Goal: Task Accomplishment & Management: Manage account settings

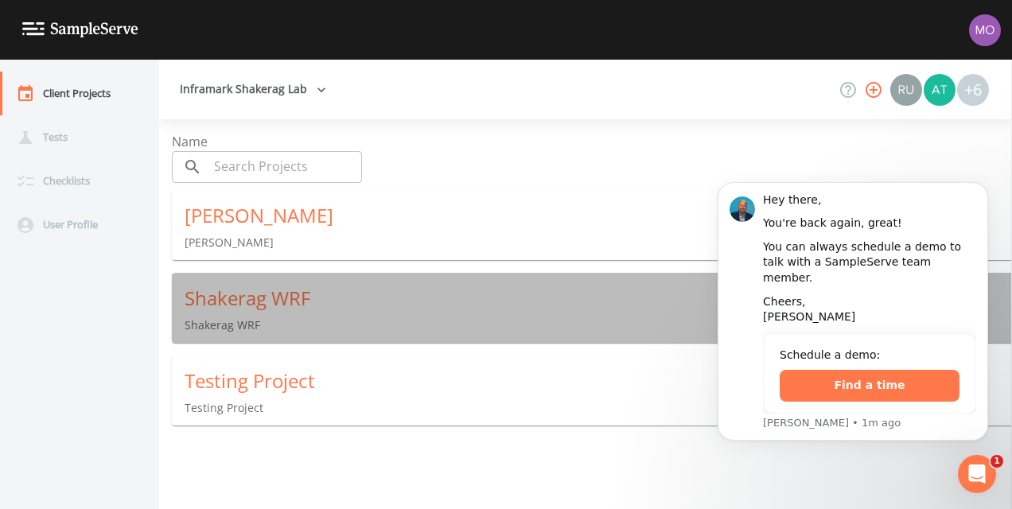
click at [389, 305] on div "Shakerag WRF" at bounding box center [598, 298] width 827 height 25
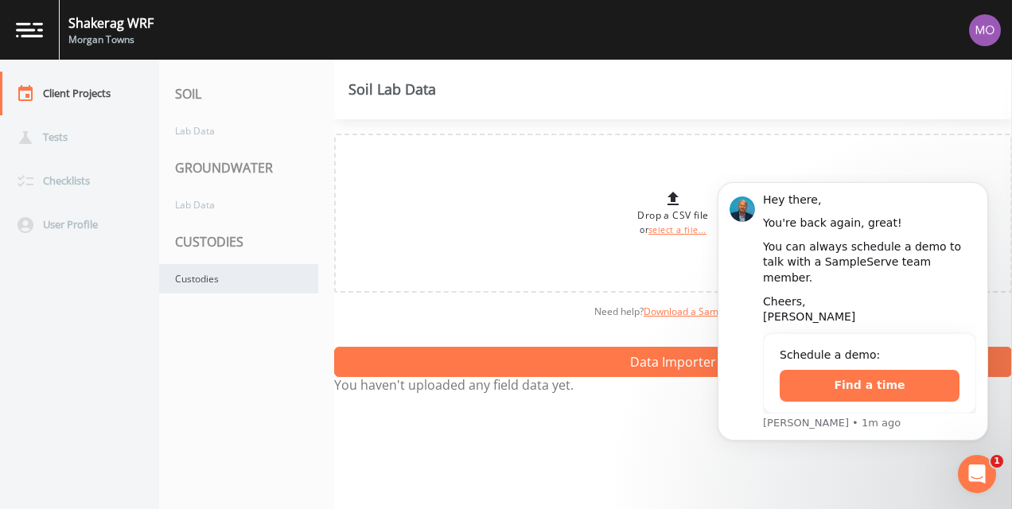
click at [195, 278] on div "Custodies" at bounding box center [238, 278] width 159 height 29
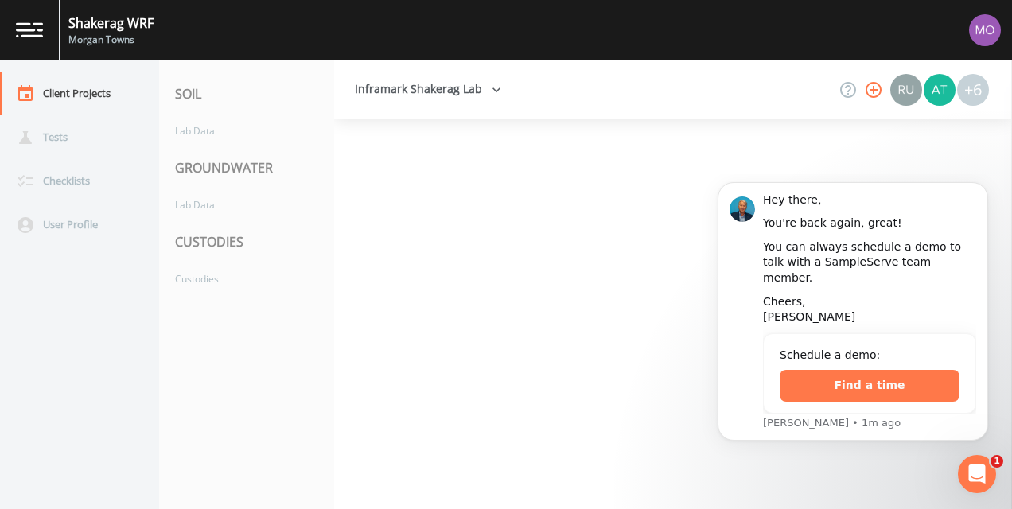
click at [493, 91] on icon "button" at bounding box center [497, 90] width 8 height 5
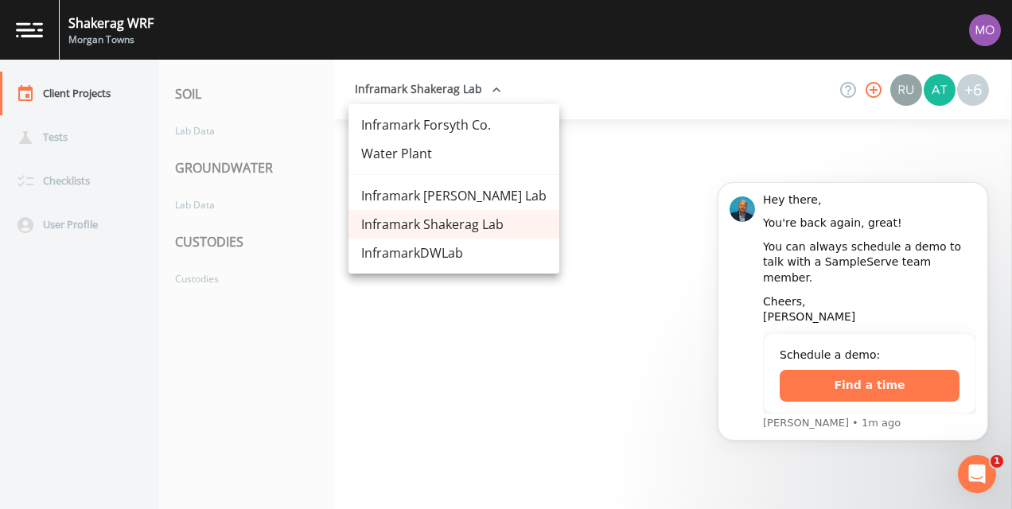
click at [493, 91] on div at bounding box center [506, 254] width 1012 height 509
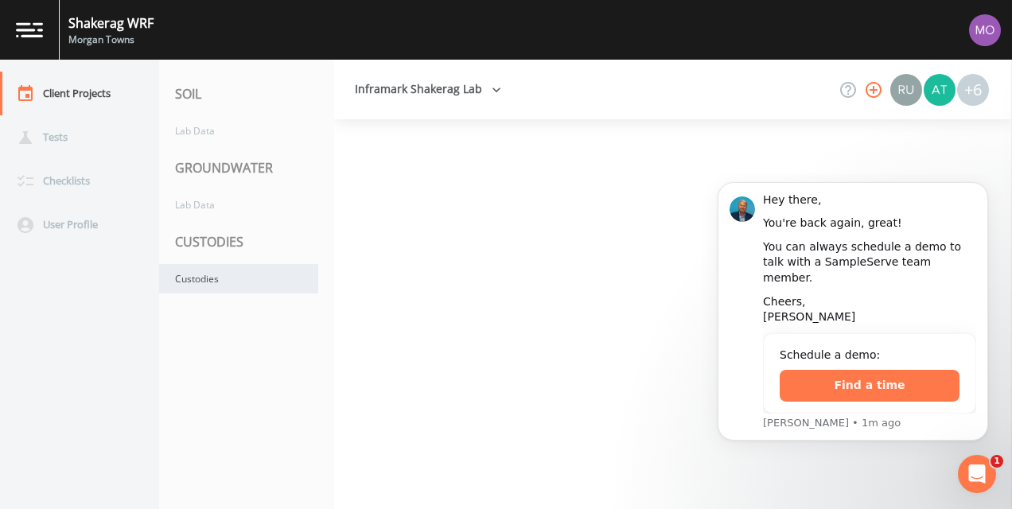
click at [202, 281] on div "Custodies" at bounding box center [238, 278] width 159 height 29
click at [659, 414] on div at bounding box center [673, 314] width 678 height 390
click at [979, 468] on icon "Open Intercom Messenger" at bounding box center [975, 472] width 26 height 26
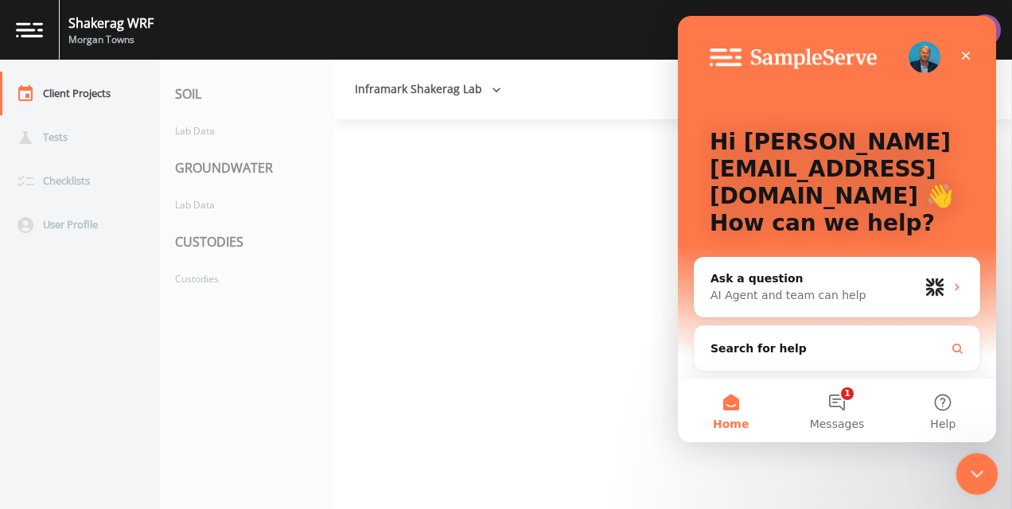
click at [979, 468] on icon "Close Intercom Messenger" at bounding box center [974, 471] width 19 height 19
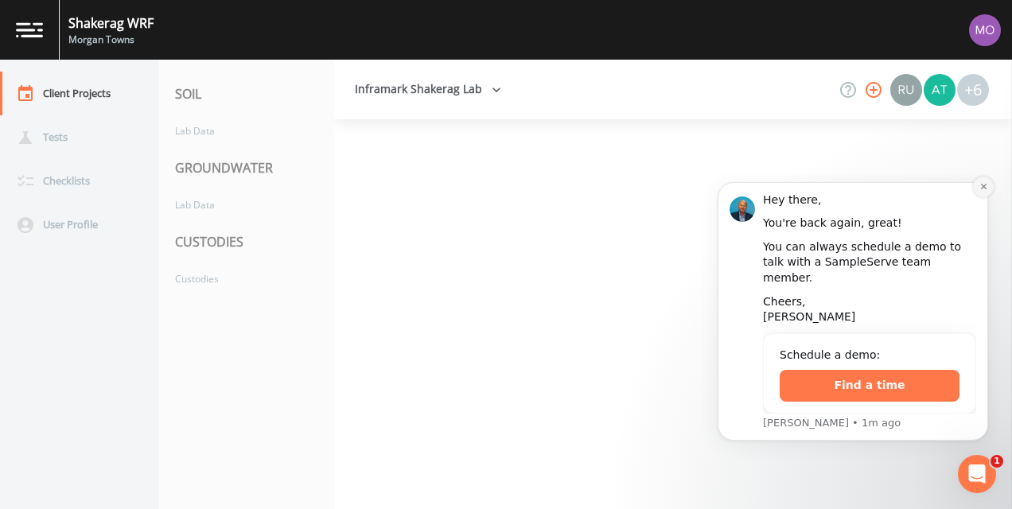
click at [986, 189] on icon "Dismiss notification" at bounding box center [983, 187] width 6 height 6
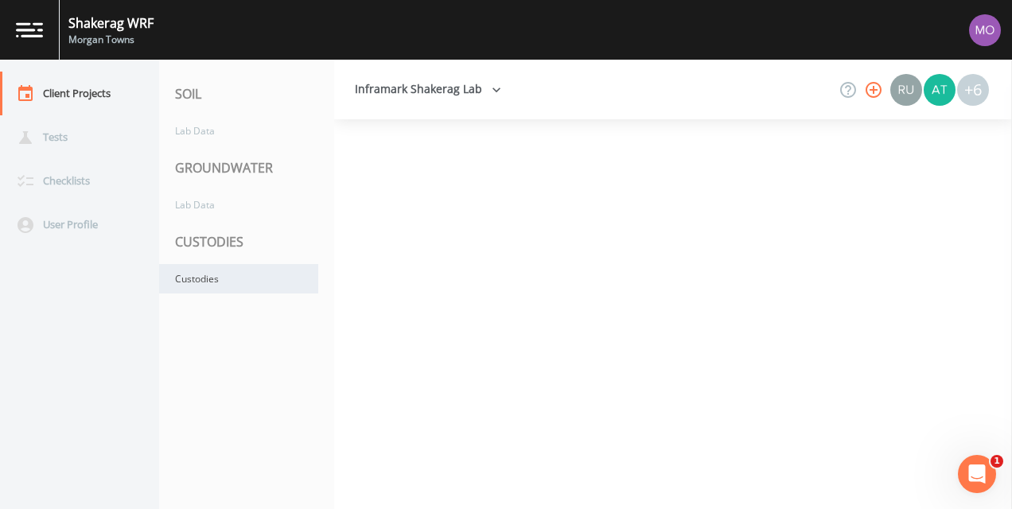
click at [227, 285] on div "Custodies" at bounding box center [238, 278] width 159 height 29
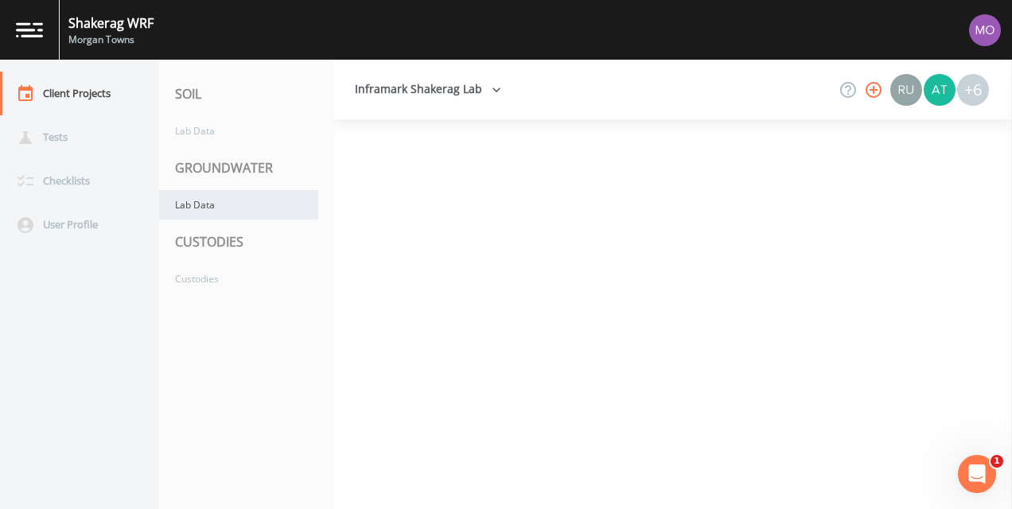
click at [221, 213] on div "Lab Data" at bounding box center [238, 204] width 159 height 29
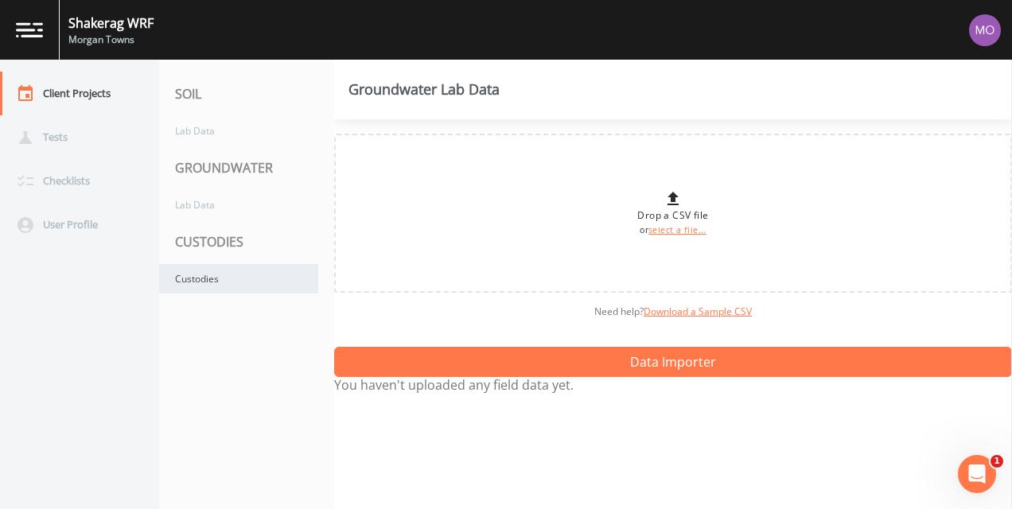
click at [210, 275] on div "Custodies" at bounding box center [238, 278] width 159 height 29
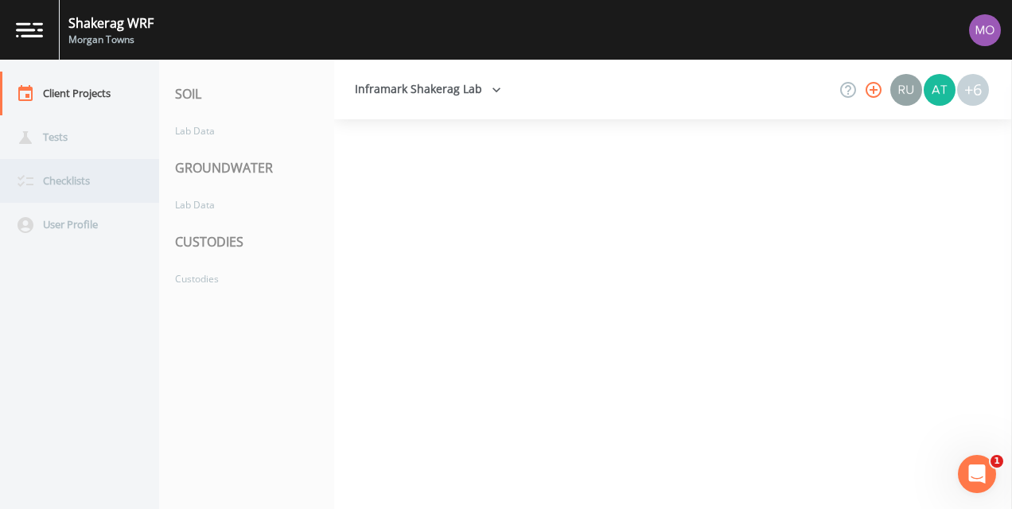
click at [75, 185] on div "Checklists" at bounding box center [71, 181] width 143 height 44
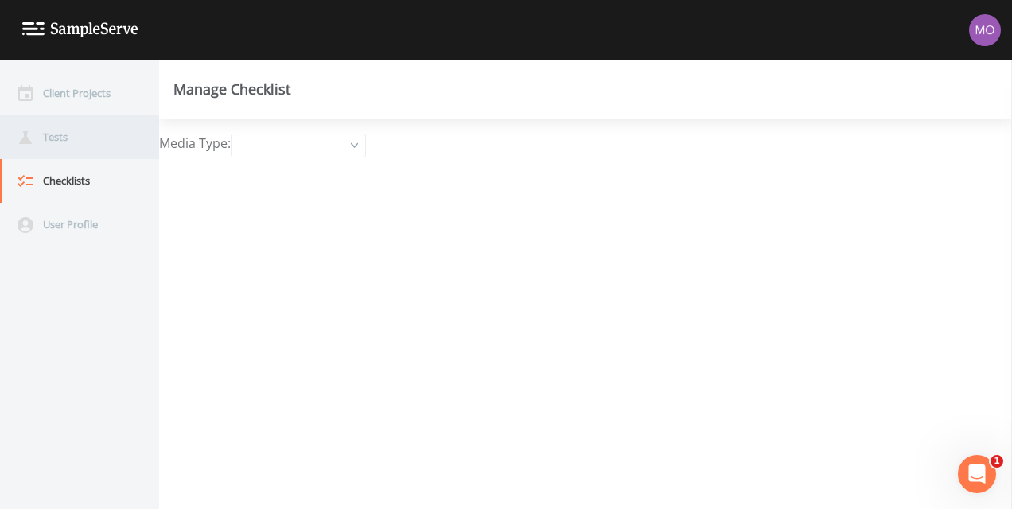
click at [89, 145] on div "Tests" at bounding box center [71, 137] width 143 height 44
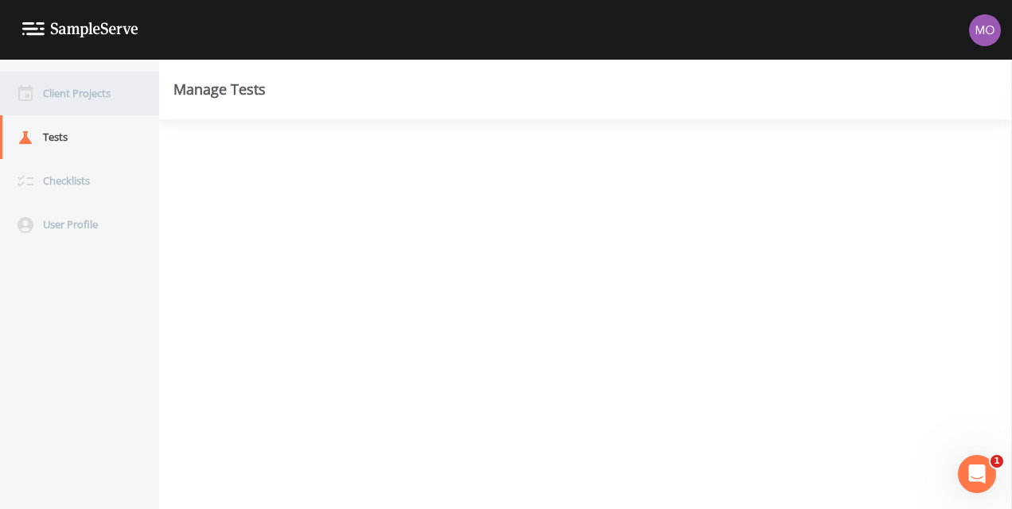
click at [110, 95] on div "Client Projects" at bounding box center [71, 94] width 143 height 44
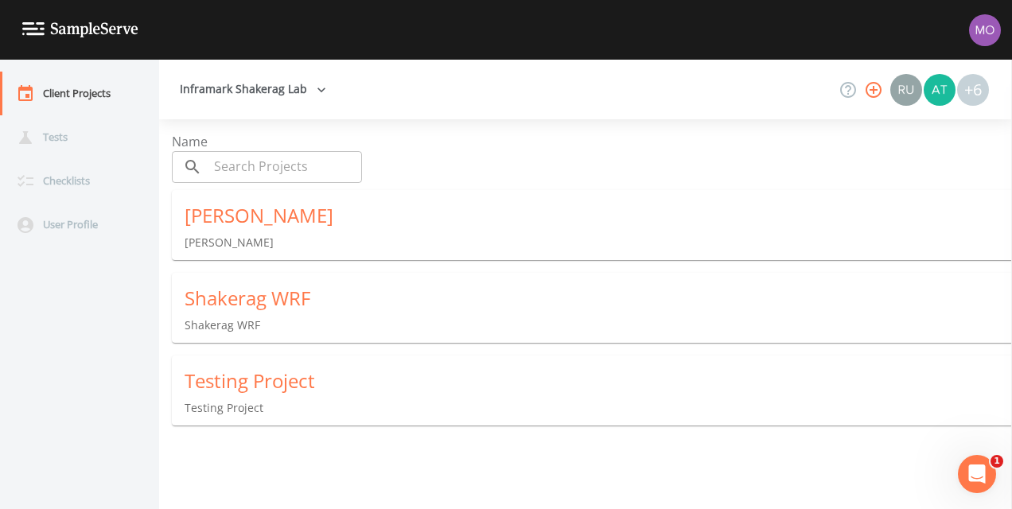
click at [237, 298] on div "Shakerag WRF" at bounding box center [598, 298] width 827 height 25
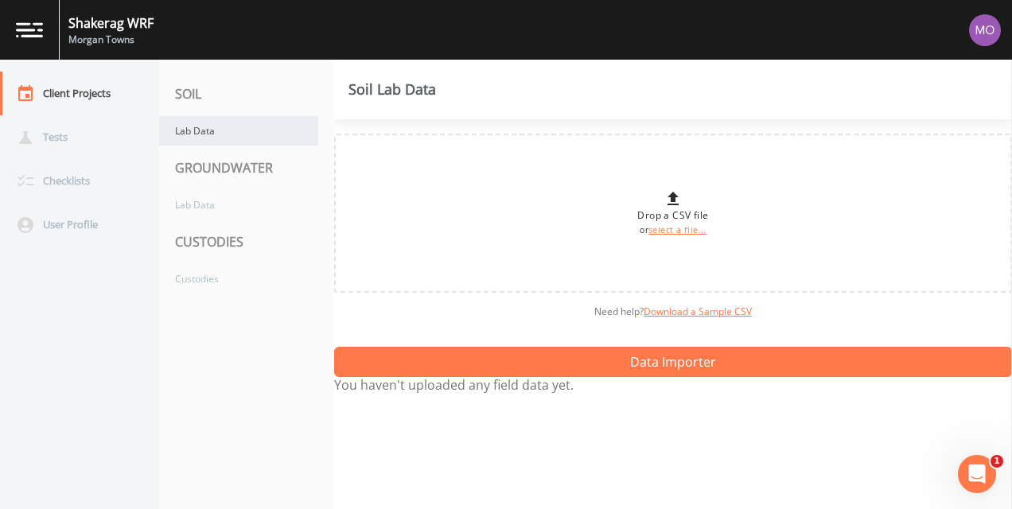
click at [191, 135] on div "Lab Data" at bounding box center [238, 130] width 159 height 29
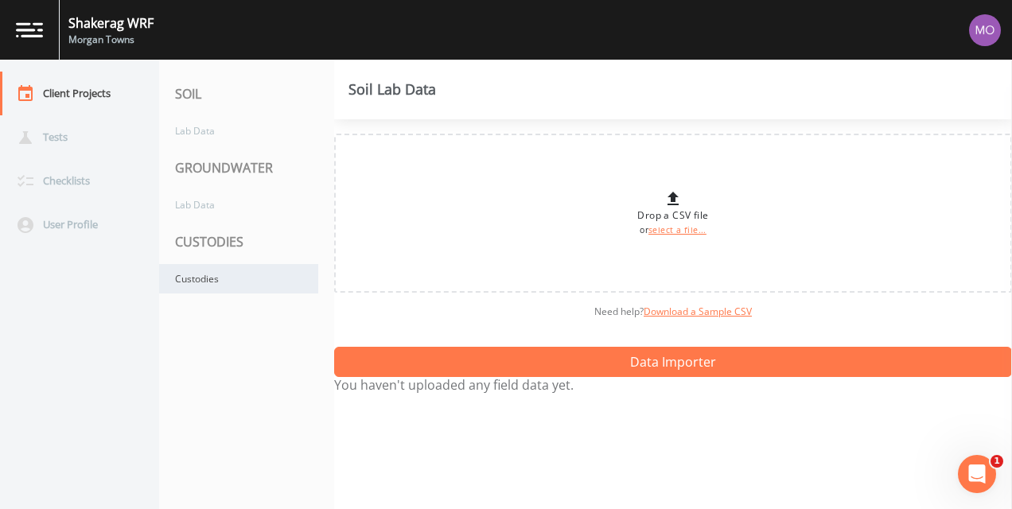
click at [204, 271] on div "Custodies" at bounding box center [238, 278] width 159 height 29
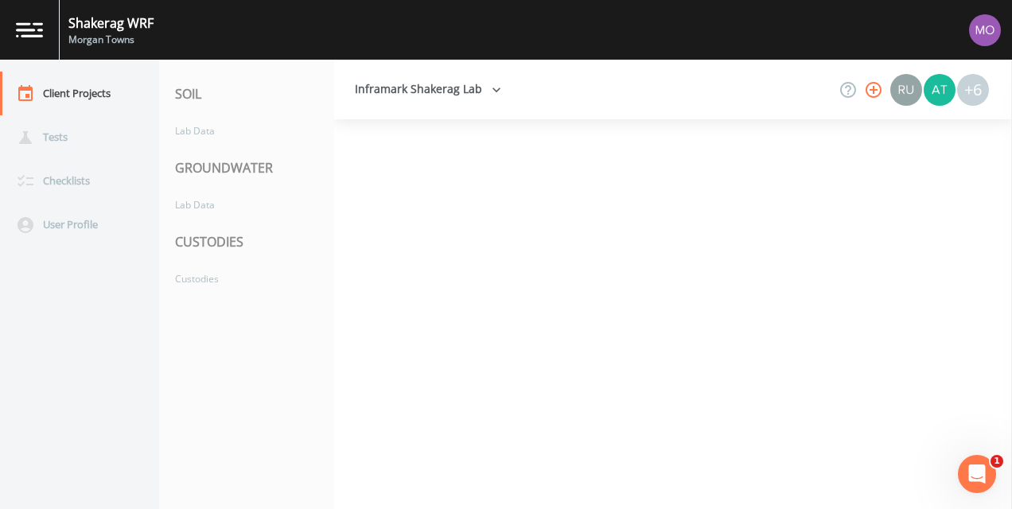
click at [32, 24] on img at bounding box center [29, 29] width 27 height 15
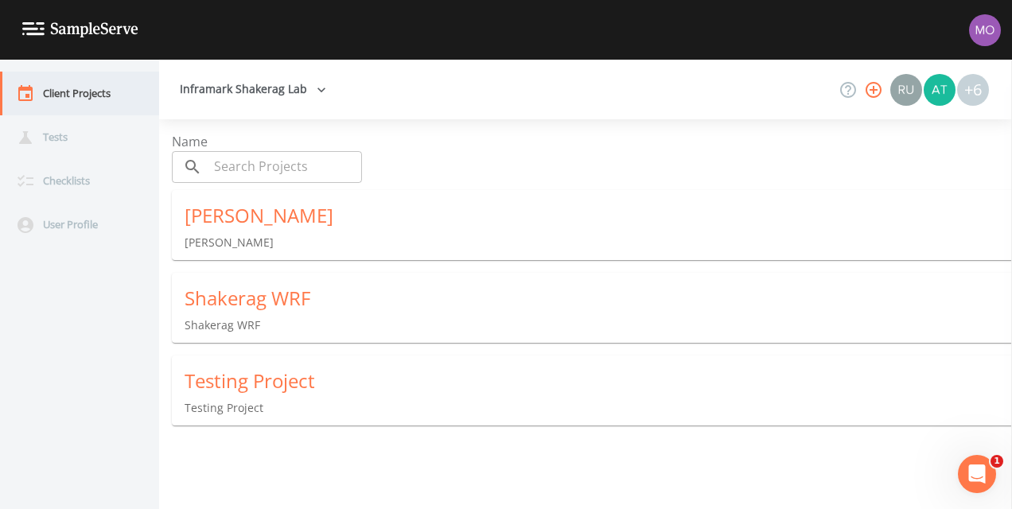
click at [75, 97] on div "Client Projects" at bounding box center [71, 94] width 143 height 44
click at [228, 299] on div "Shakerag WRF" at bounding box center [598, 298] width 827 height 25
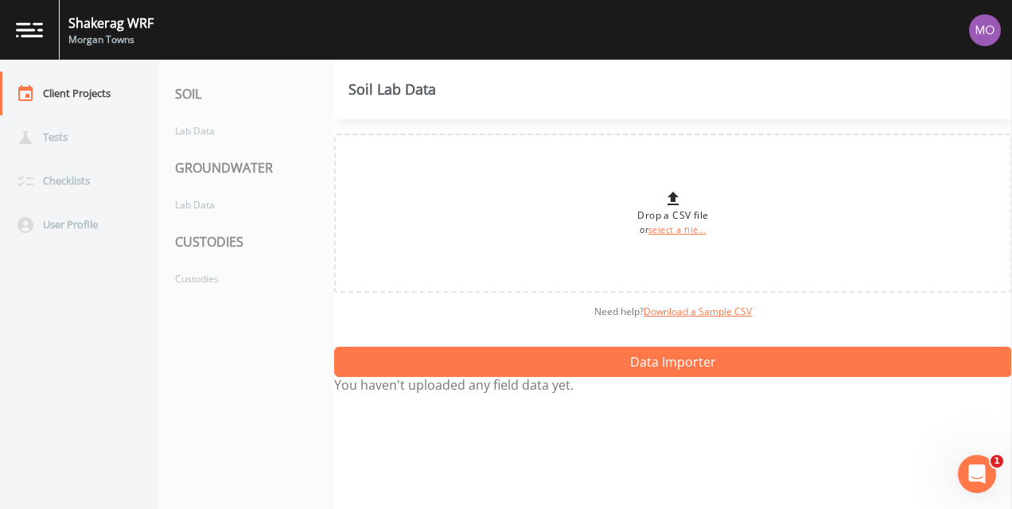
click at [45, 29] on link at bounding box center [30, 30] width 60 height 60
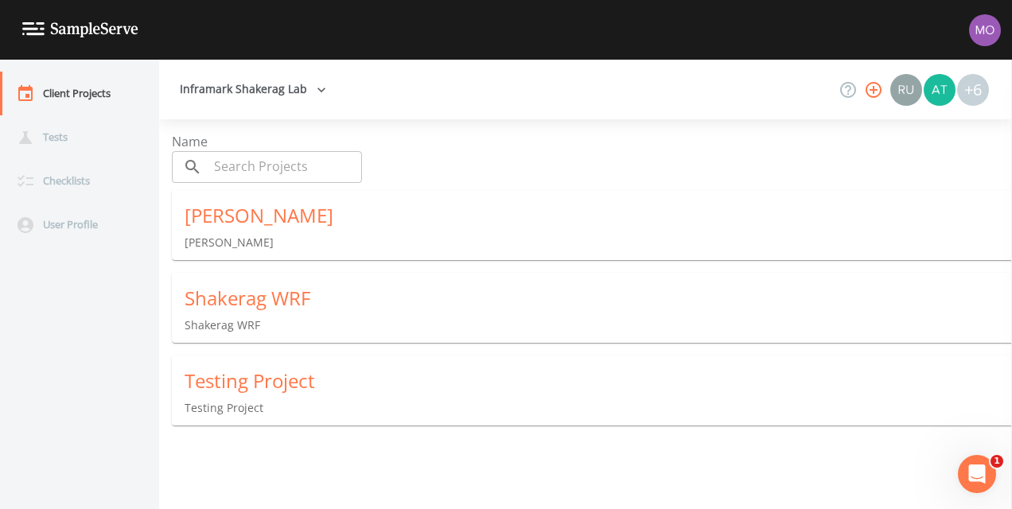
click at [46, 29] on img at bounding box center [80, 29] width 116 height 15
click at [62, 32] on img at bounding box center [80, 29] width 116 height 15
click at [257, 83] on button "Inframark Shakerag Lab" at bounding box center [252, 89] width 159 height 29
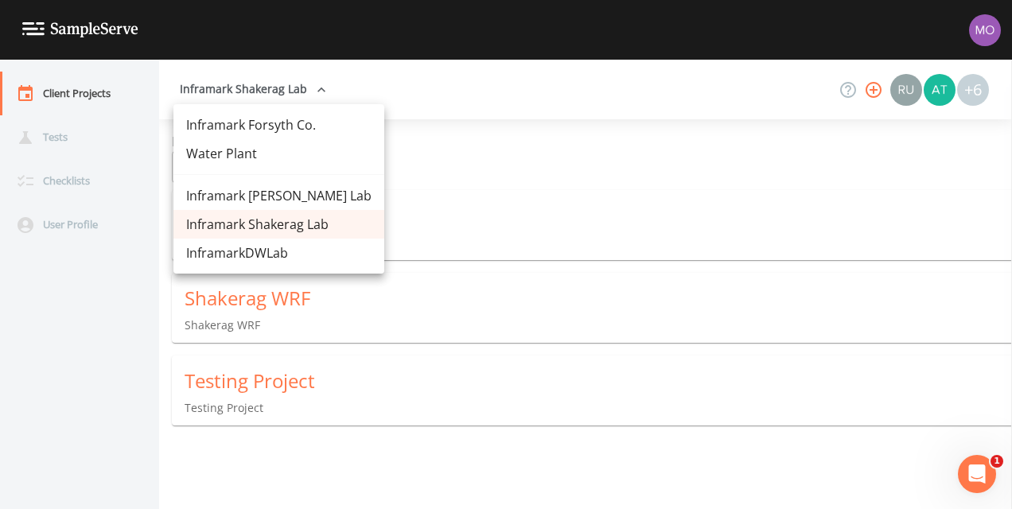
click at [250, 122] on link "Inframark Forsyth Co." at bounding box center [278, 125] width 211 height 29
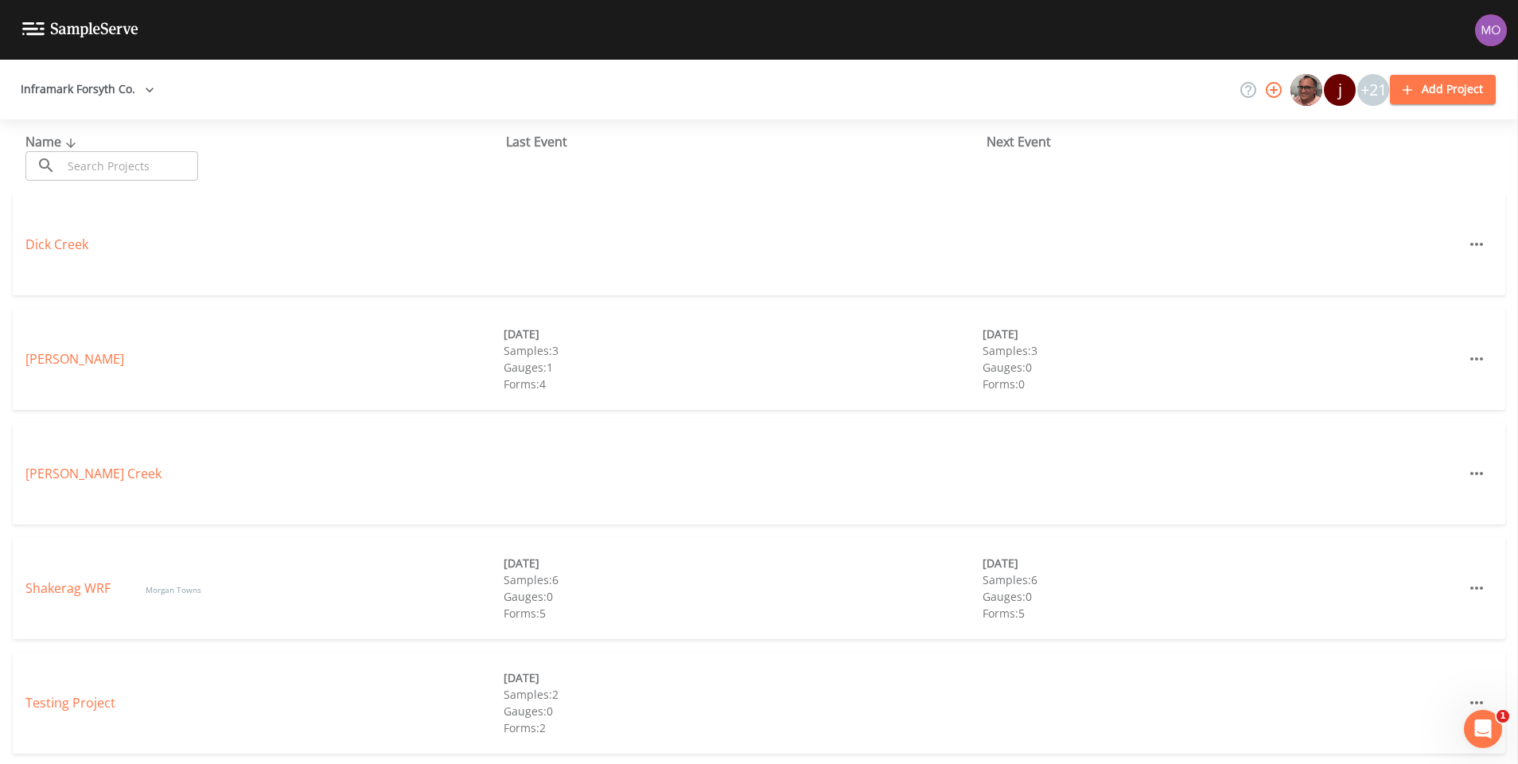
scroll to position [2, 0]
click at [60, 581] on link "Shakerag WRF" at bounding box center [69, 586] width 88 height 18
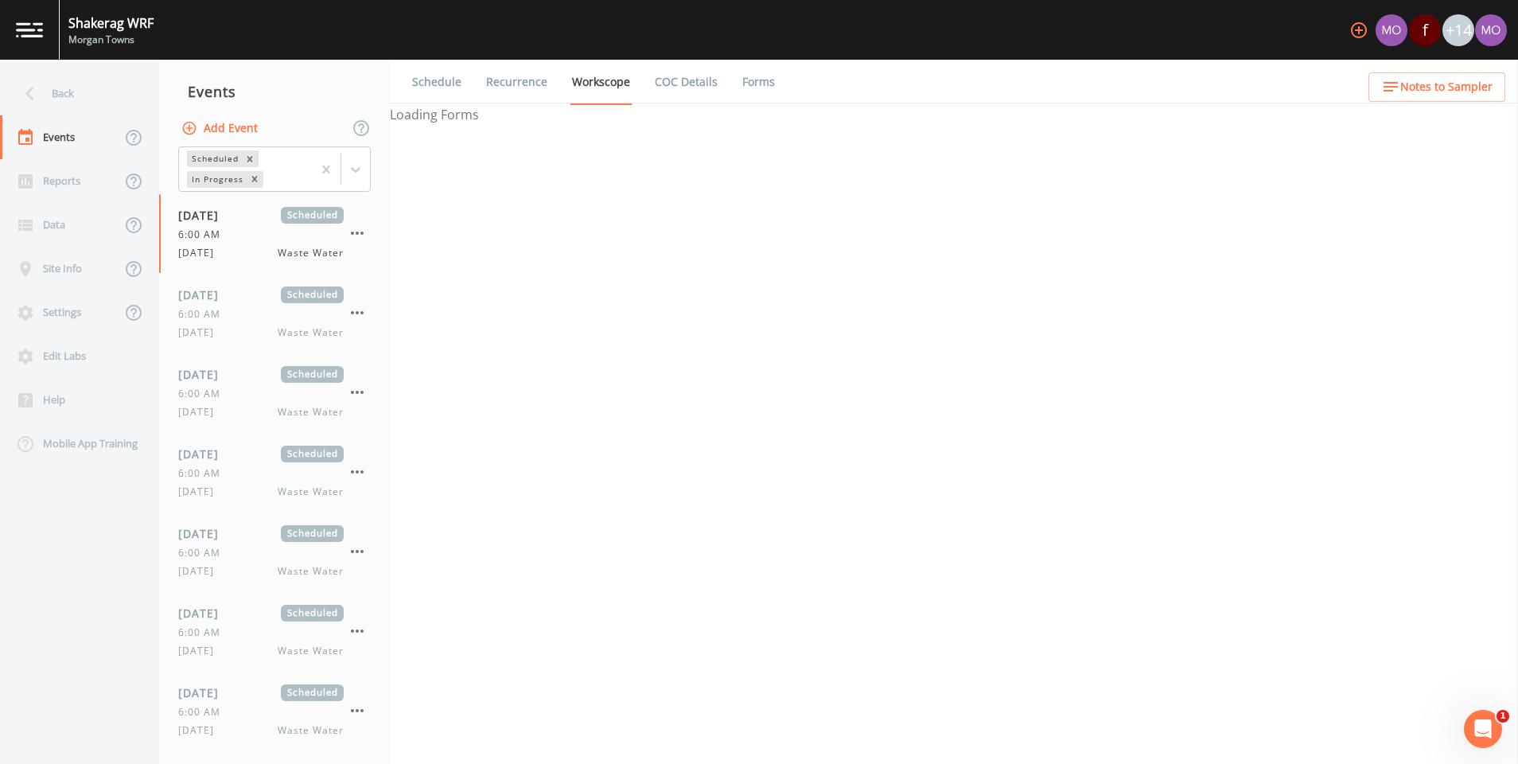
select select "b6a3c313-748b-4795-a028-792ad310bd60"
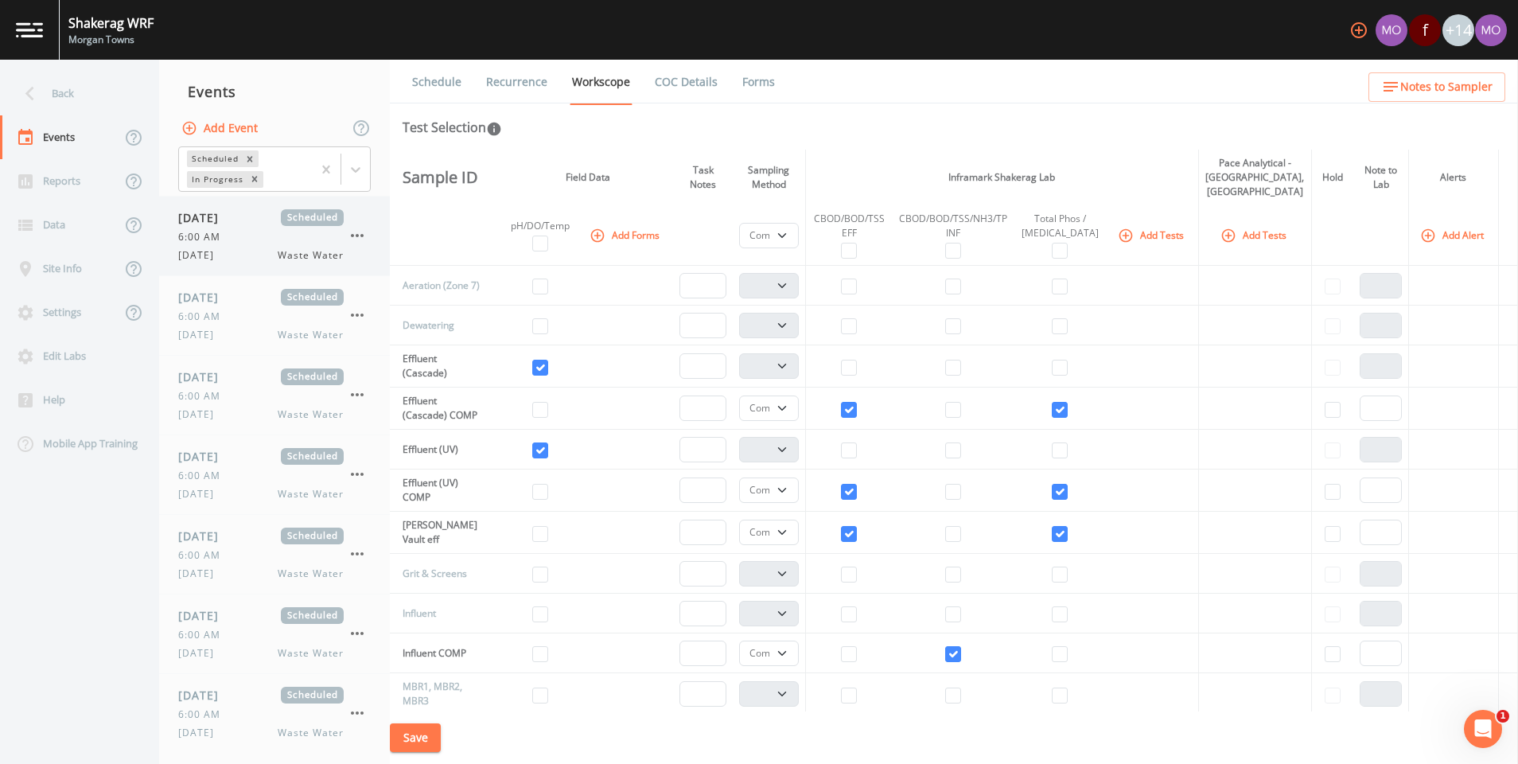
scroll to position [119, 0]
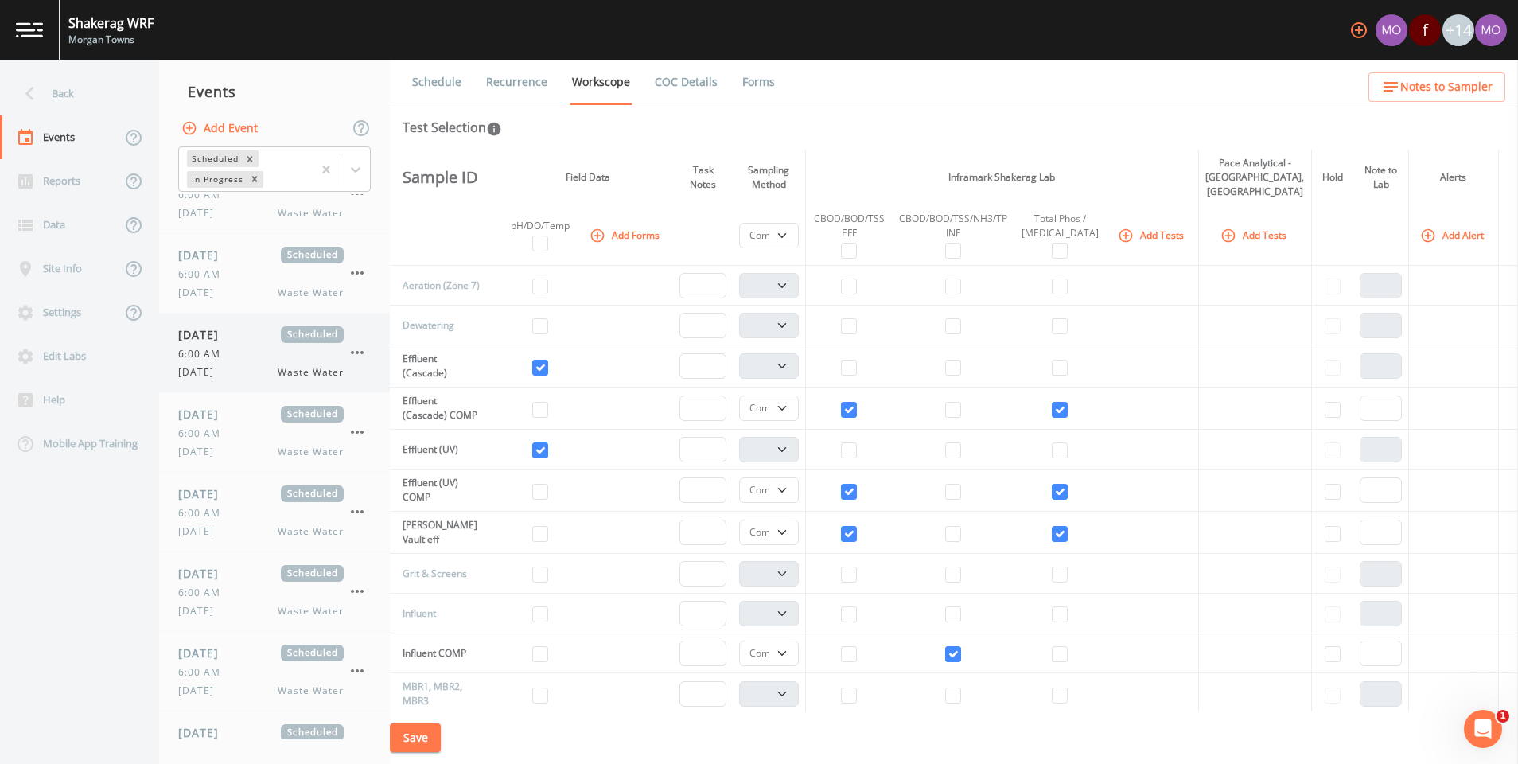
click at [358, 354] on icon "button" at bounding box center [357, 352] width 13 height 3
click at [394, 377] on li "Mark Complete" at bounding box center [422, 388] width 157 height 29
click at [361, 270] on icon "button" at bounding box center [357, 272] width 19 height 19
click at [386, 307] on span "Mark Complete" at bounding box center [436, 308] width 103 height 19
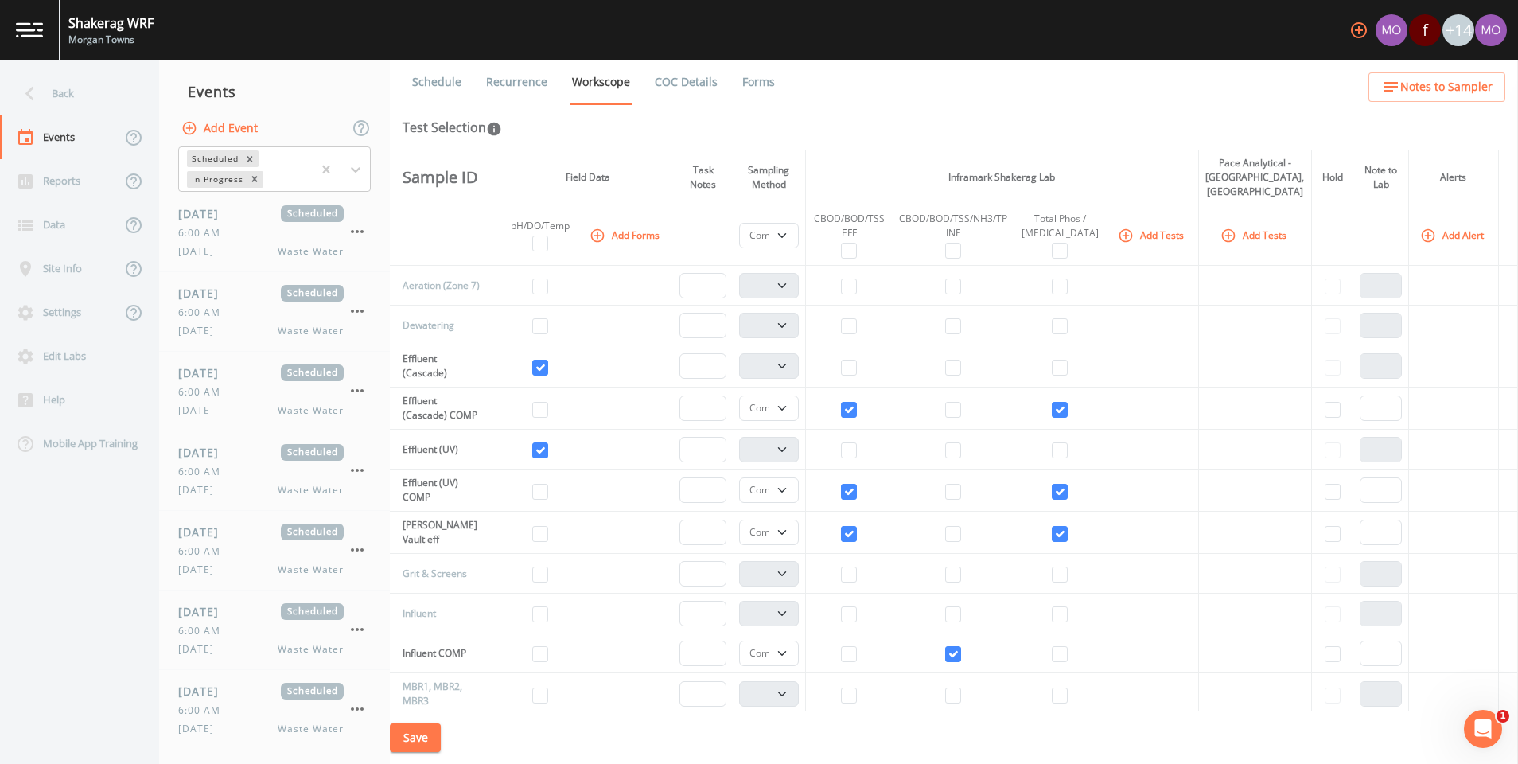
scroll to position [0, 0]
click at [49, 87] on div "Back" at bounding box center [71, 94] width 143 height 44
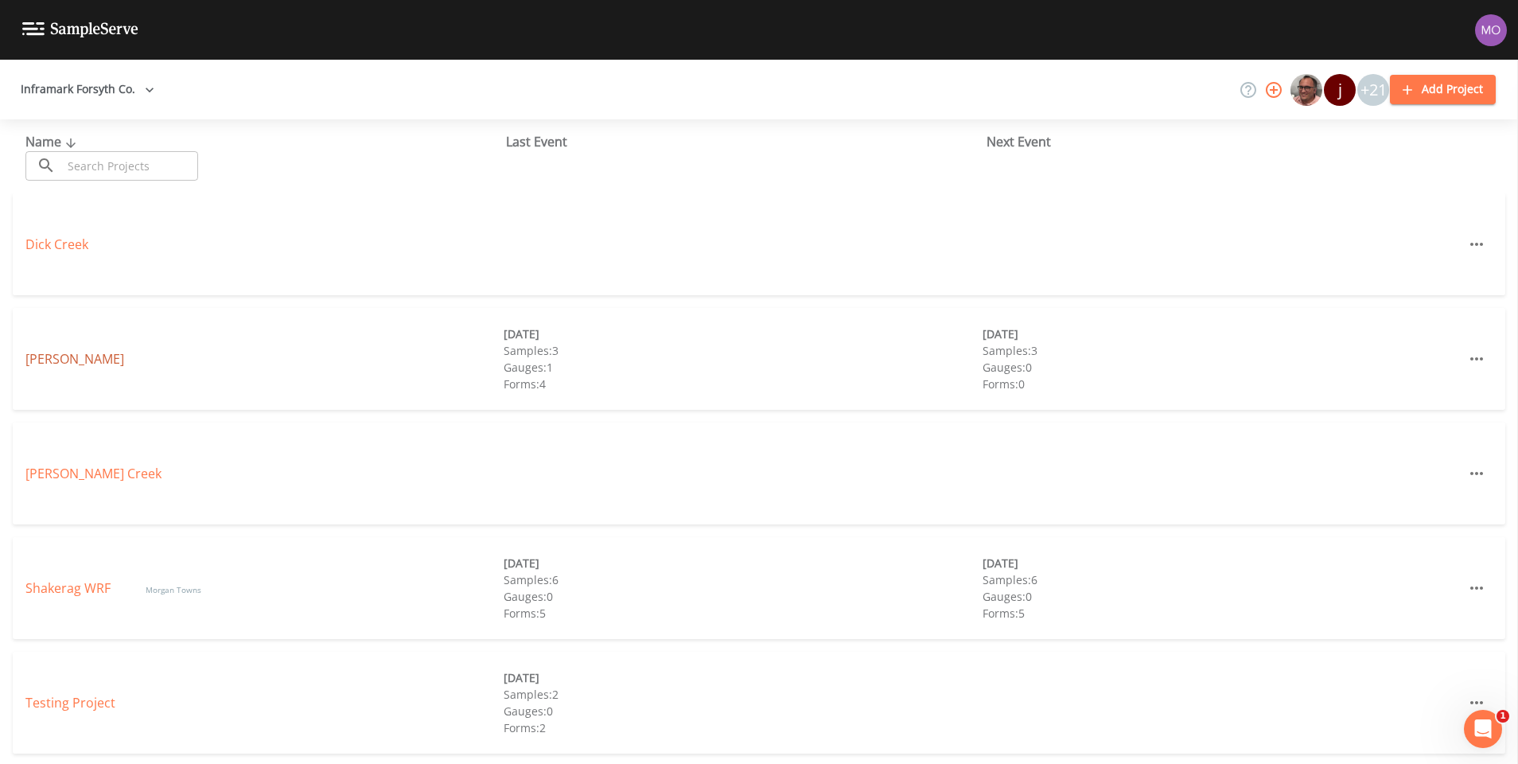
click at [51, 352] on link "Fowler" at bounding box center [74, 359] width 99 height 18
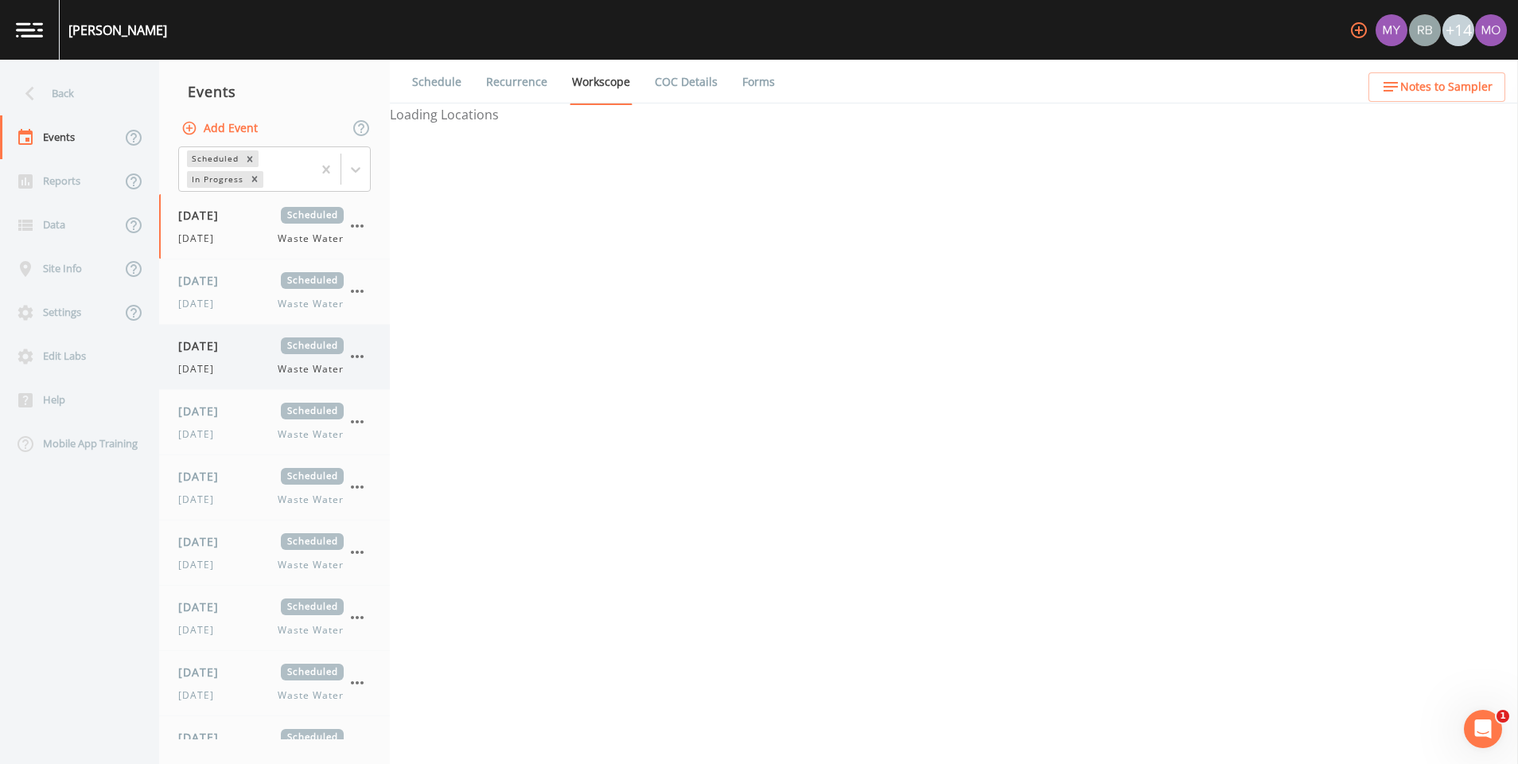
select select "b6a3c313-748b-4795-a028-792ad310bd60"
select select "092b3f94-5697-4c94-9891-da161916fdbb"
select select "b6a3c313-748b-4795-a028-792ad310bd60"
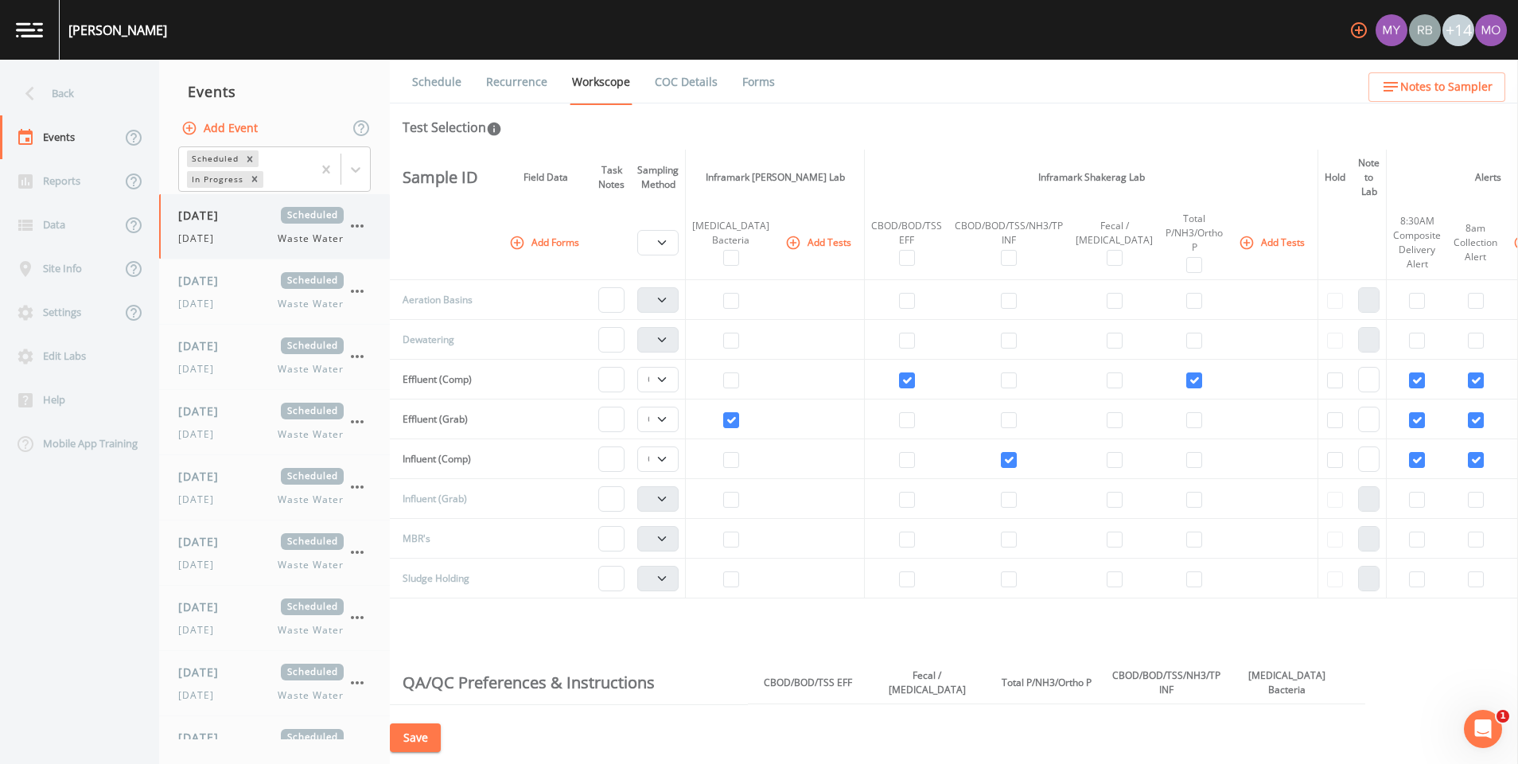
click at [360, 230] on icon "button" at bounding box center [357, 225] width 19 height 19
click at [389, 266] on span "Mark Complete" at bounding box center [436, 261] width 103 height 19
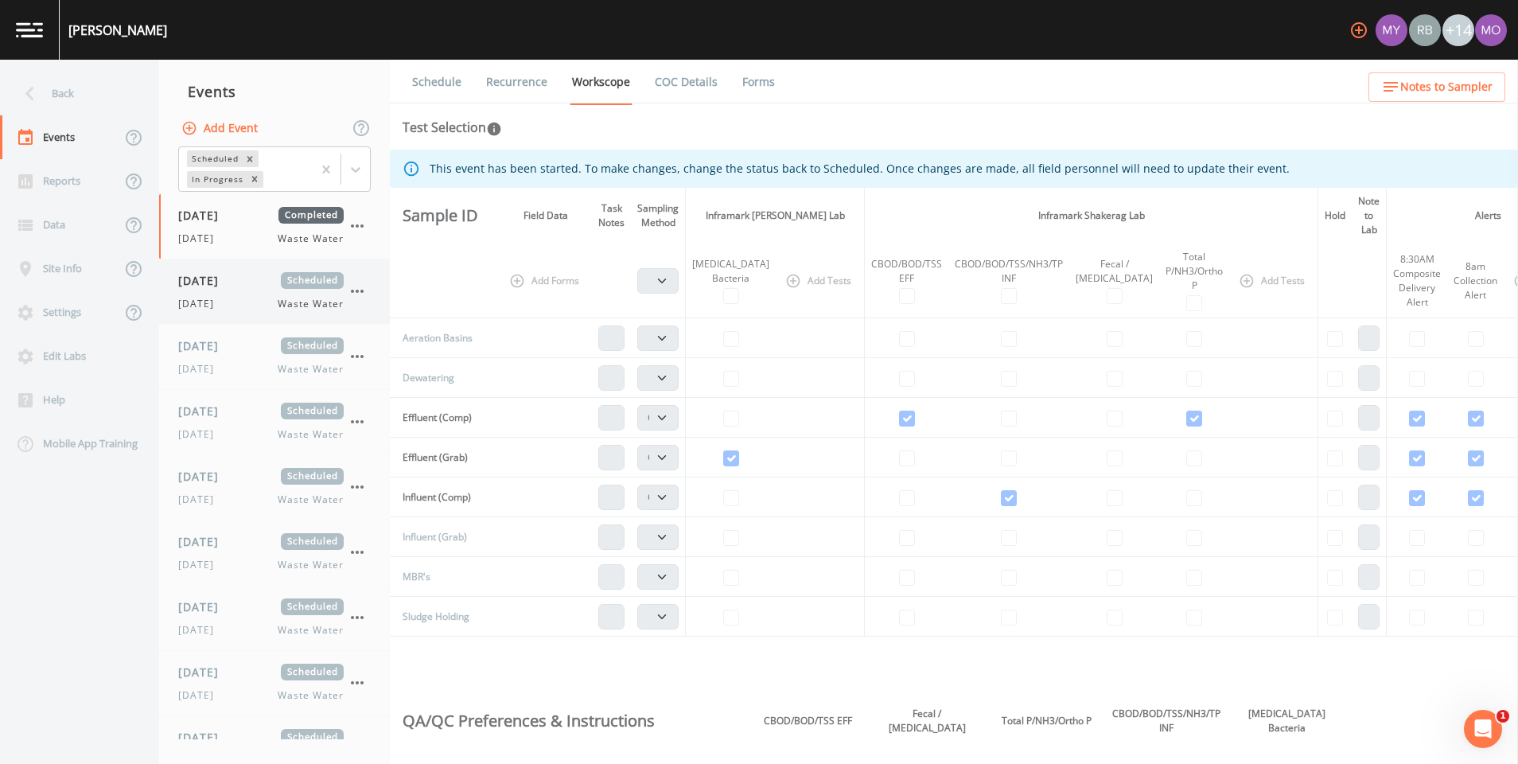
click at [360, 291] on icon "button" at bounding box center [357, 291] width 19 height 19
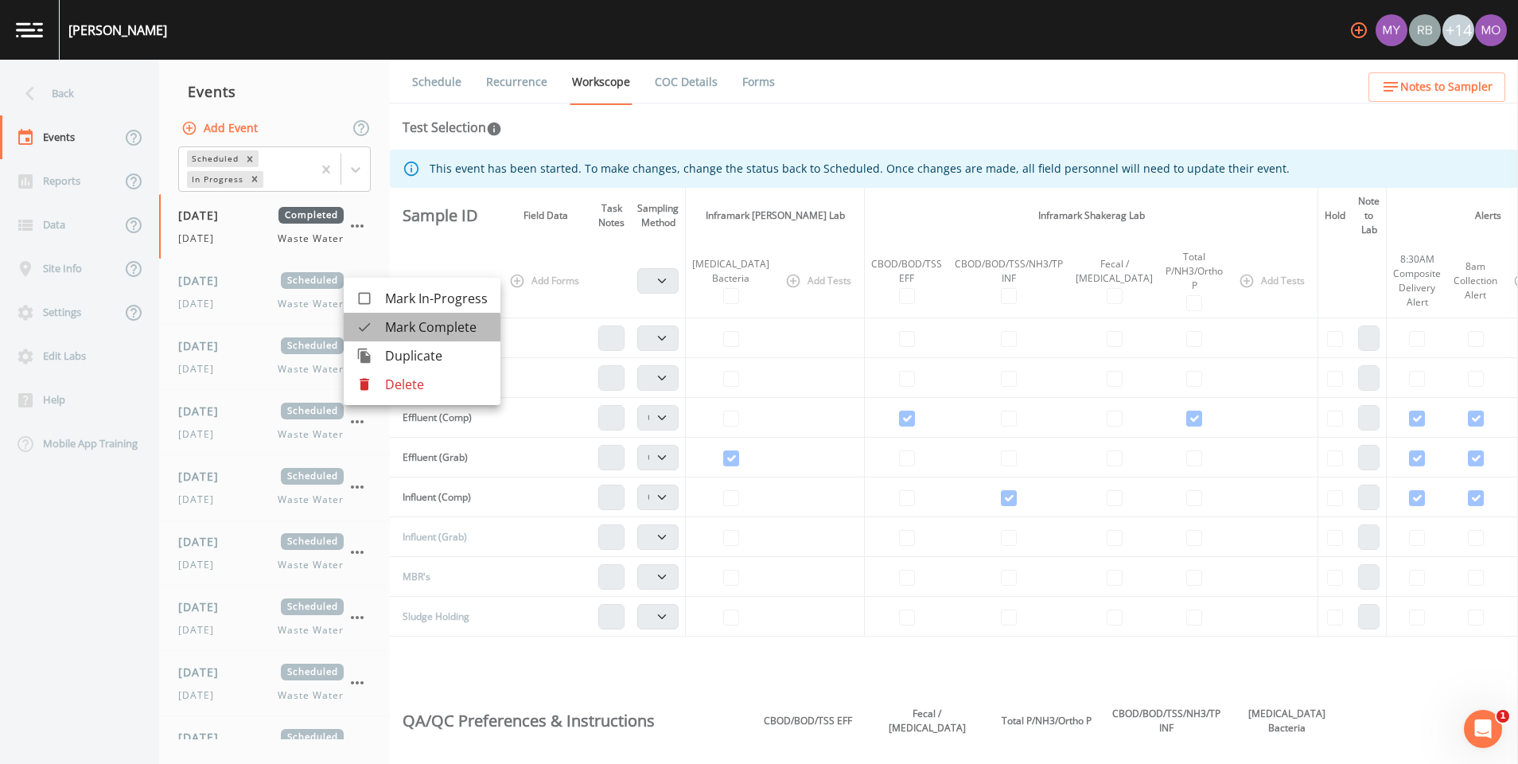
click at [372, 329] on div at bounding box center [370, 327] width 29 height 16
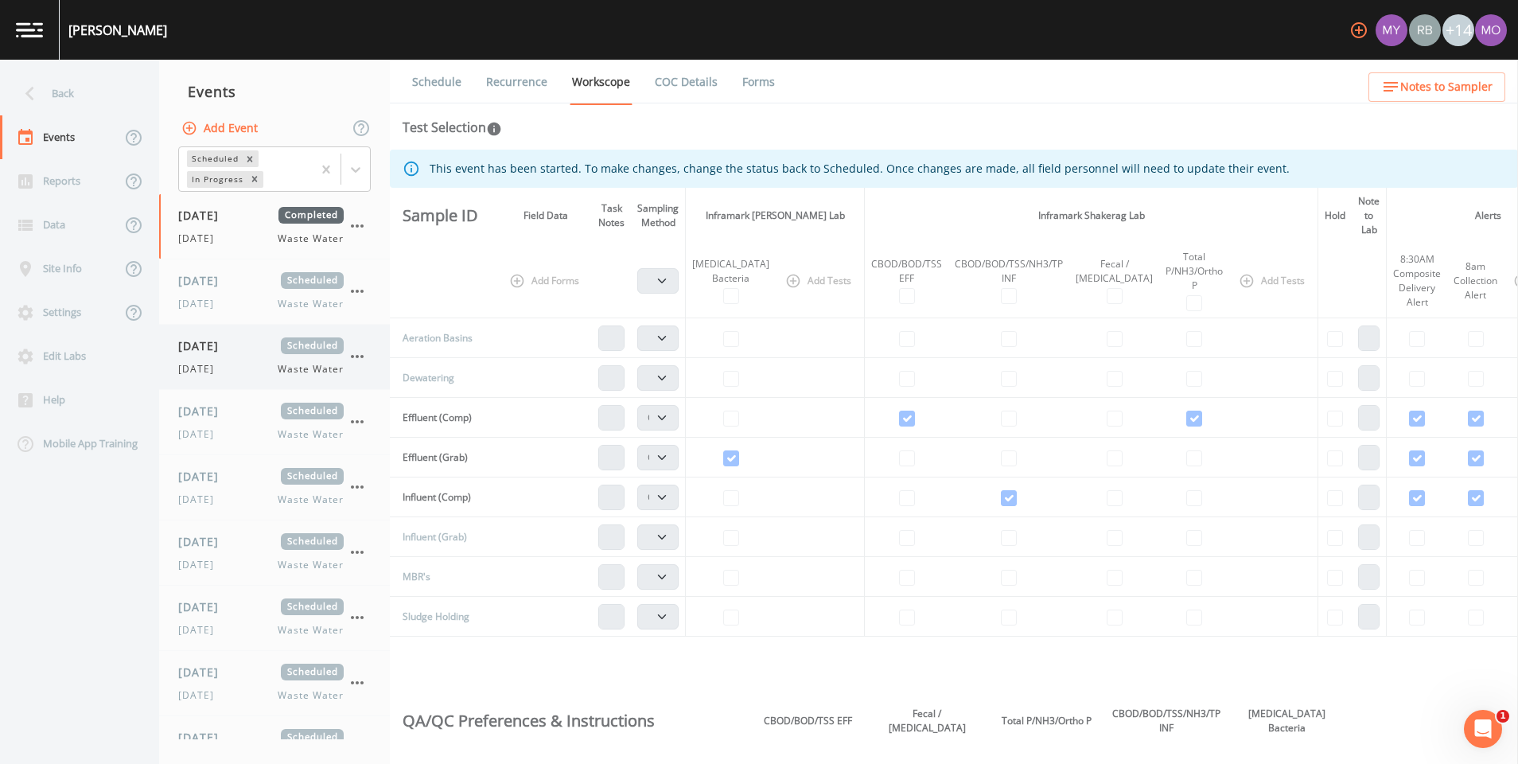
click at [359, 351] on icon "button" at bounding box center [357, 356] width 19 height 19
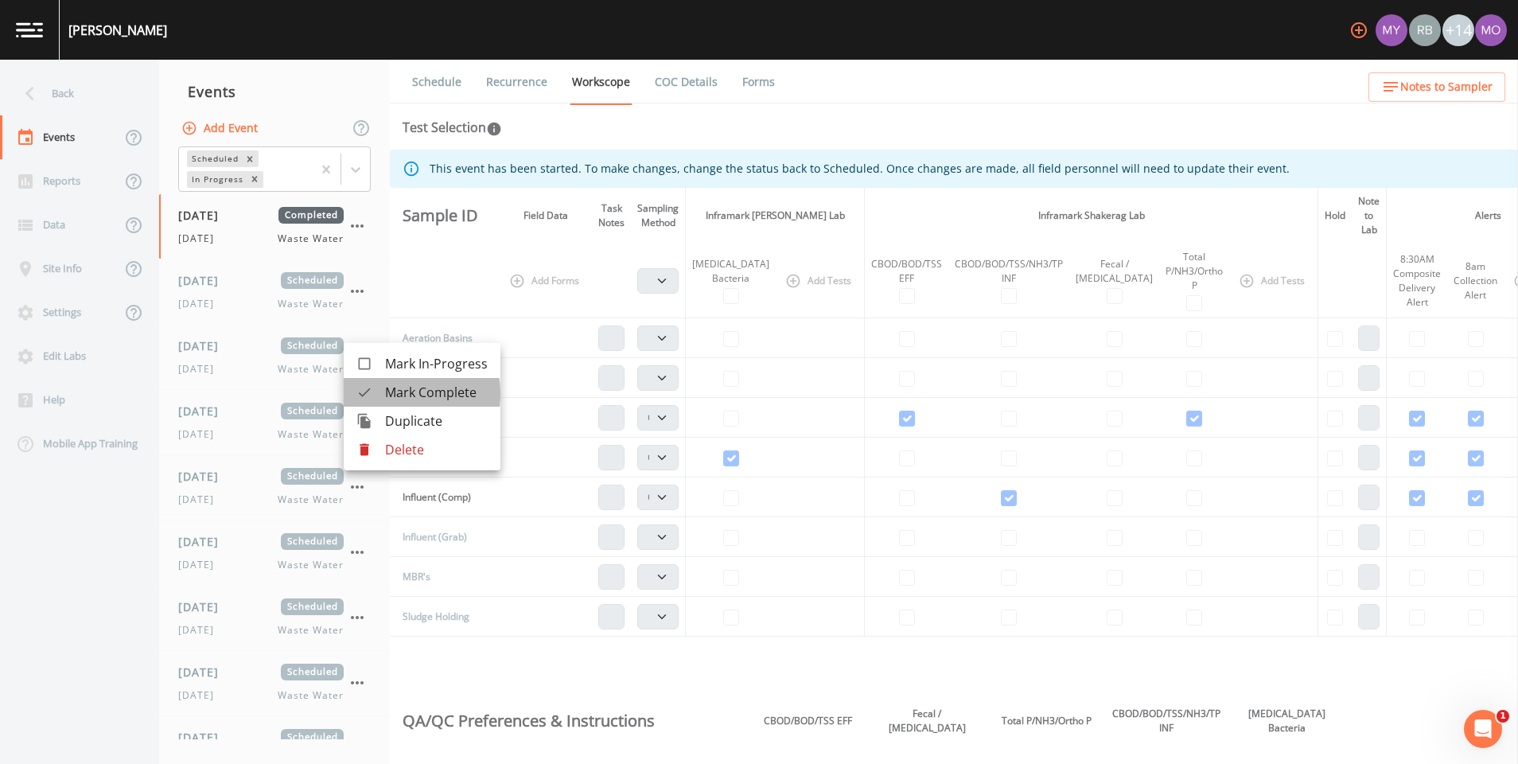
click at [374, 394] on div at bounding box center [370, 392] width 29 height 16
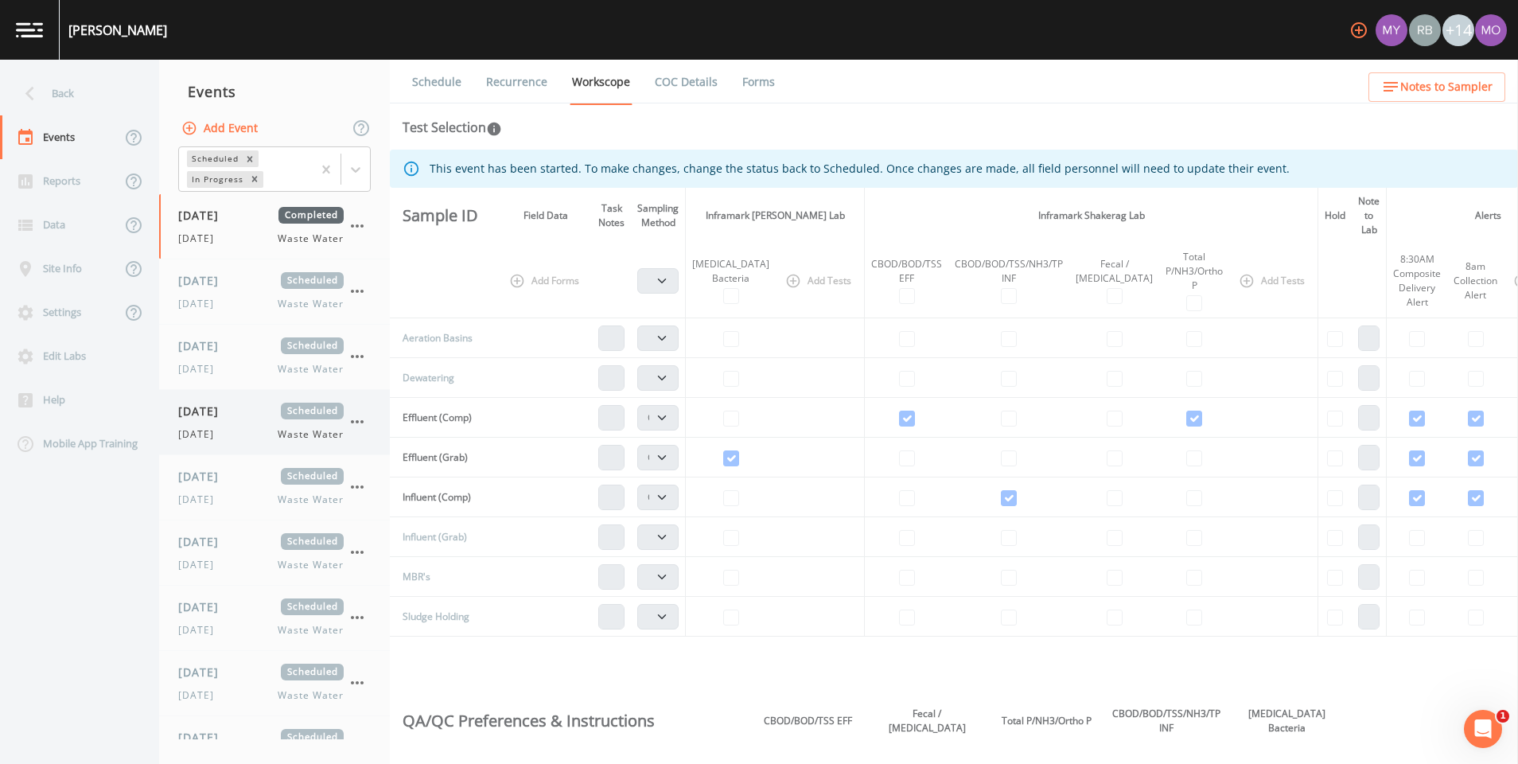
click at [358, 420] on icon "button" at bounding box center [357, 421] width 19 height 19
click at [380, 455] on div at bounding box center [370, 458] width 29 height 16
click at [364, 484] on icon "button" at bounding box center [357, 486] width 19 height 19
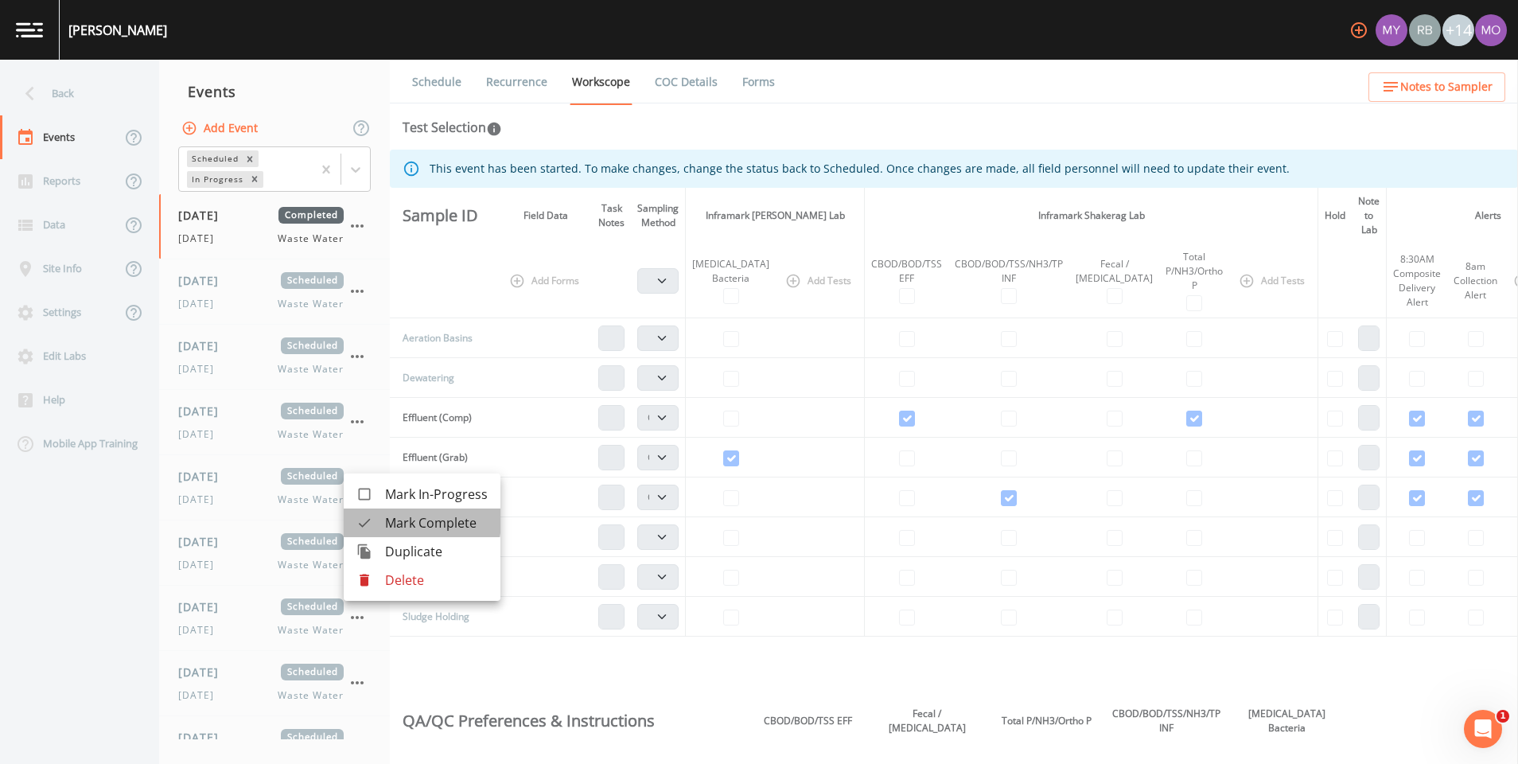
click at [374, 519] on div at bounding box center [370, 523] width 29 height 16
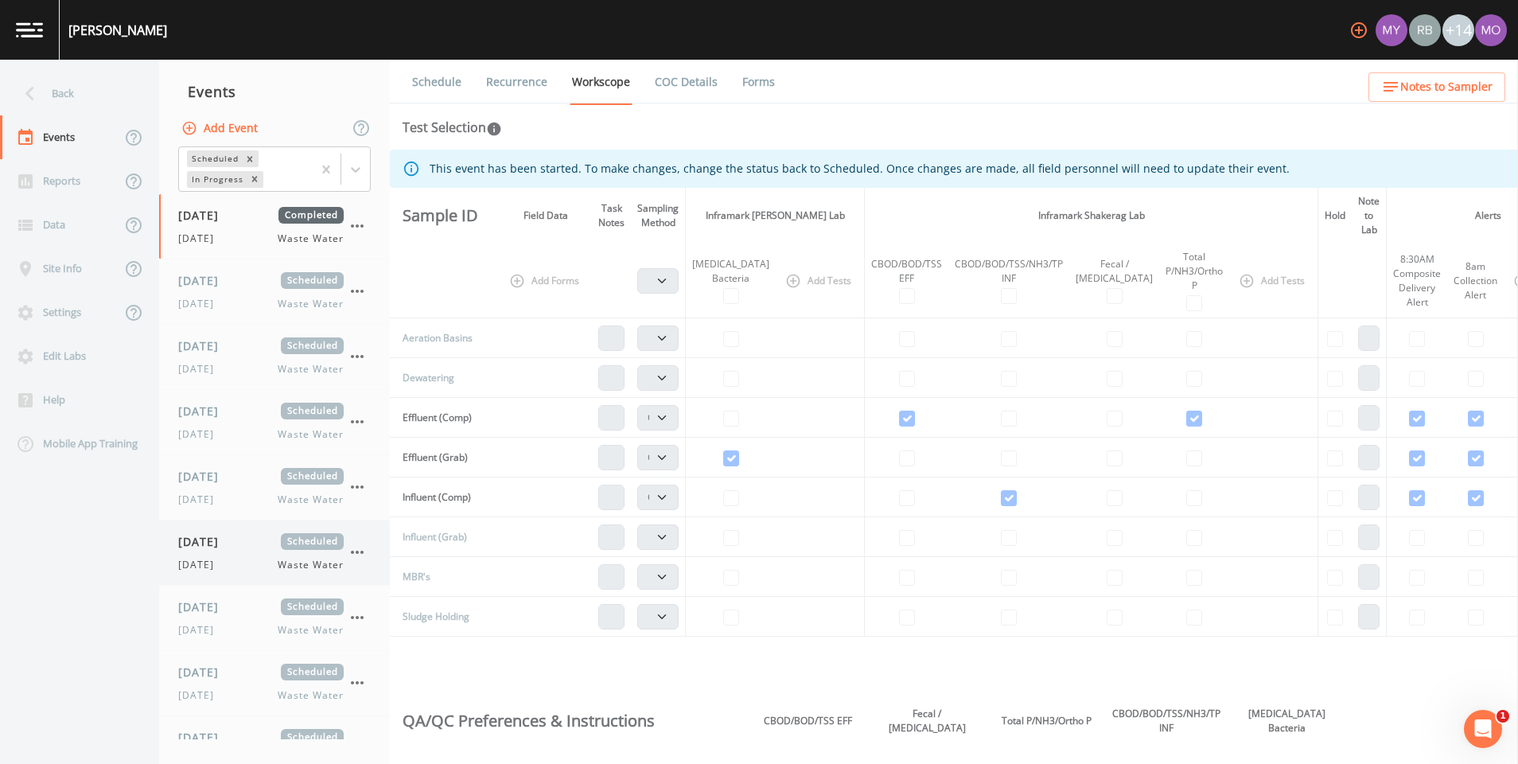
click at [352, 547] on icon "button" at bounding box center [357, 552] width 19 height 19
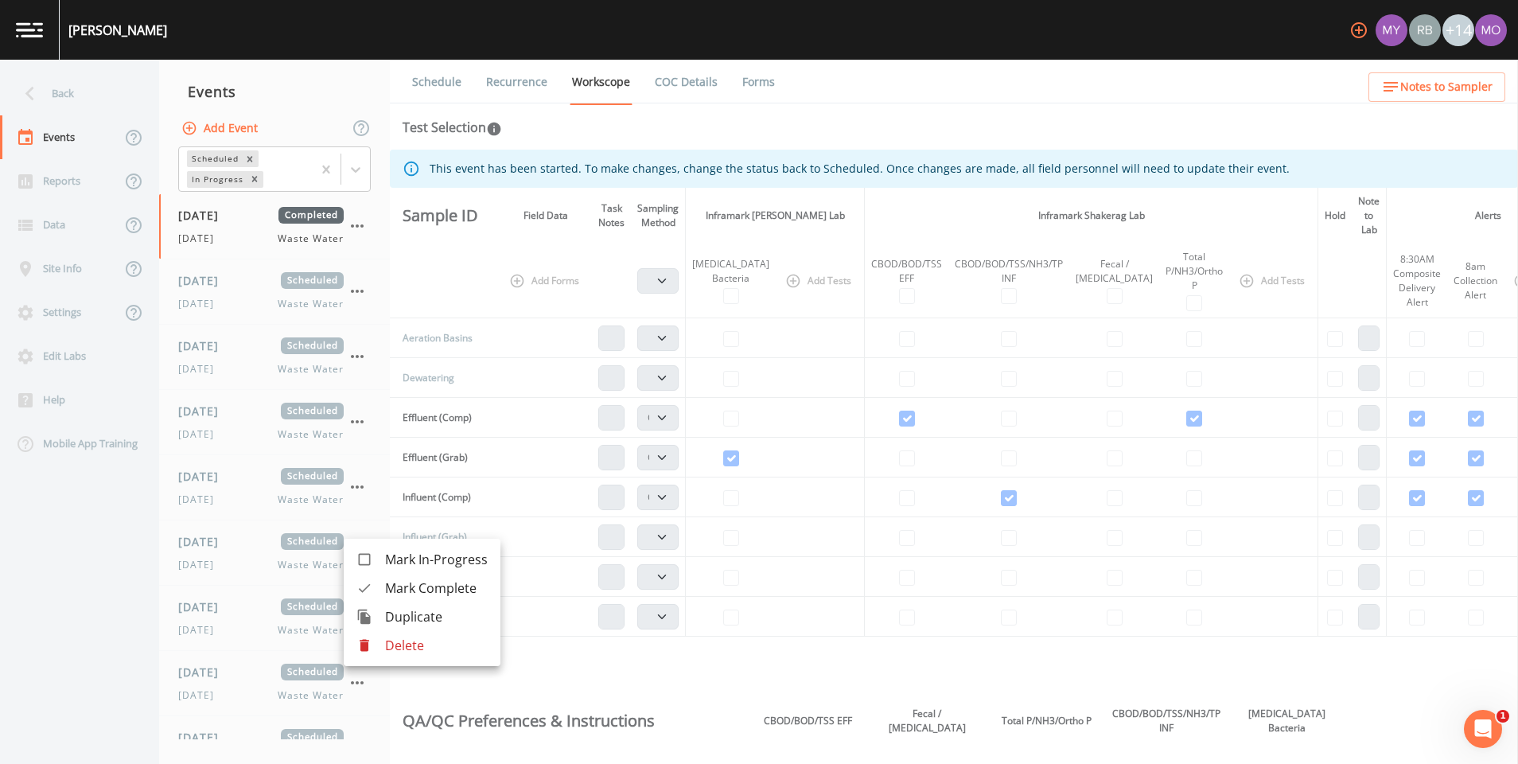
click at [375, 591] on div at bounding box center [370, 588] width 29 height 16
click at [360, 616] on icon "button" at bounding box center [357, 617] width 19 height 19
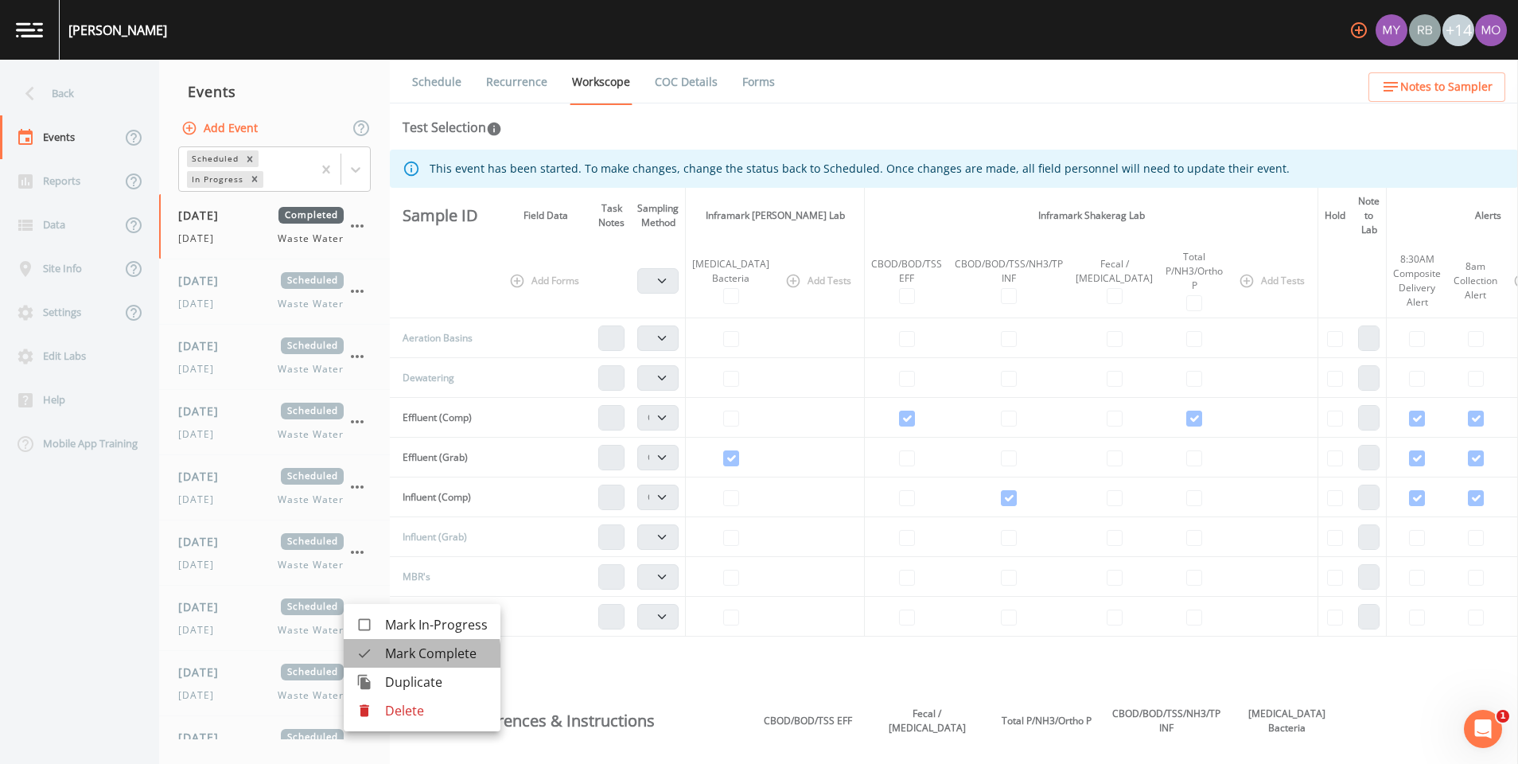
click at [380, 658] on div at bounding box center [370, 653] width 29 height 16
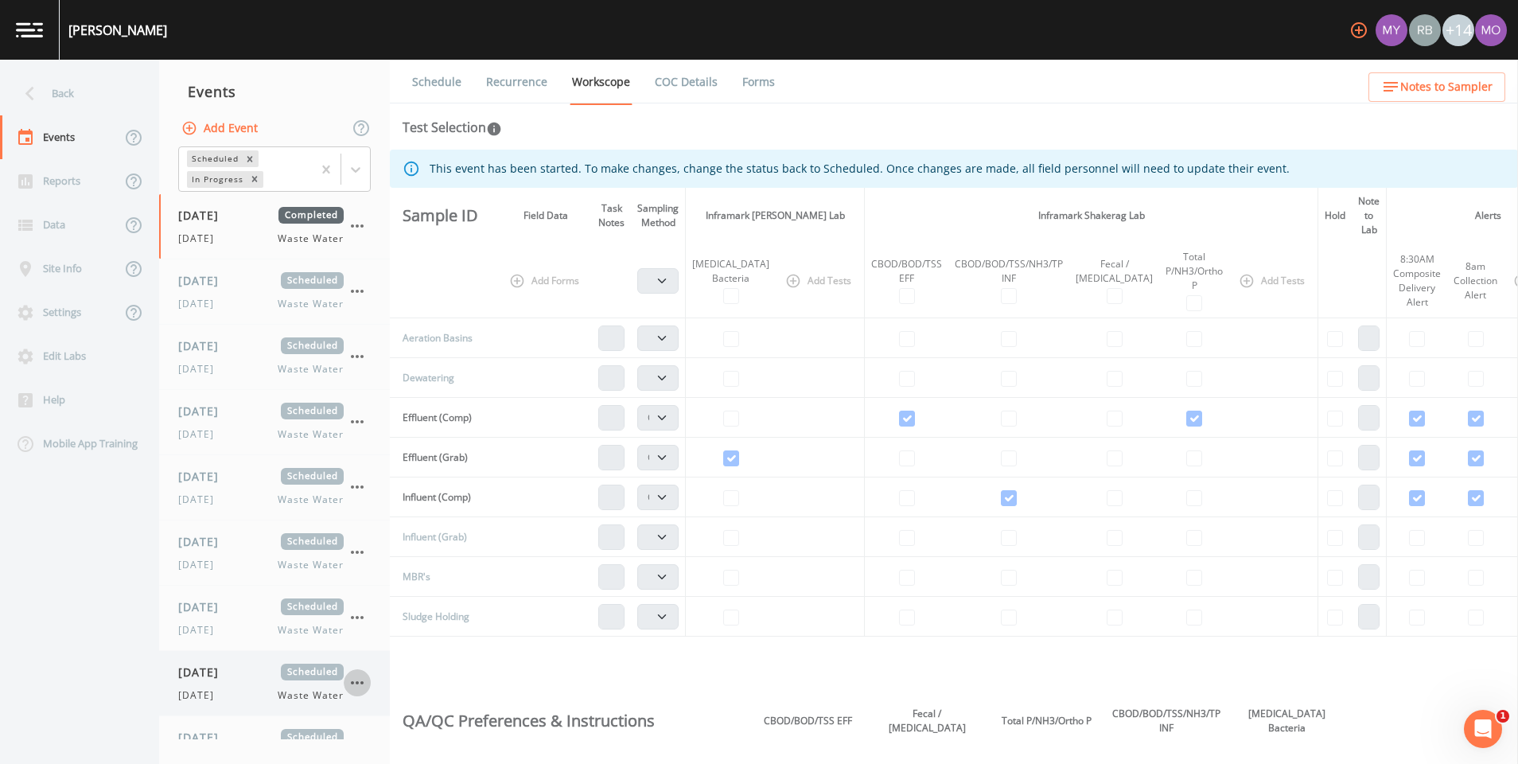
click at [355, 677] on div "07/17/2025 Completed Thursday Waste Water 07/19/2025 Scheduled Saturday Waste W…" at bounding box center [274, 466] width 231 height 545
click at [364, 685] on icon "button" at bounding box center [357, 682] width 19 height 19
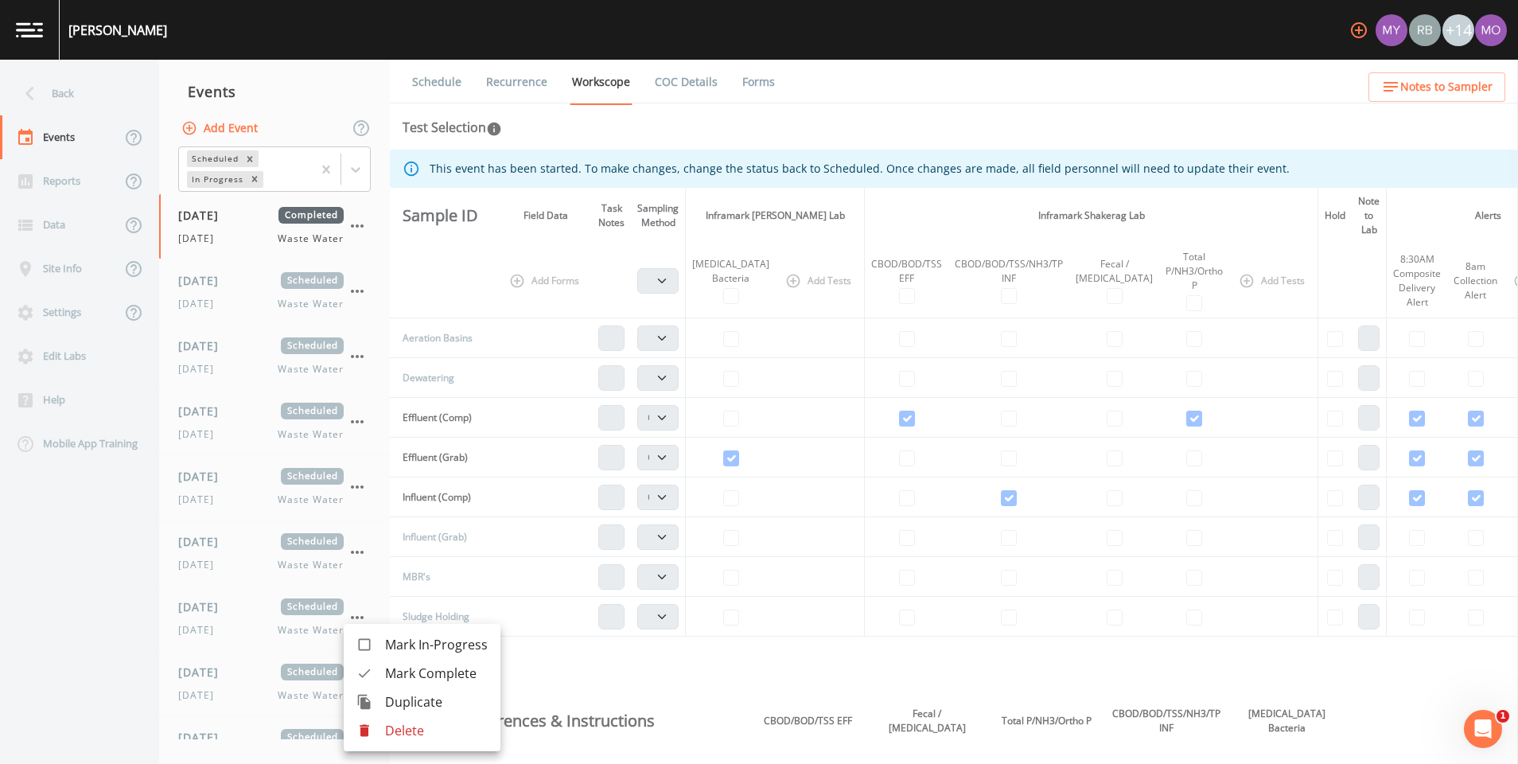
click at [404, 675] on span "Mark Complete" at bounding box center [436, 673] width 103 height 19
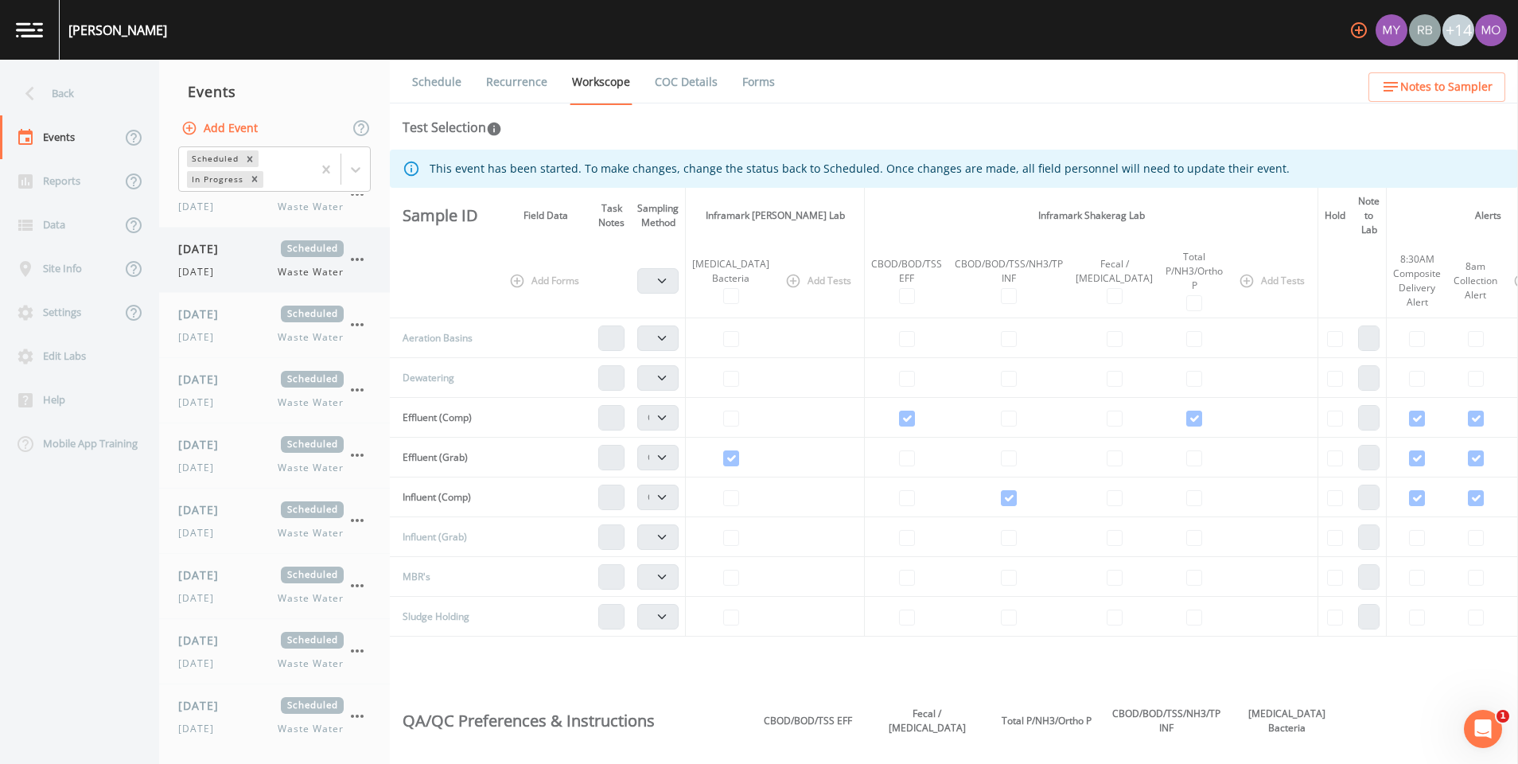
scroll to position [477, 0]
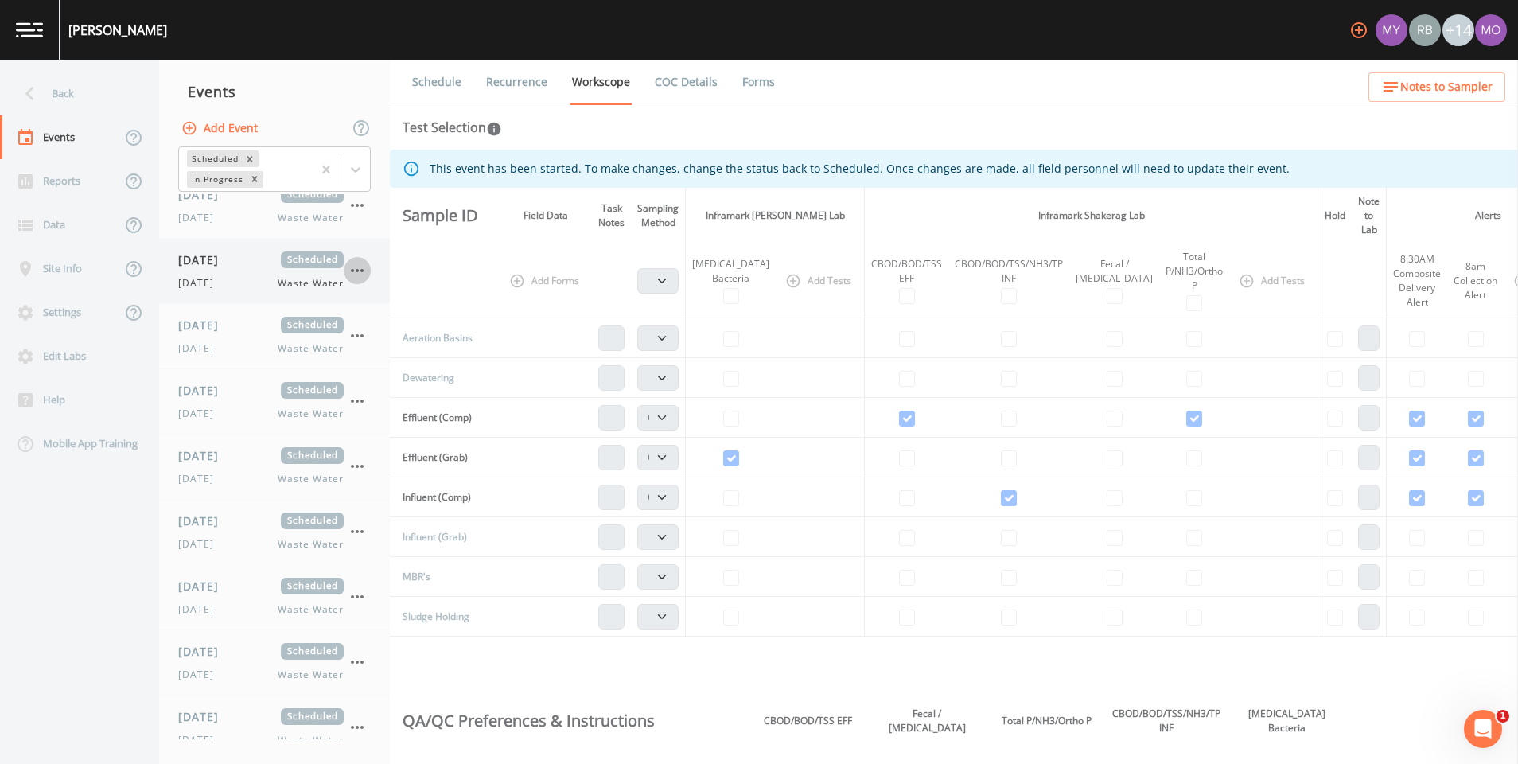
click at [361, 267] on icon "button" at bounding box center [357, 270] width 19 height 19
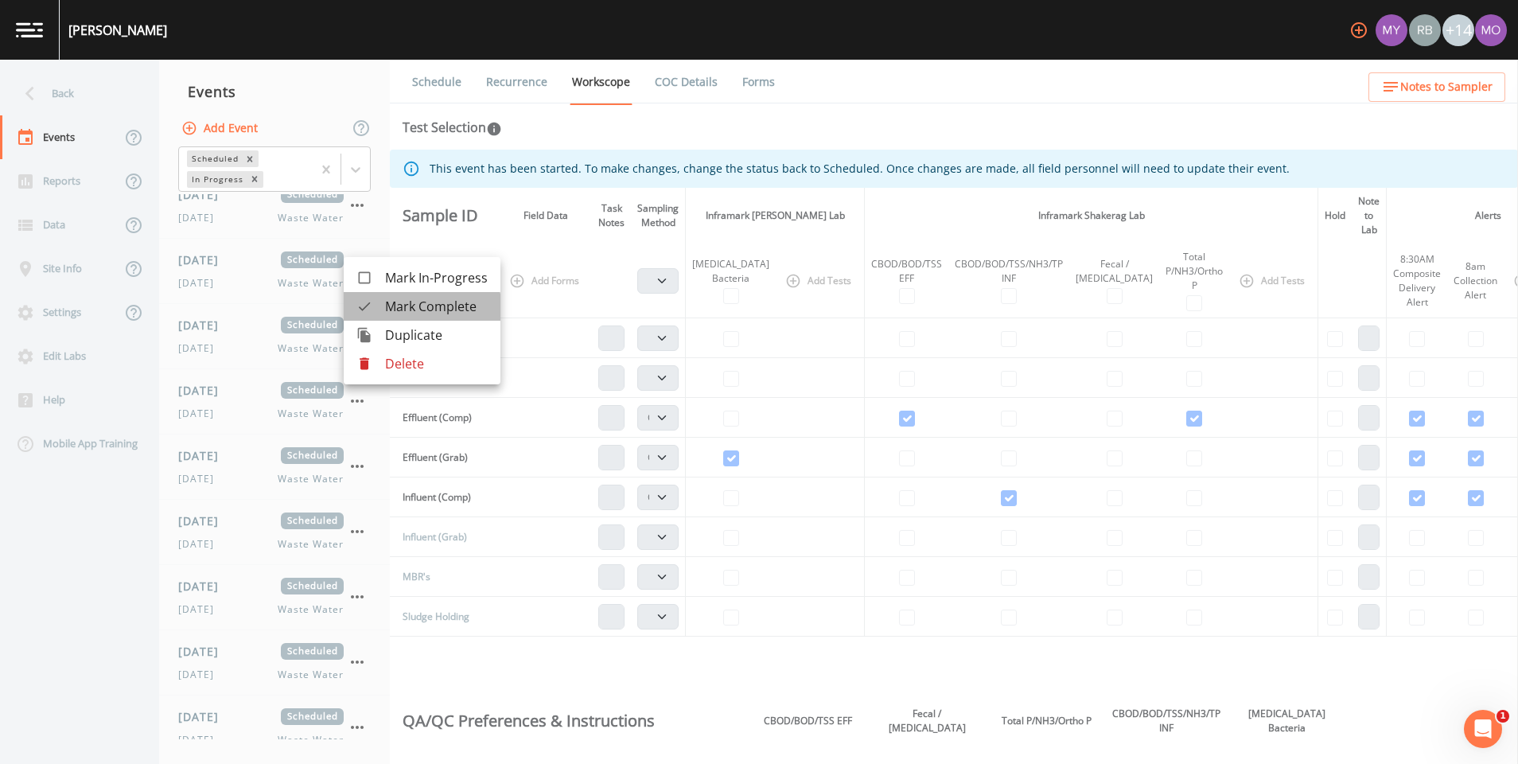
click at [384, 313] on div at bounding box center [370, 306] width 29 height 16
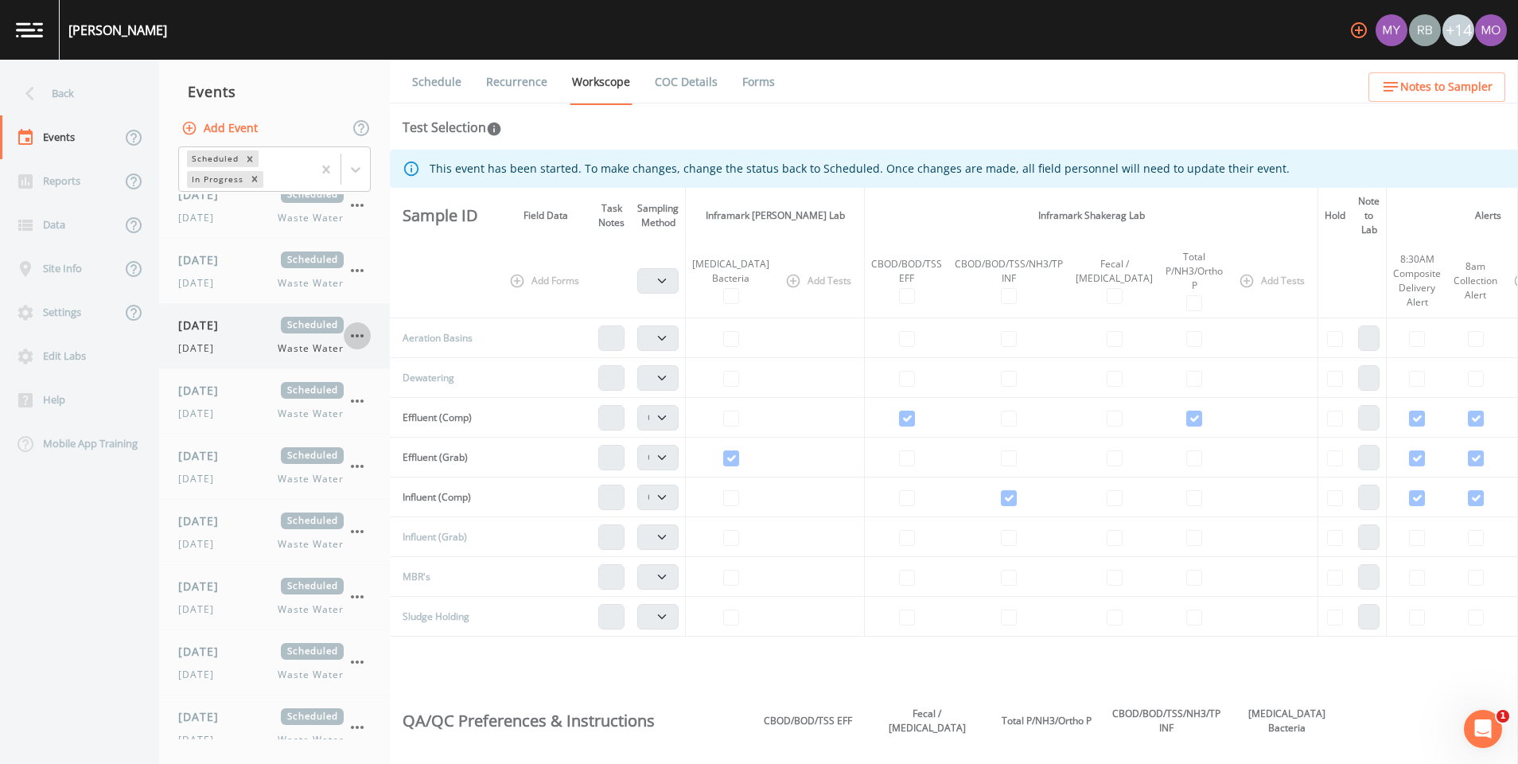
click at [362, 333] on icon "button" at bounding box center [357, 335] width 19 height 19
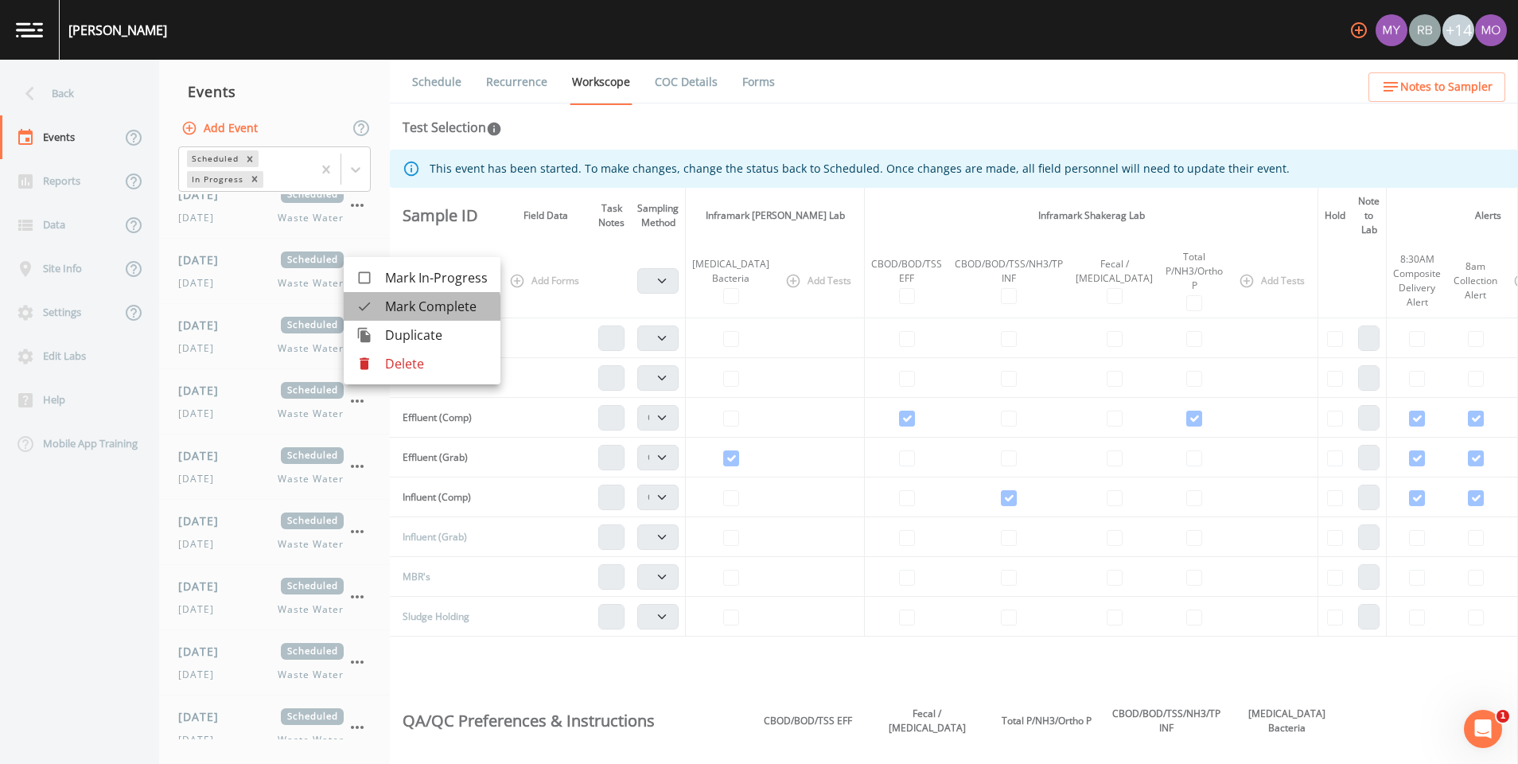
click at [392, 314] on span "Mark Complete" at bounding box center [436, 306] width 103 height 19
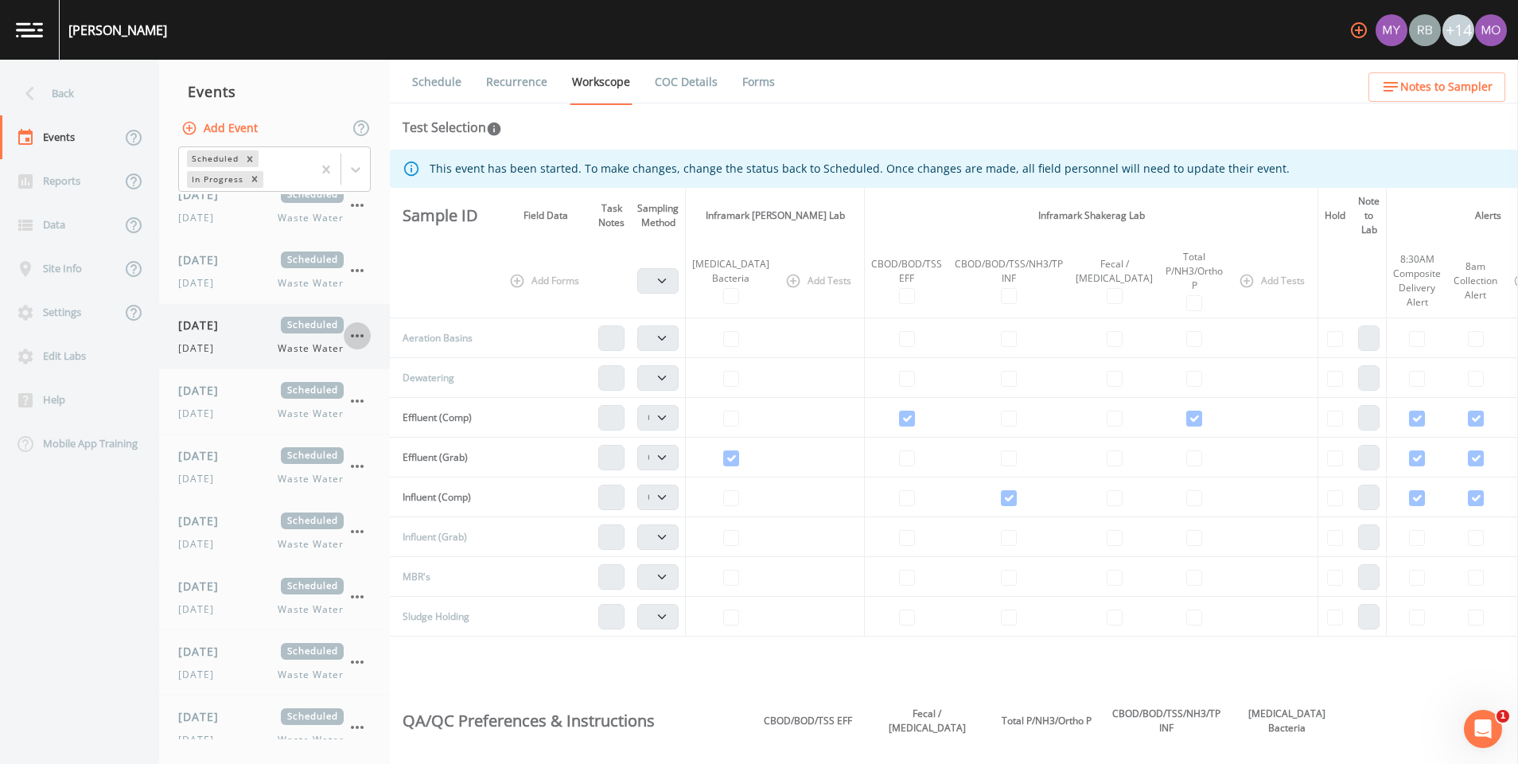
click at [370, 333] on button "button" at bounding box center [357, 335] width 27 height 27
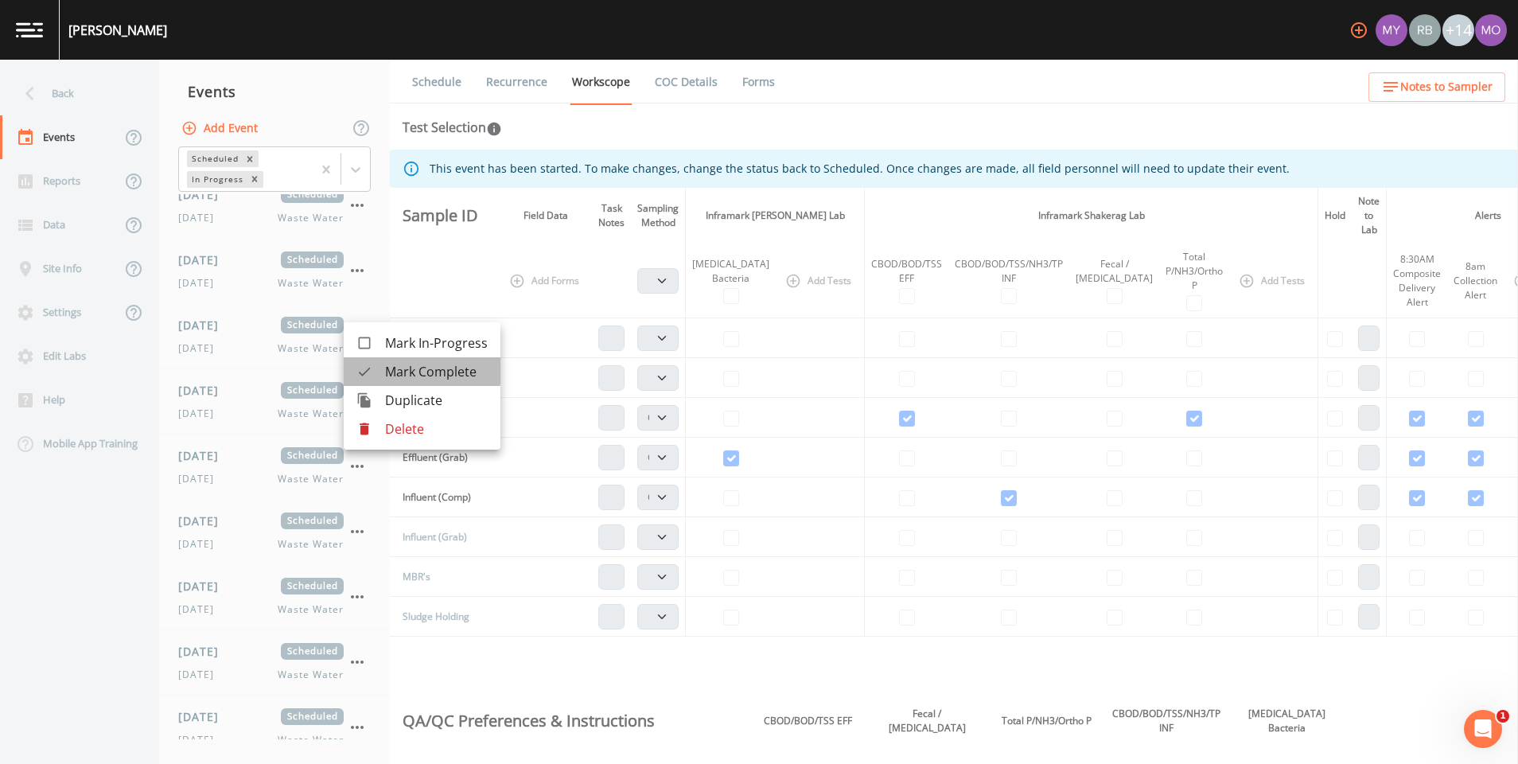
click at [376, 364] on div at bounding box center [370, 372] width 29 height 16
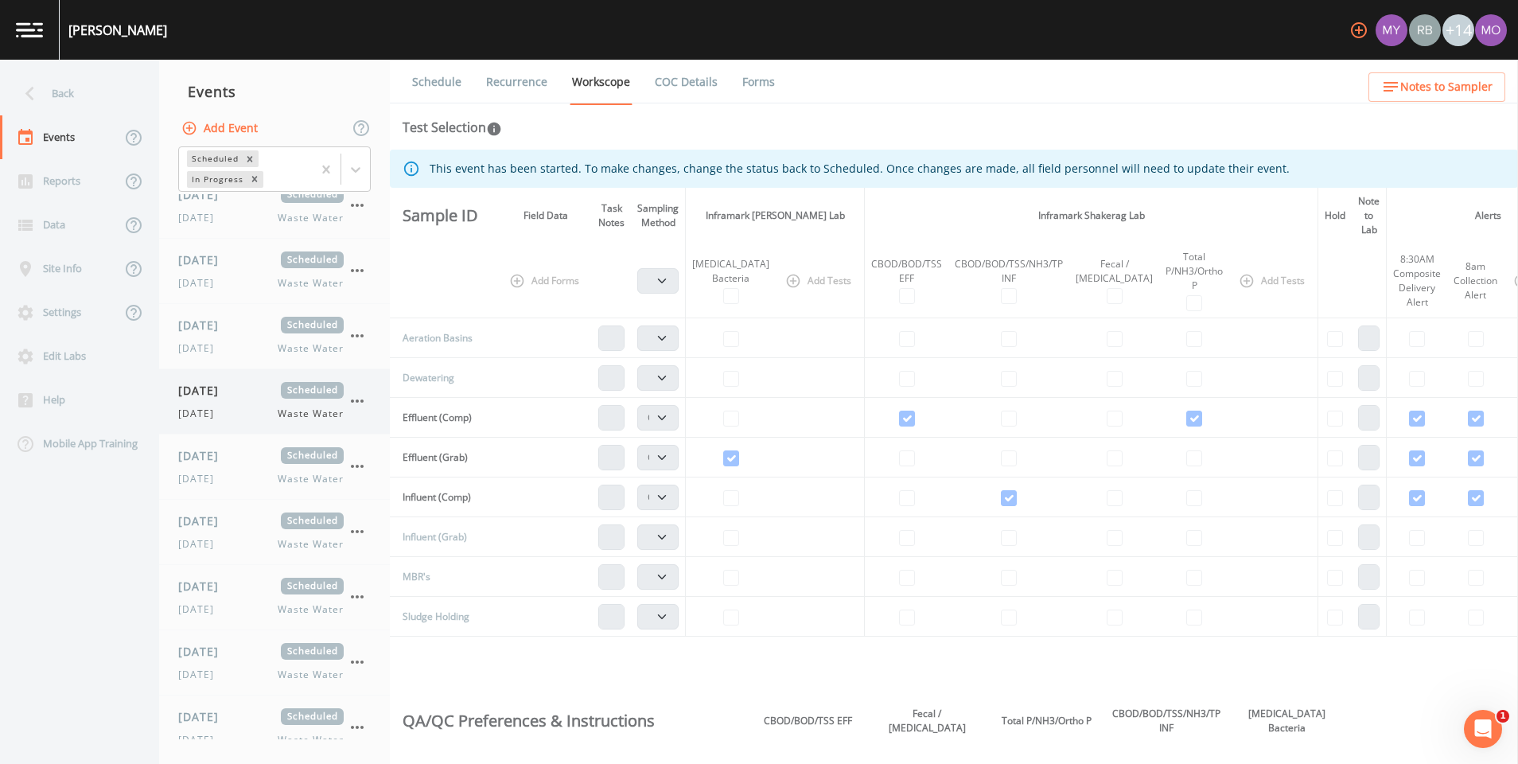
click at [356, 405] on icon "button" at bounding box center [357, 400] width 19 height 19
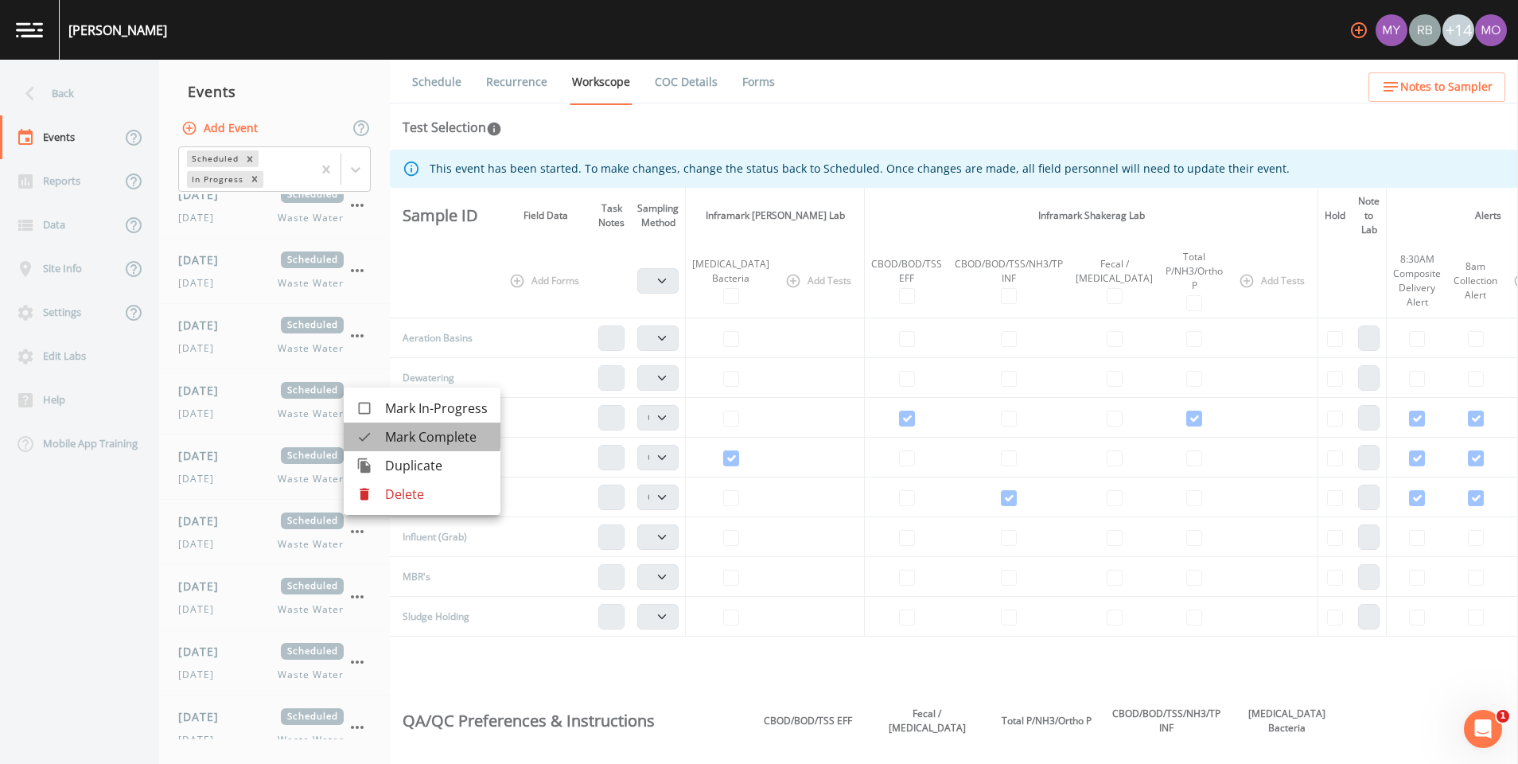
click at [366, 432] on icon at bounding box center [364, 437] width 16 height 16
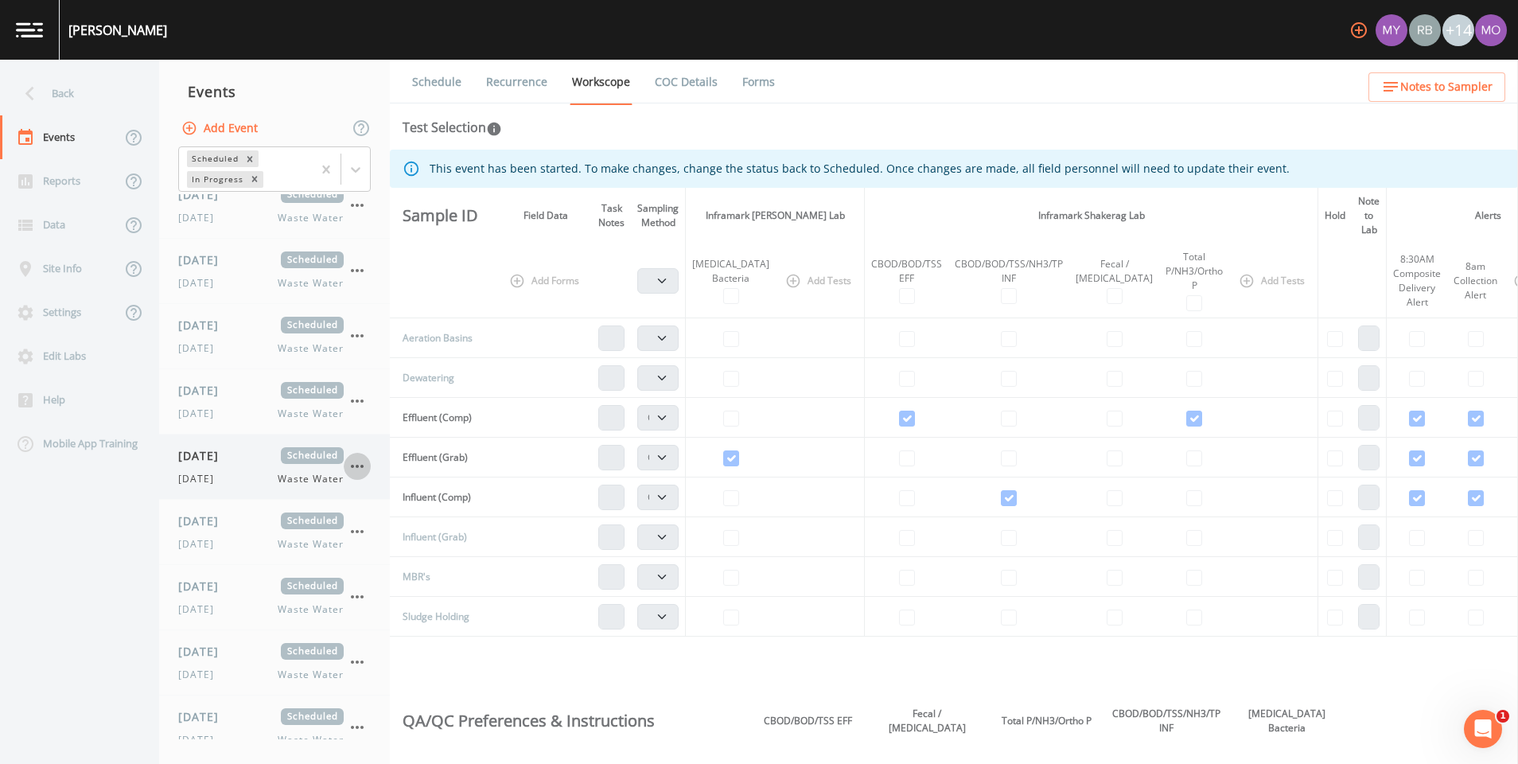
click at [352, 467] on icon "button" at bounding box center [357, 466] width 13 height 3
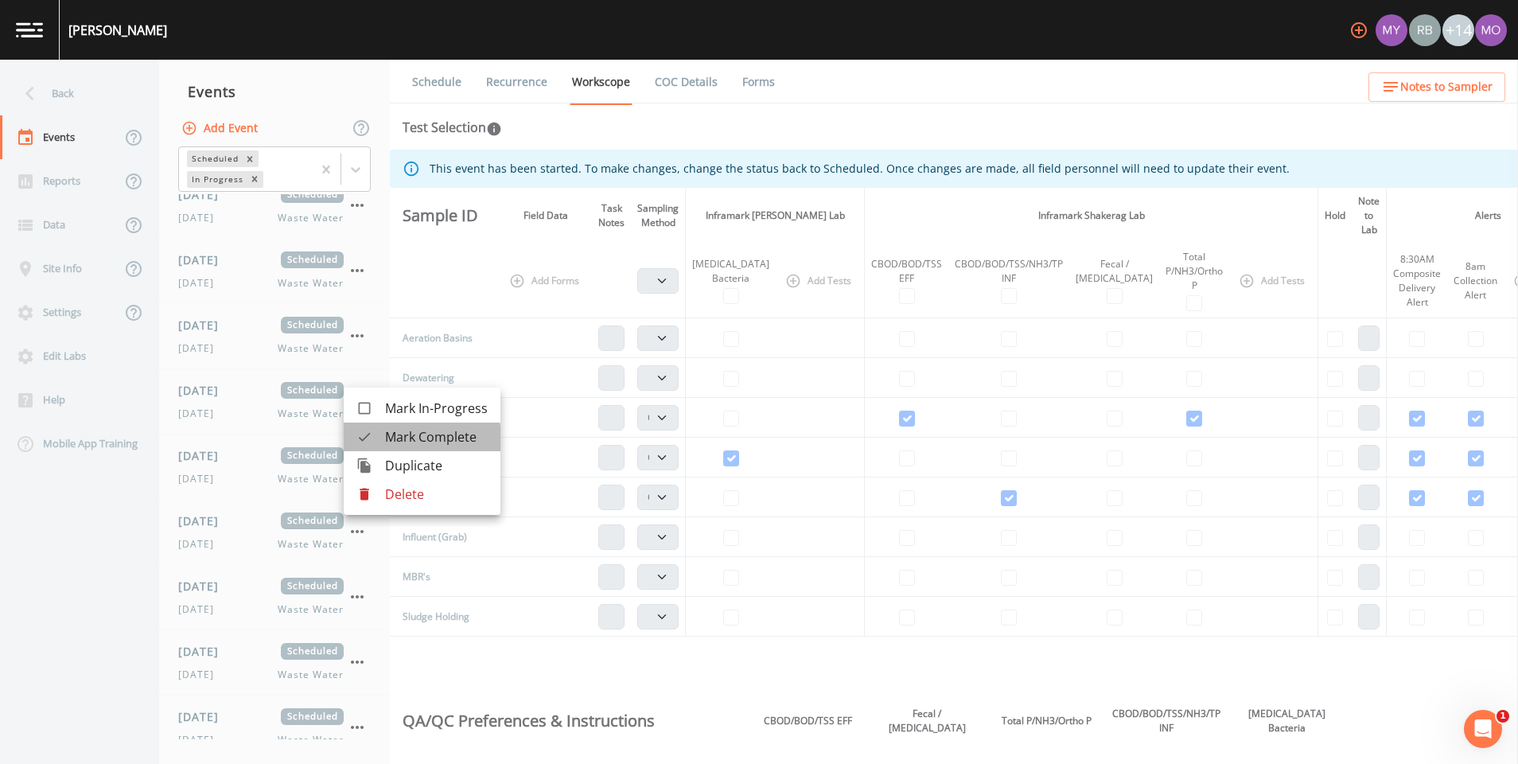
click at [380, 440] on div at bounding box center [370, 437] width 29 height 16
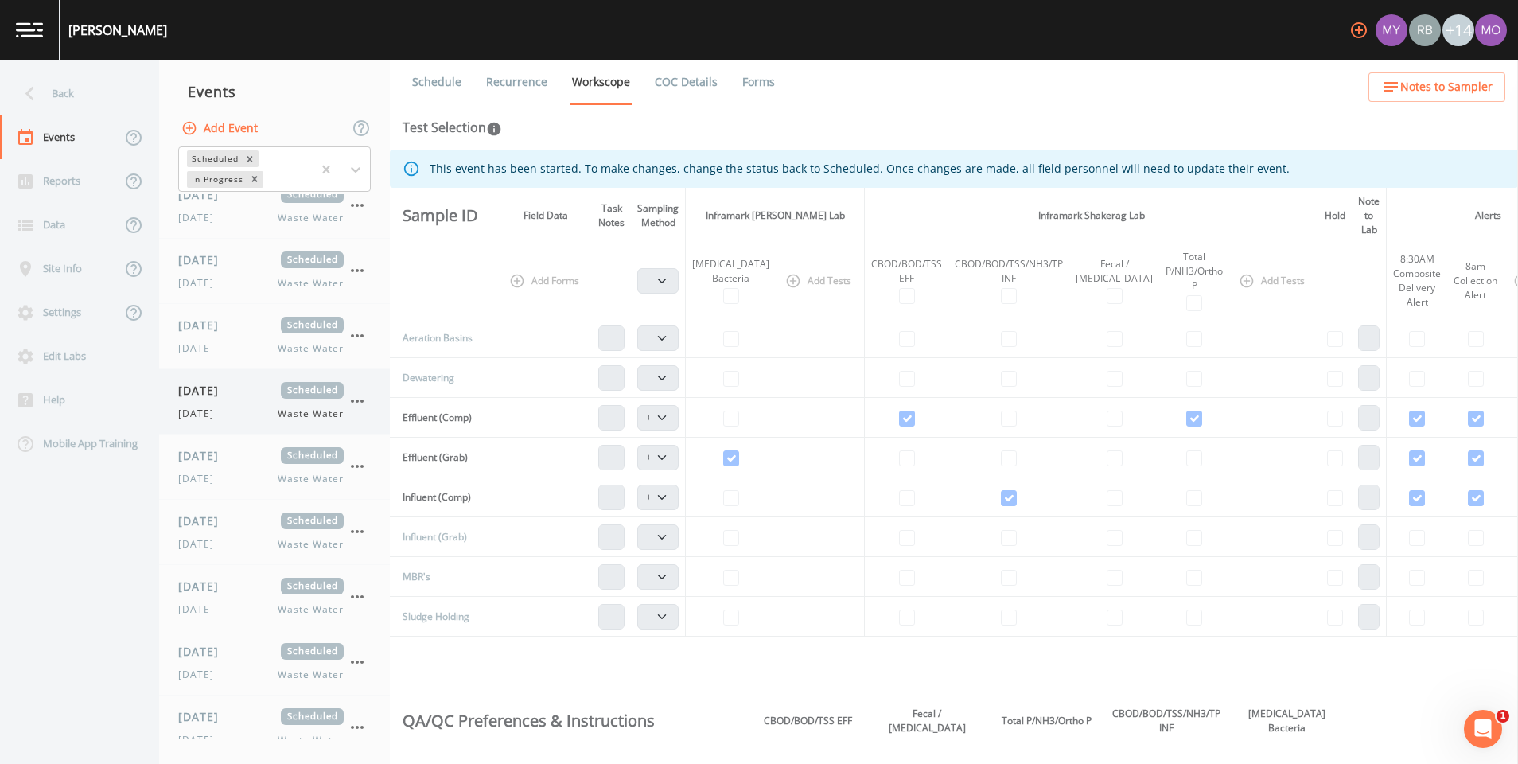
click at [361, 396] on icon "button" at bounding box center [357, 400] width 19 height 19
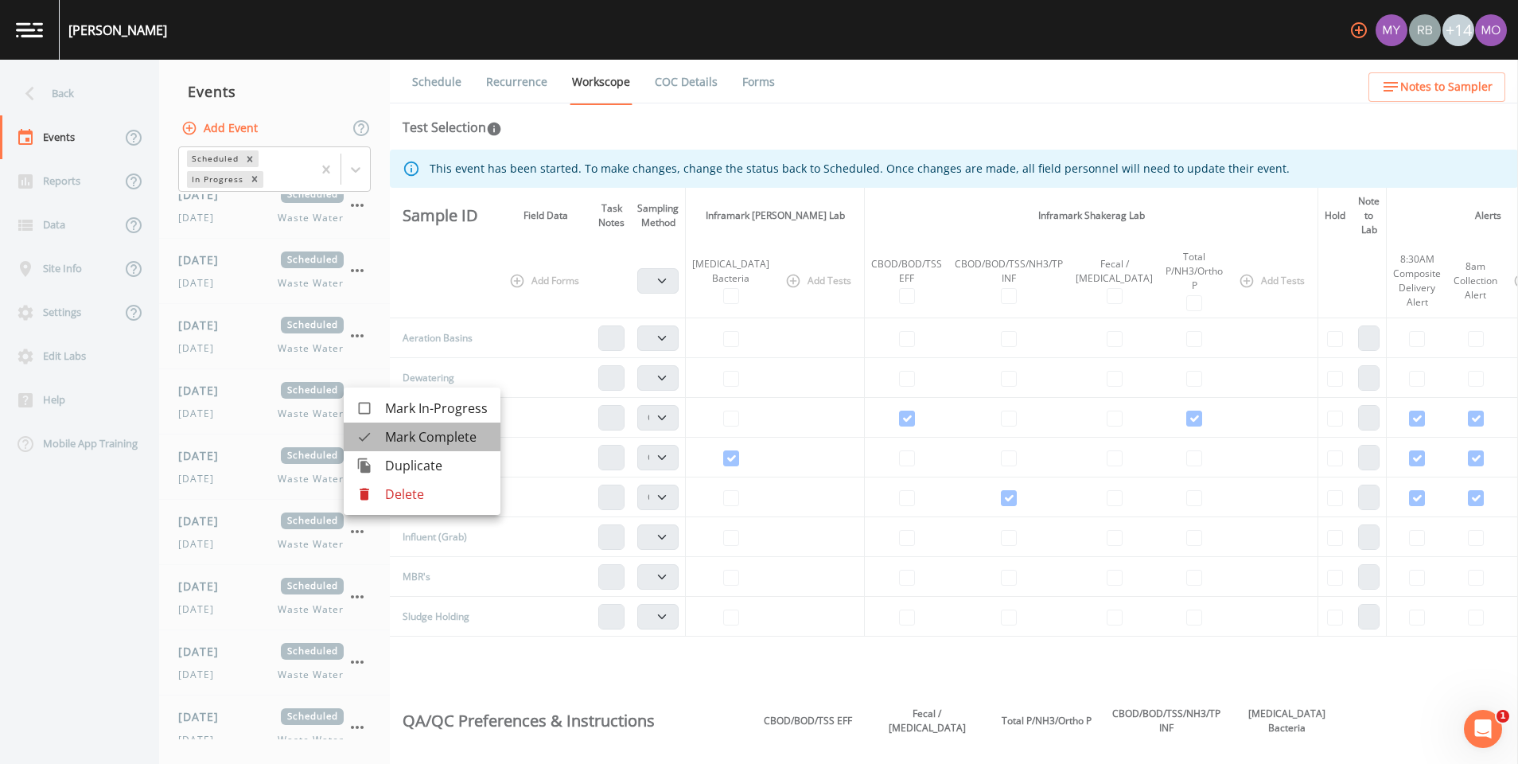
click at [384, 430] on div at bounding box center [370, 437] width 29 height 16
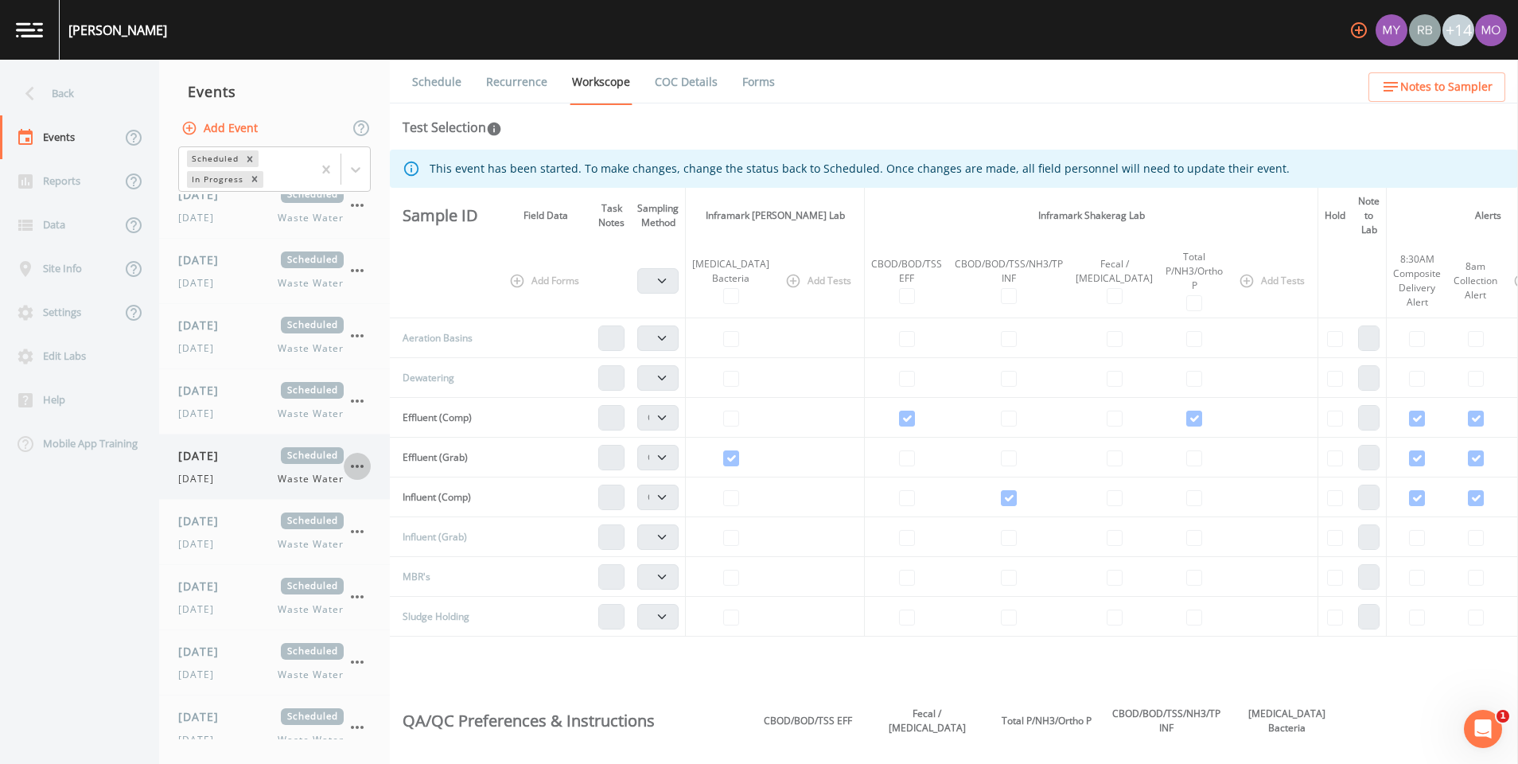
click at [364, 461] on icon "button" at bounding box center [357, 466] width 19 height 19
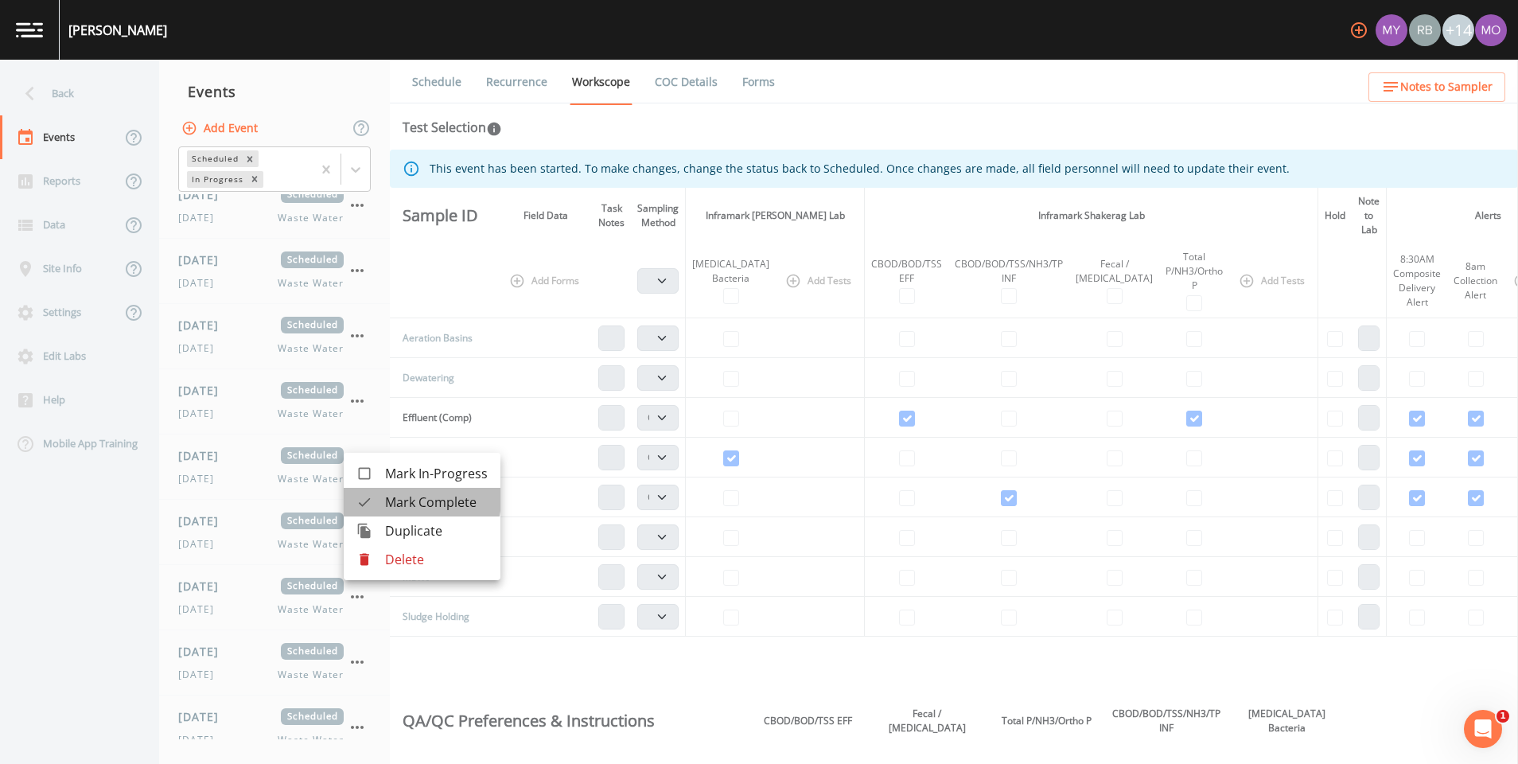
click at [387, 497] on span "Mark Complete" at bounding box center [436, 502] width 103 height 19
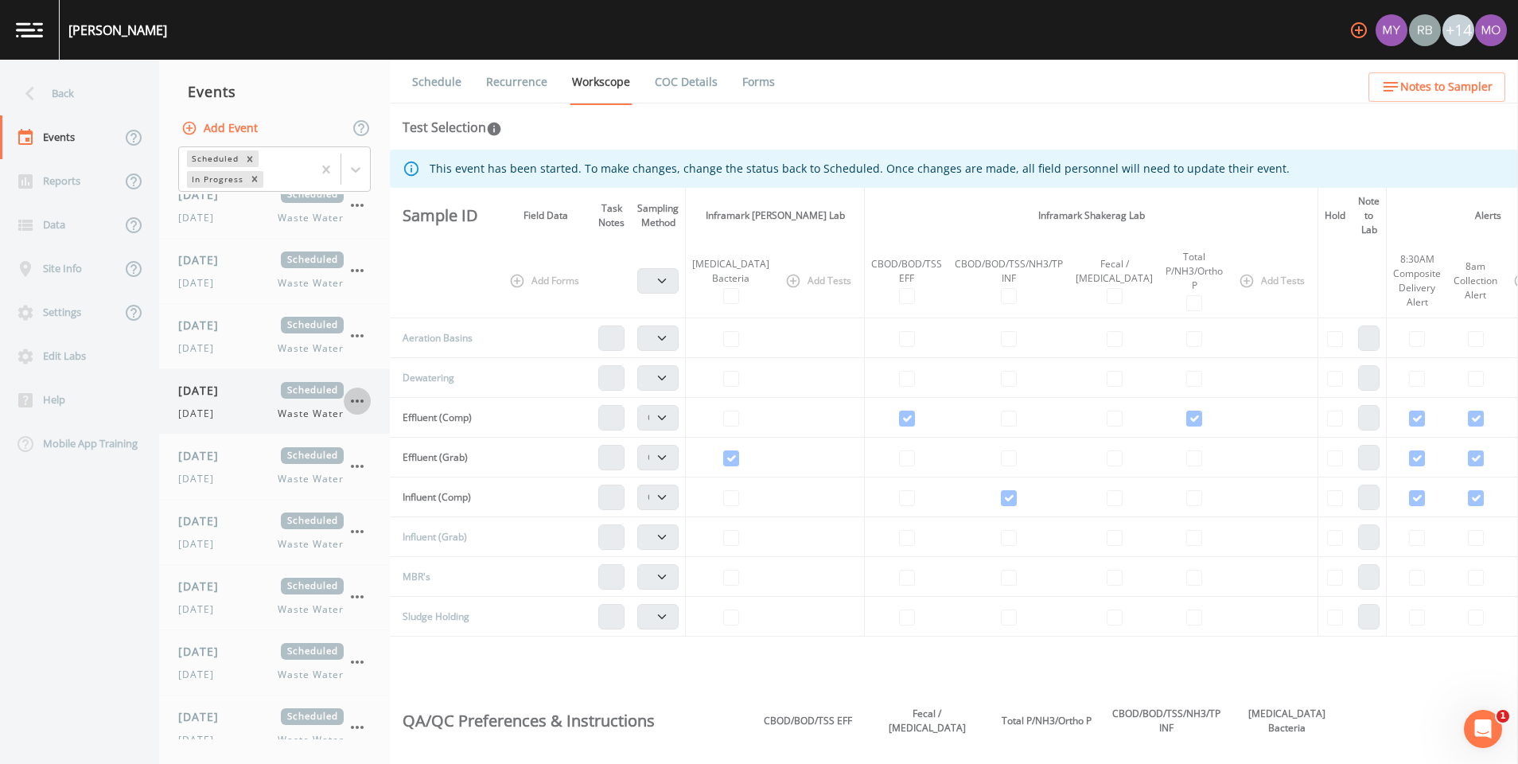
click at [360, 404] on icon "button" at bounding box center [357, 400] width 19 height 19
click at [376, 438] on div at bounding box center [370, 437] width 29 height 16
click at [361, 463] on icon "button" at bounding box center [357, 466] width 19 height 19
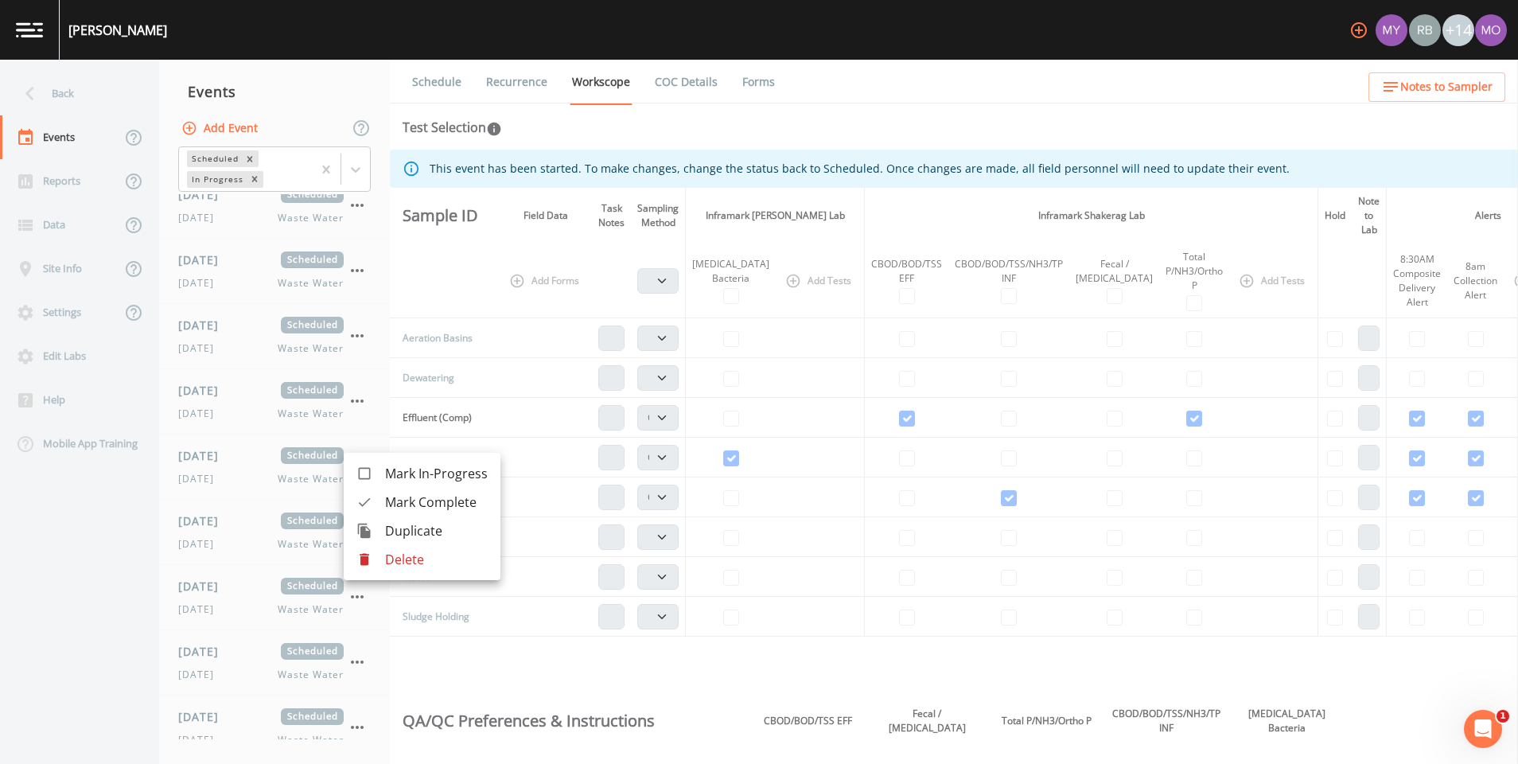
click at [384, 498] on div at bounding box center [370, 502] width 29 height 16
click at [364, 466] on icon "button" at bounding box center [357, 466] width 19 height 19
click at [391, 506] on span "Mark Complete" at bounding box center [436, 502] width 103 height 19
click at [353, 470] on icon "button" at bounding box center [357, 466] width 19 height 19
click at [371, 495] on icon at bounding box center [364, 502] width 16 height 16
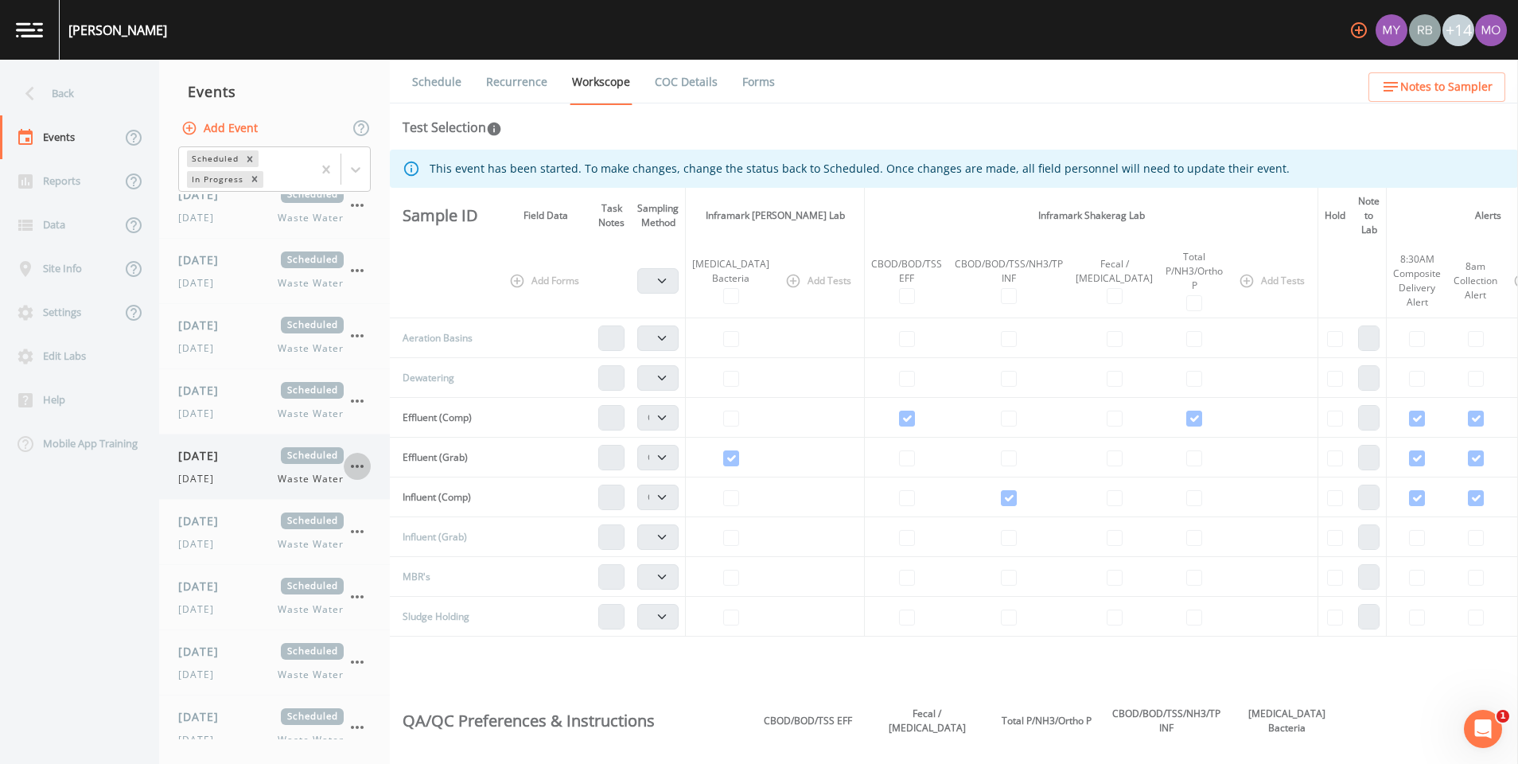
click at [353, 466] on icon "button" at bounding box center [357, 466] width 13 height 3
click at [368, 504] on icon at bounding box center [364, 502] width 16 height 16
click at [361, 471] on icon "button" at bounding box center [357, 466] width 19 height 19
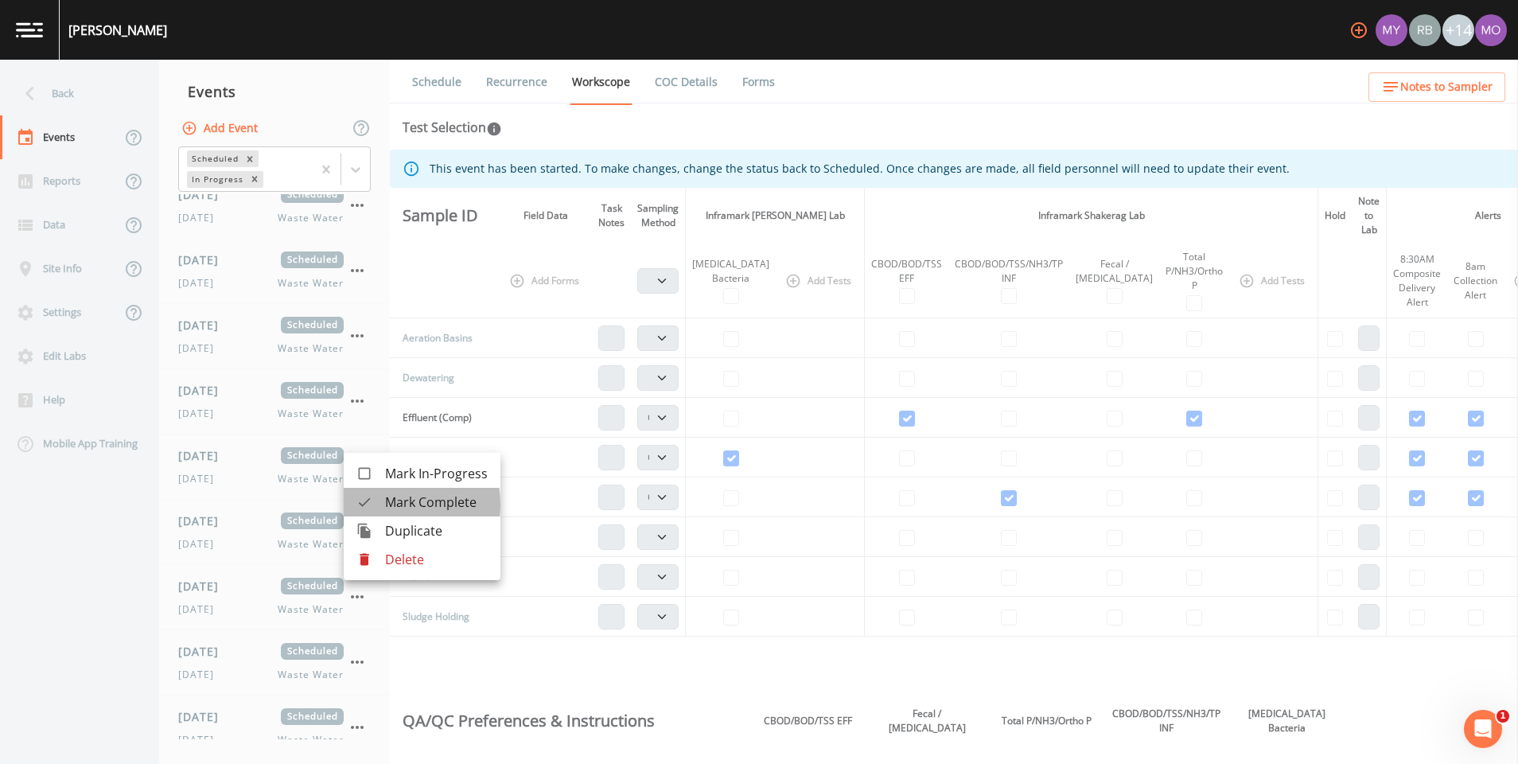
click at [371, 504] on icon at bounding box center [364, 502] width 16 height 16
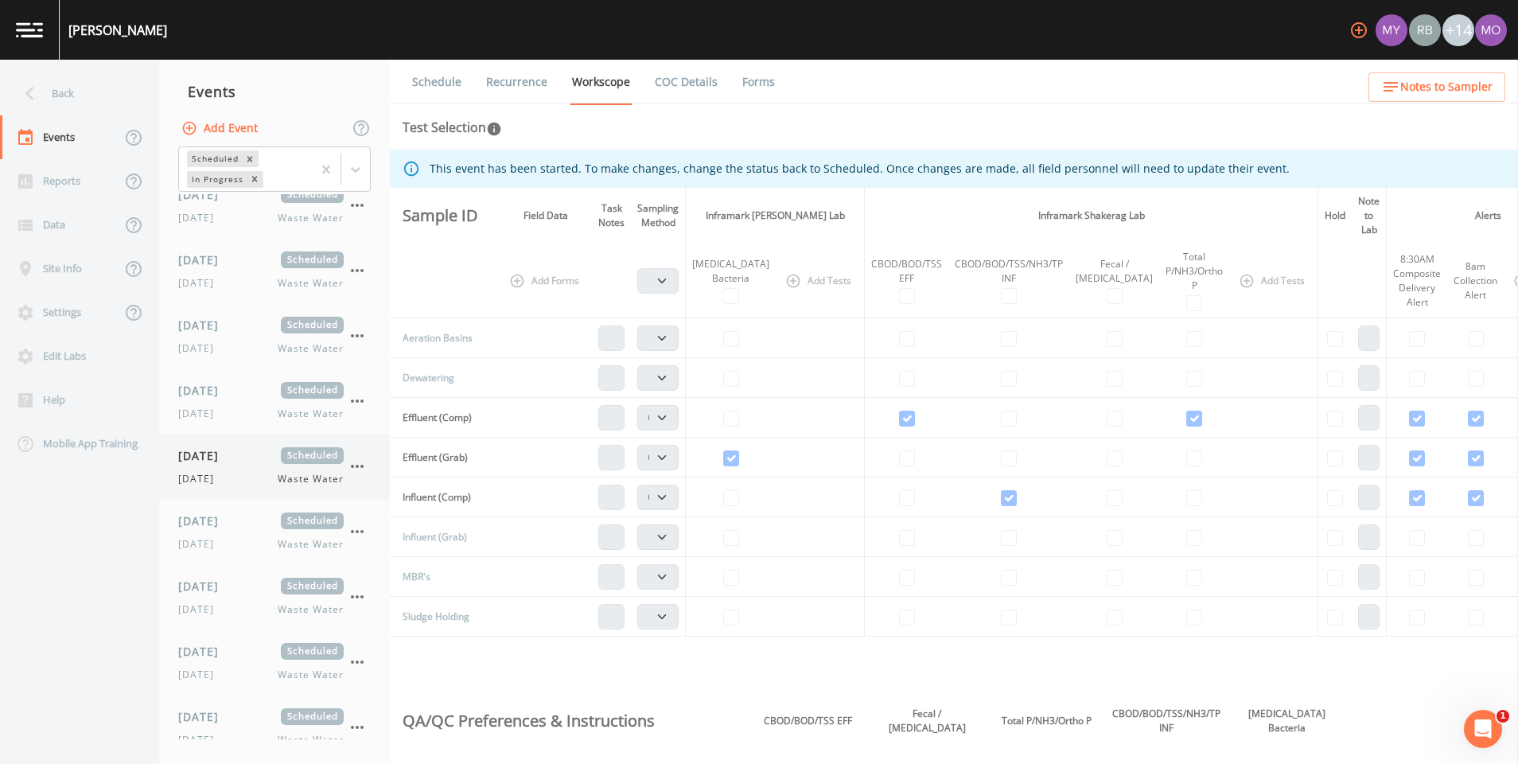
click at [358, 469] on icon "button" at bounding box center [357, 466] width 19 height 19
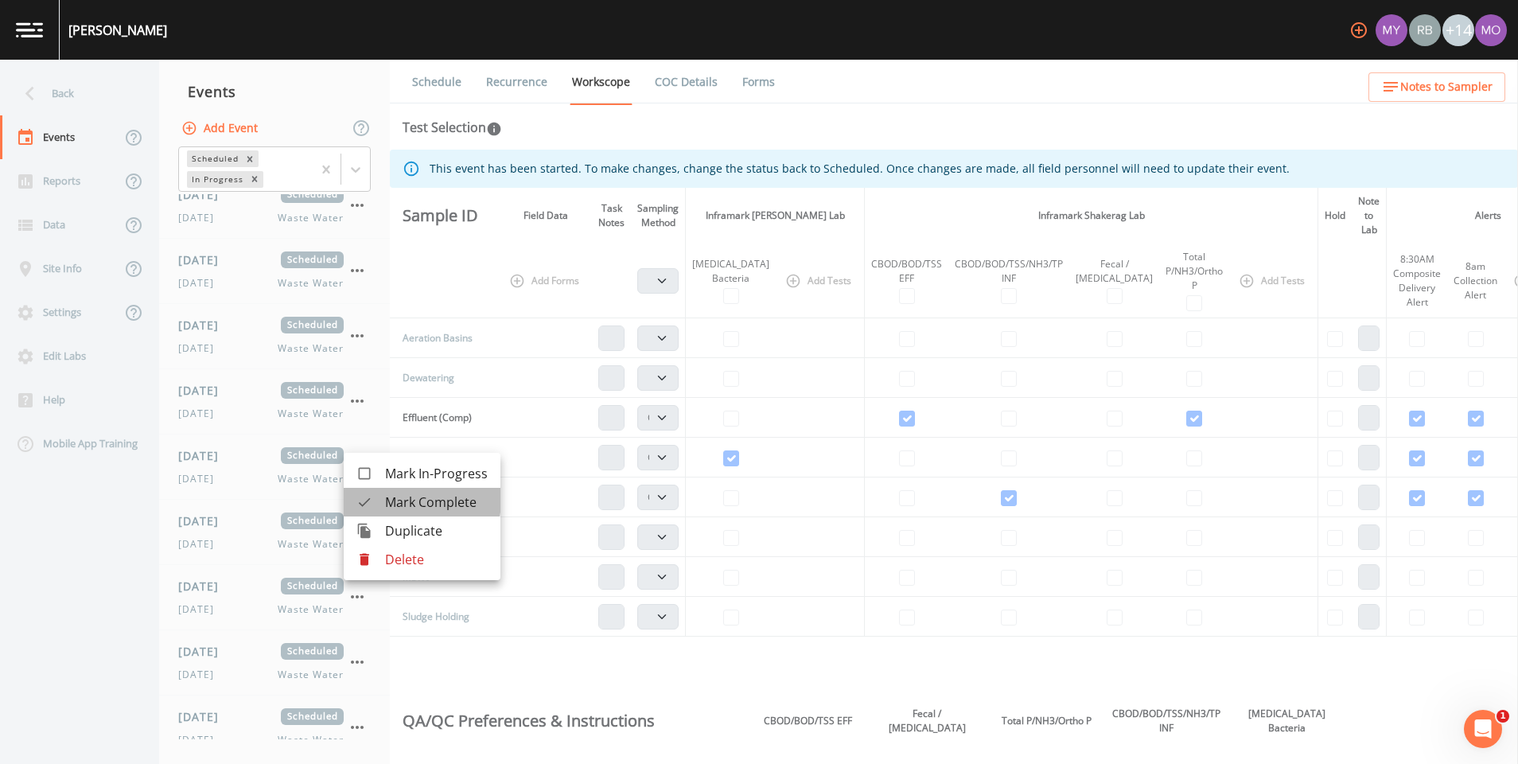
click at [368, 497] on icon at bounding box center [364, 502] width 16 height 16
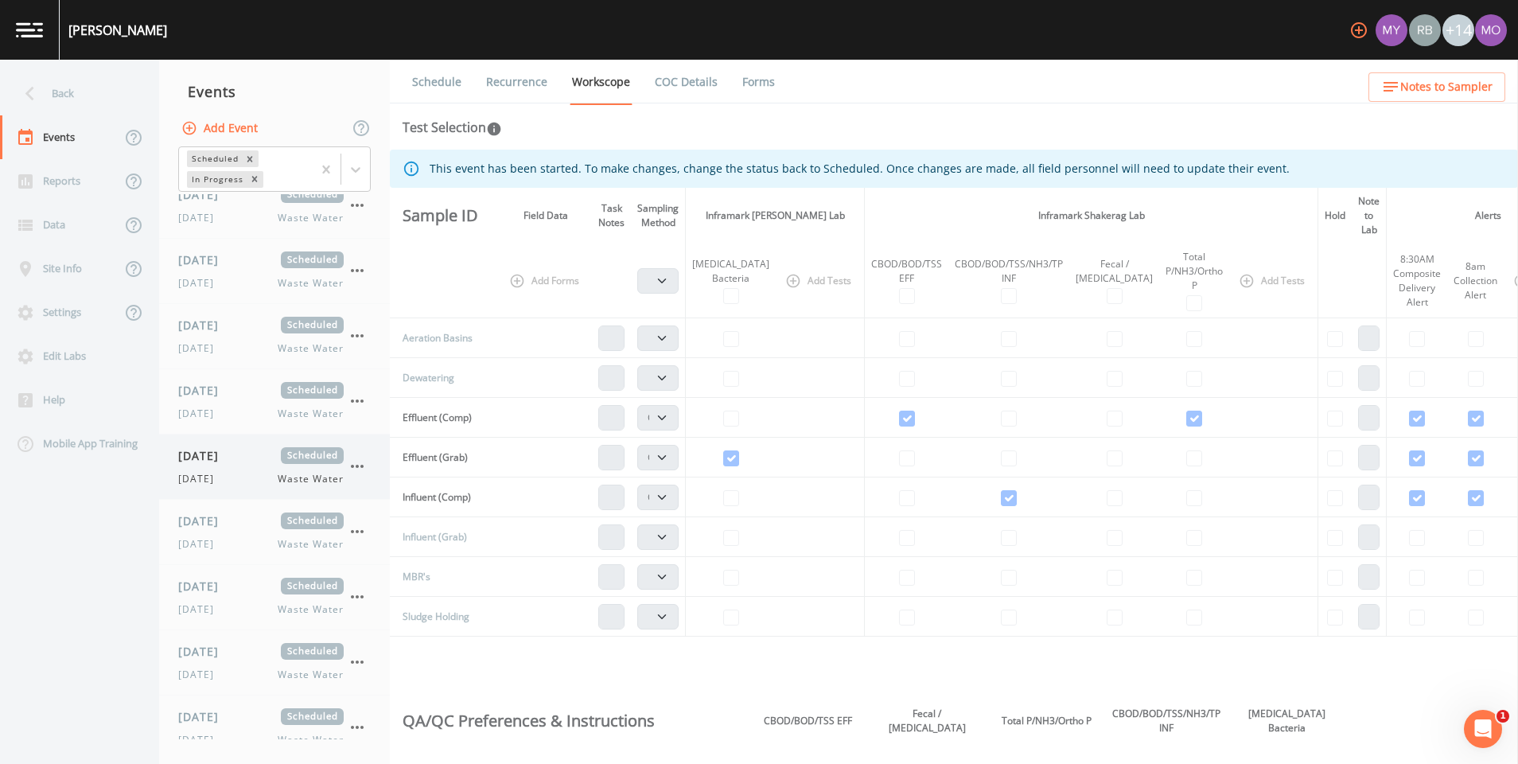
click at [358, 473] on icon "button" at bounding box center [357, 466] width 19 height 19
click at [366, 504] on icon at bounding box center [364, 502] width 16 height 16
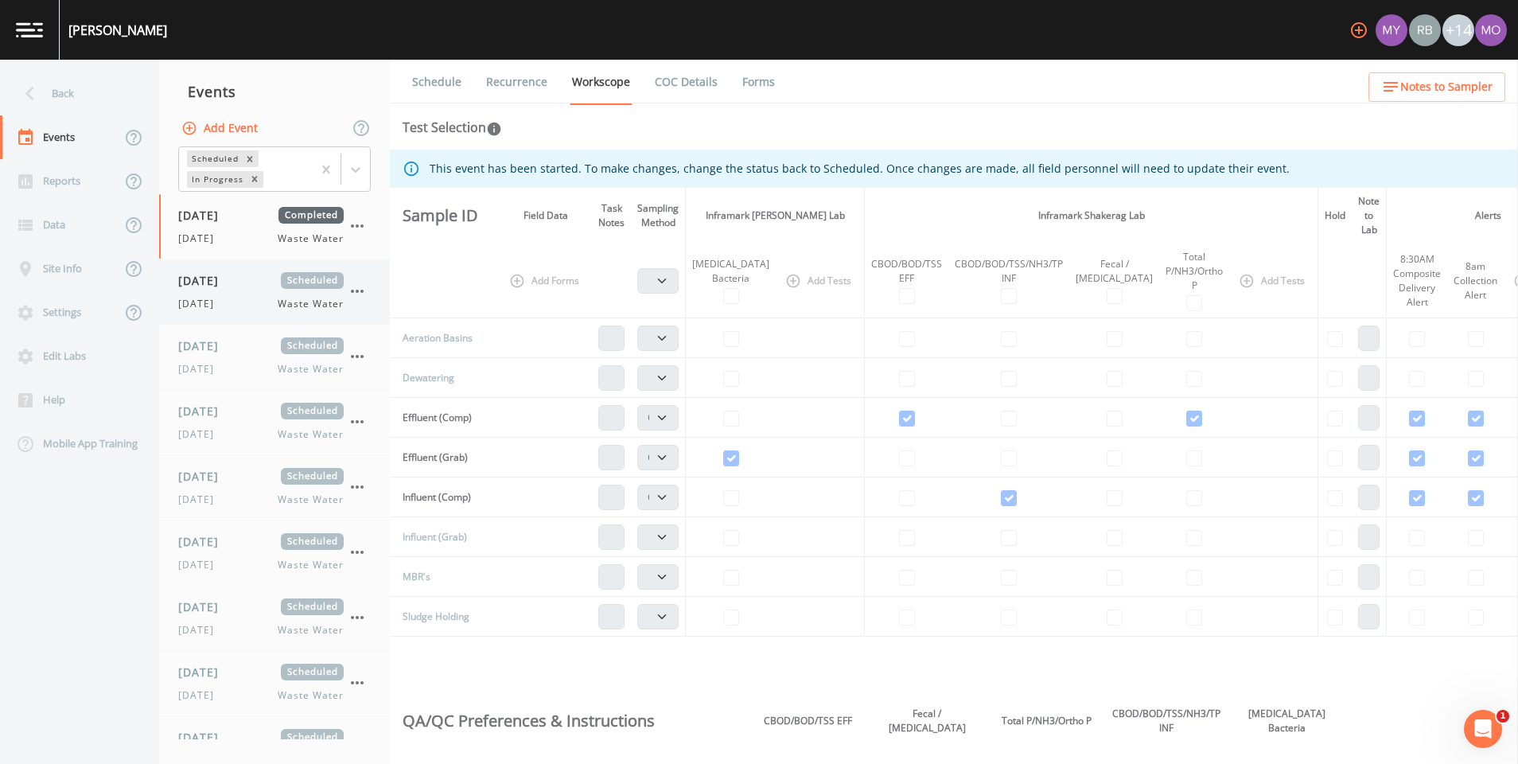
click at [366, 292] on icon "button" at bounding box center [357, 291] width 19 height 19
click at [391, 331] on span "Mark Complete" at bounding box center [436, 326] width 103 height 19
click at [367, 297] on button "button" at bounding box center [357, 291] width 27 height 27
click at [381, 323] on div at bounding box center [370, 327] width 29 height 16
click at [362, 296] on icon "button" at bounding box center [357, 291] width 19 height 19
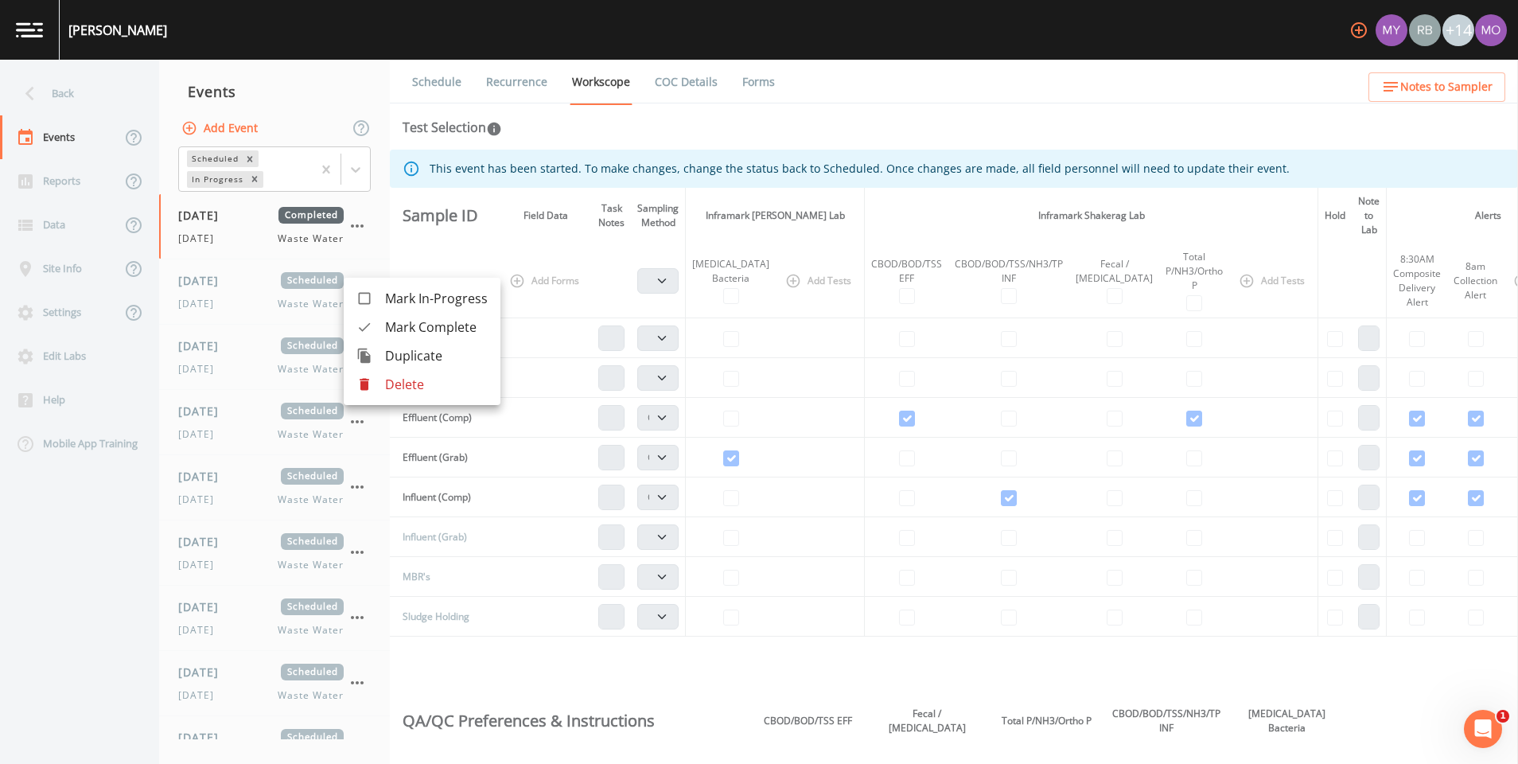
click at [372, 321] on icon at bounding box center [364, 327] width 16 height 16
click at [356, 290] on icon "button" at bounding box center [357, 291] width 13 height 3
click at [373, 315] on li "Mark Complete" at bounding box center [422, 327] width 157 height 29
click at [355, 298] on icon "button" at bounding box center [357, 291] width 19 height 19
click at [378, 329] on div at bounding box center [370, 327] width 29 height 16
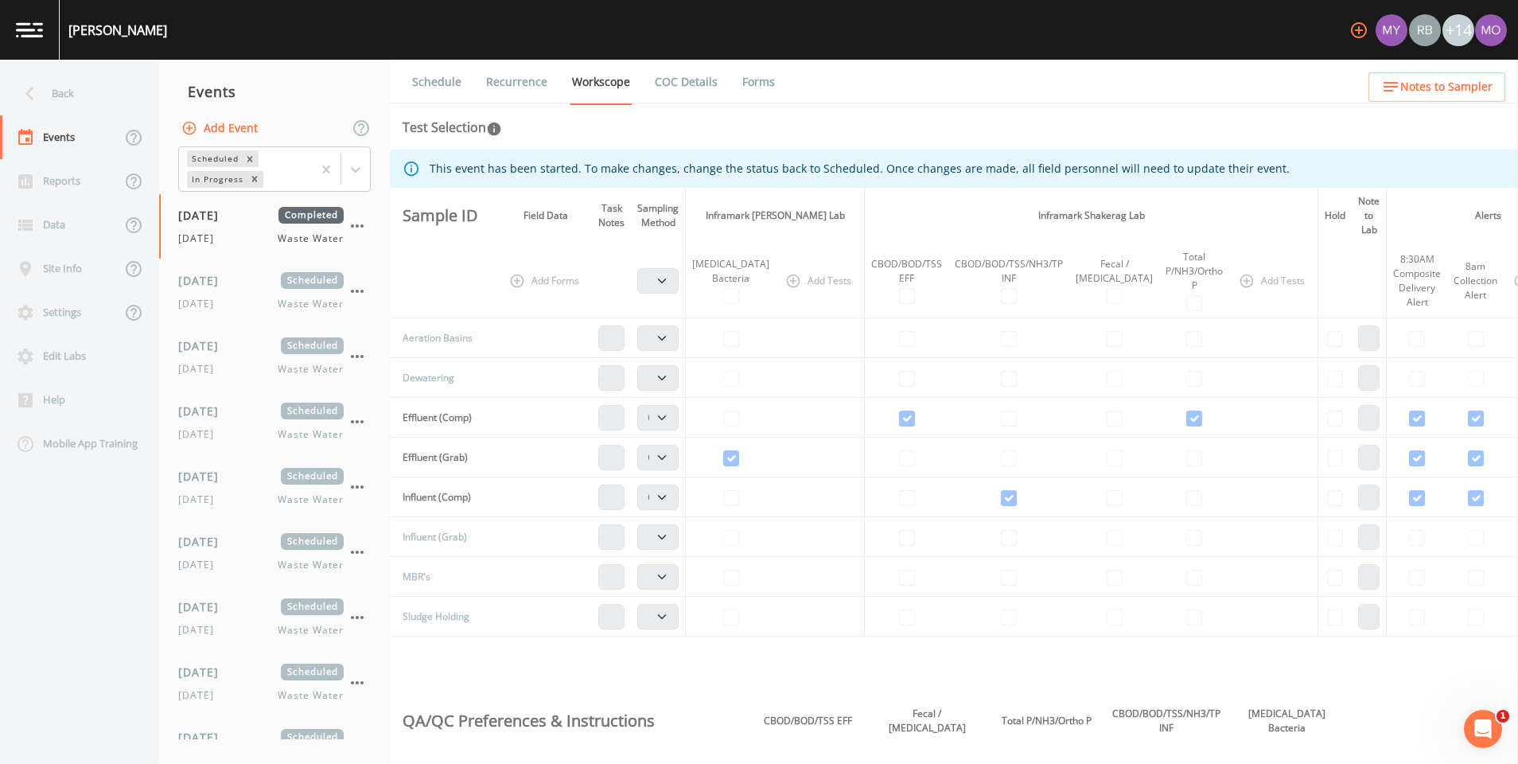
click at [356, 293] on icon "button" at bounding box center [357, 291] width 13 height 3
click at [378, 326] on div at bounding box center [370, 327] width 29 height 16
click at [355, 294] on icon "button" at bounding box center [357, 291] width 19 height 19
click at [374, 322] on div at bounding box center [370, 327] width 29 height 16
click at [358, 294] on icon "button" at bounding box center [357, 291] width 19 height 19
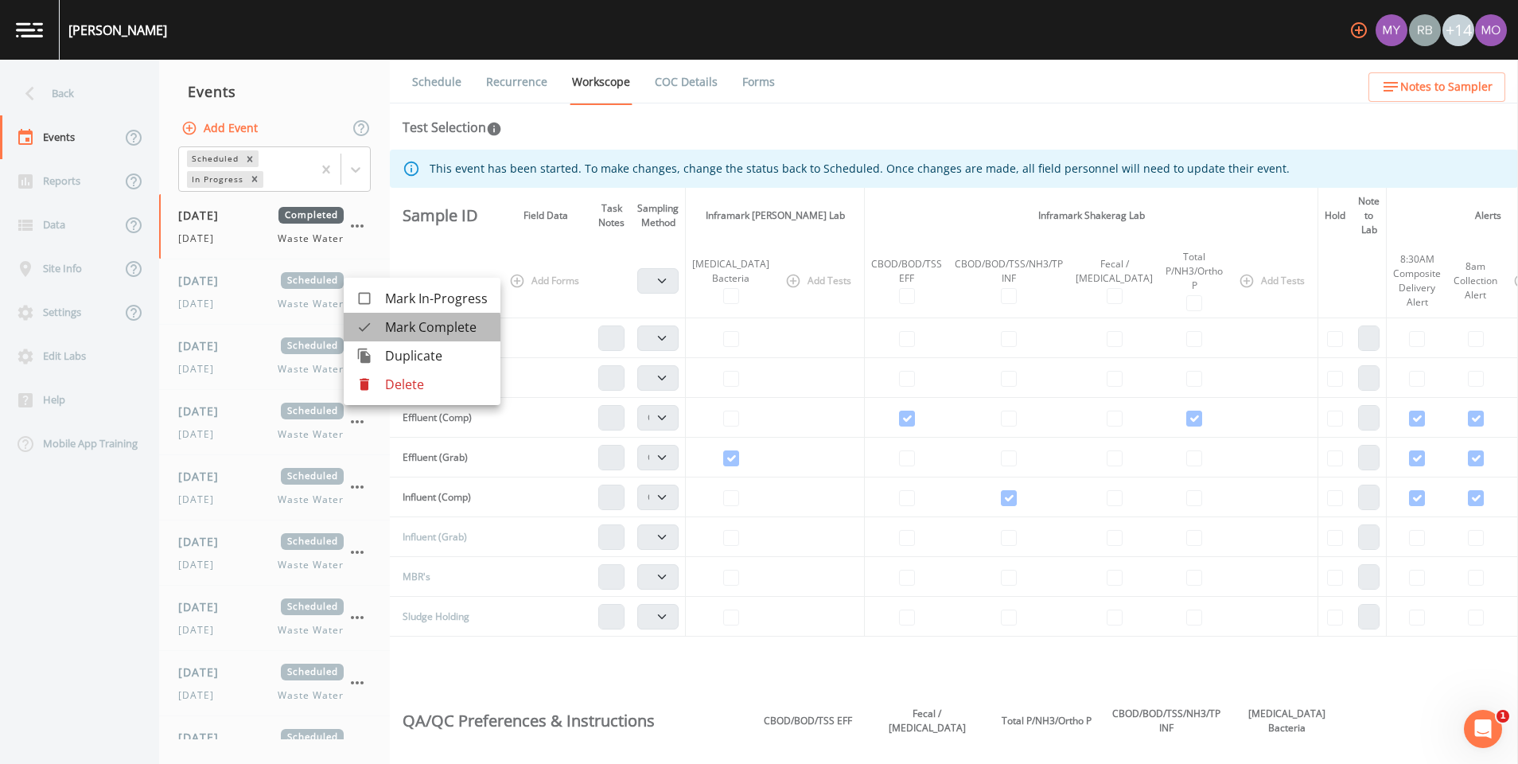
click at [376, 329] on div at bounding box center [370, 327] width 29 height 16
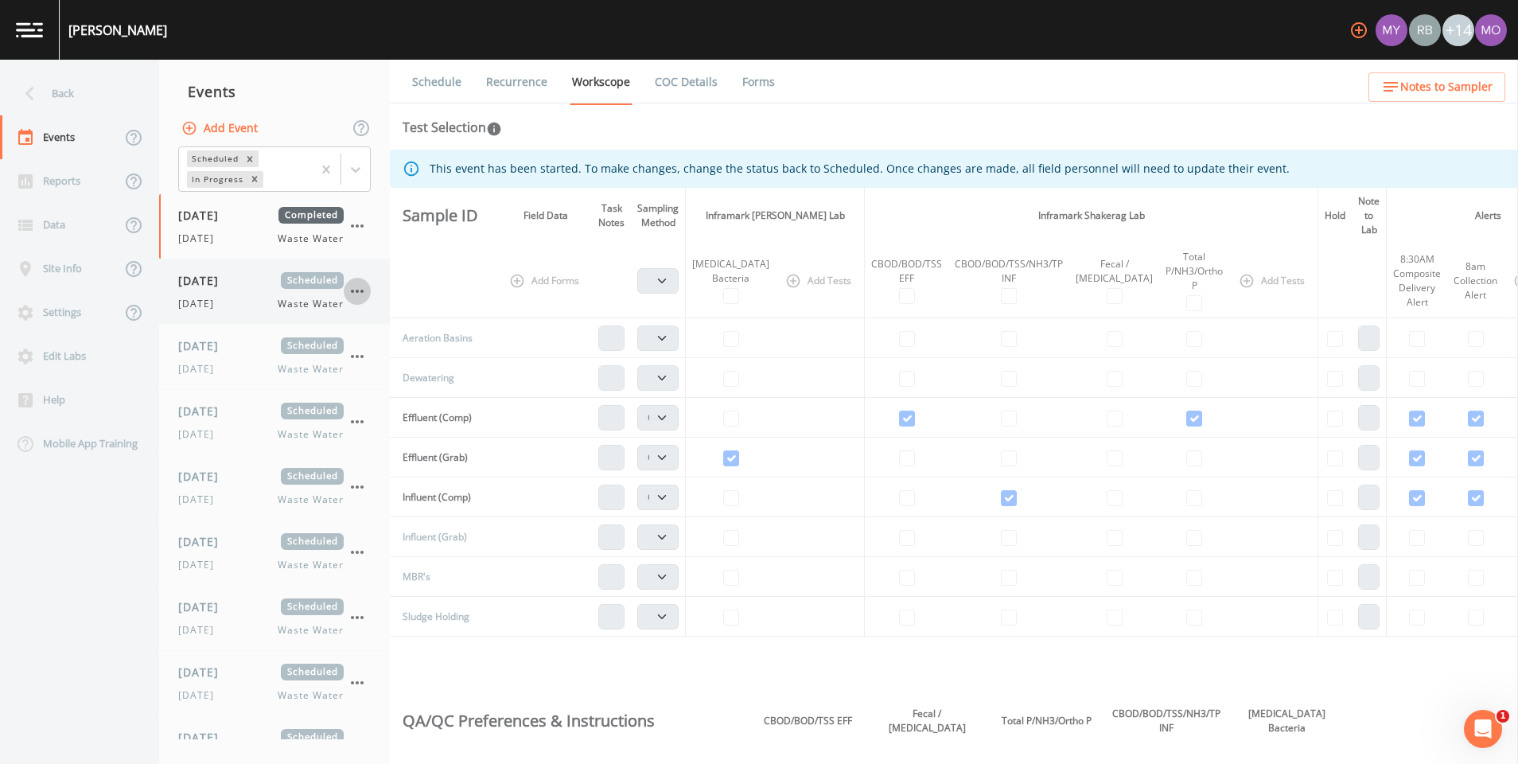
click at [356, 293] on icon "button" at bounding box center [357, 291] width 19 height 19
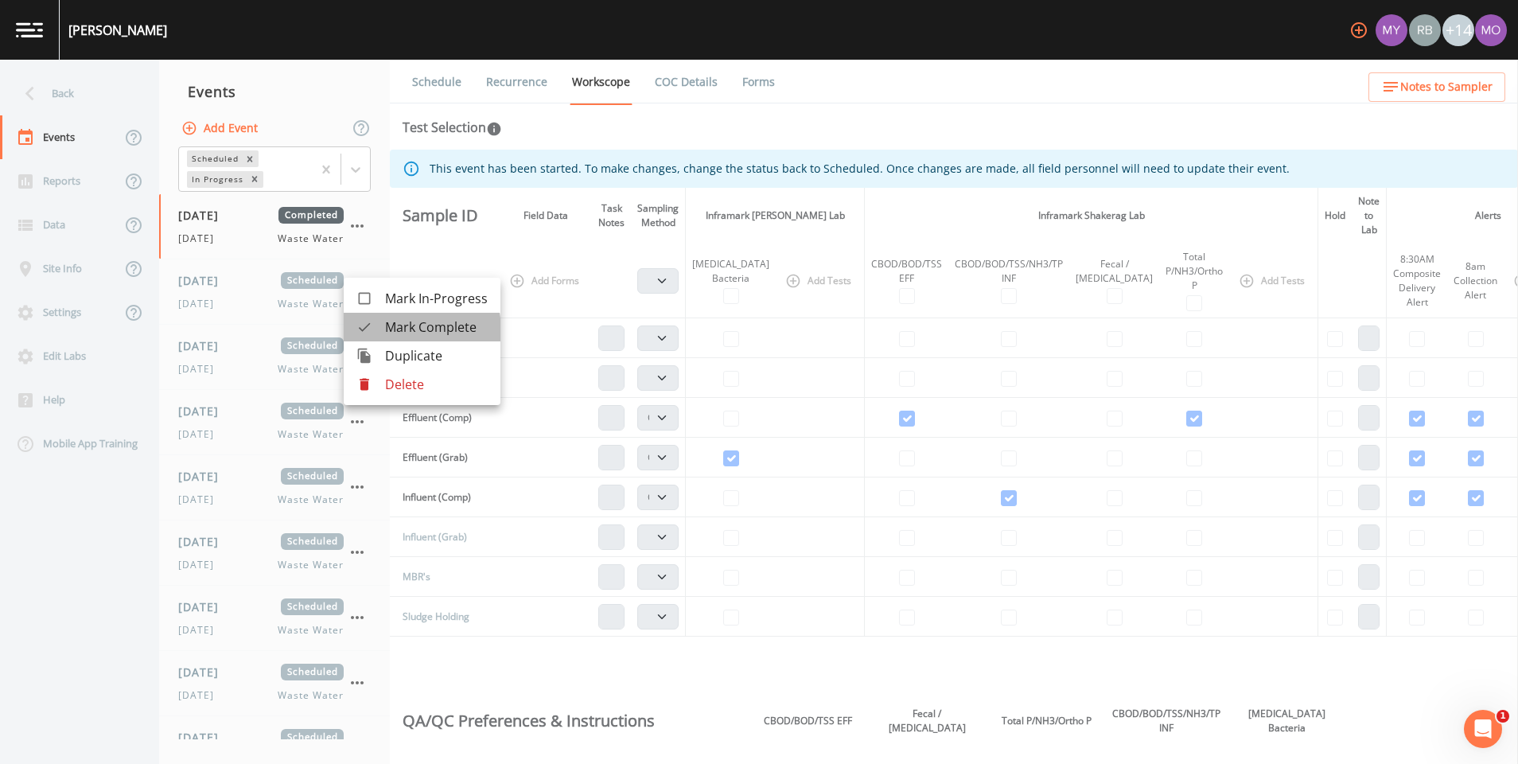
click at [376, 332] on div at bounding box center [370, 327] width 29 height 16
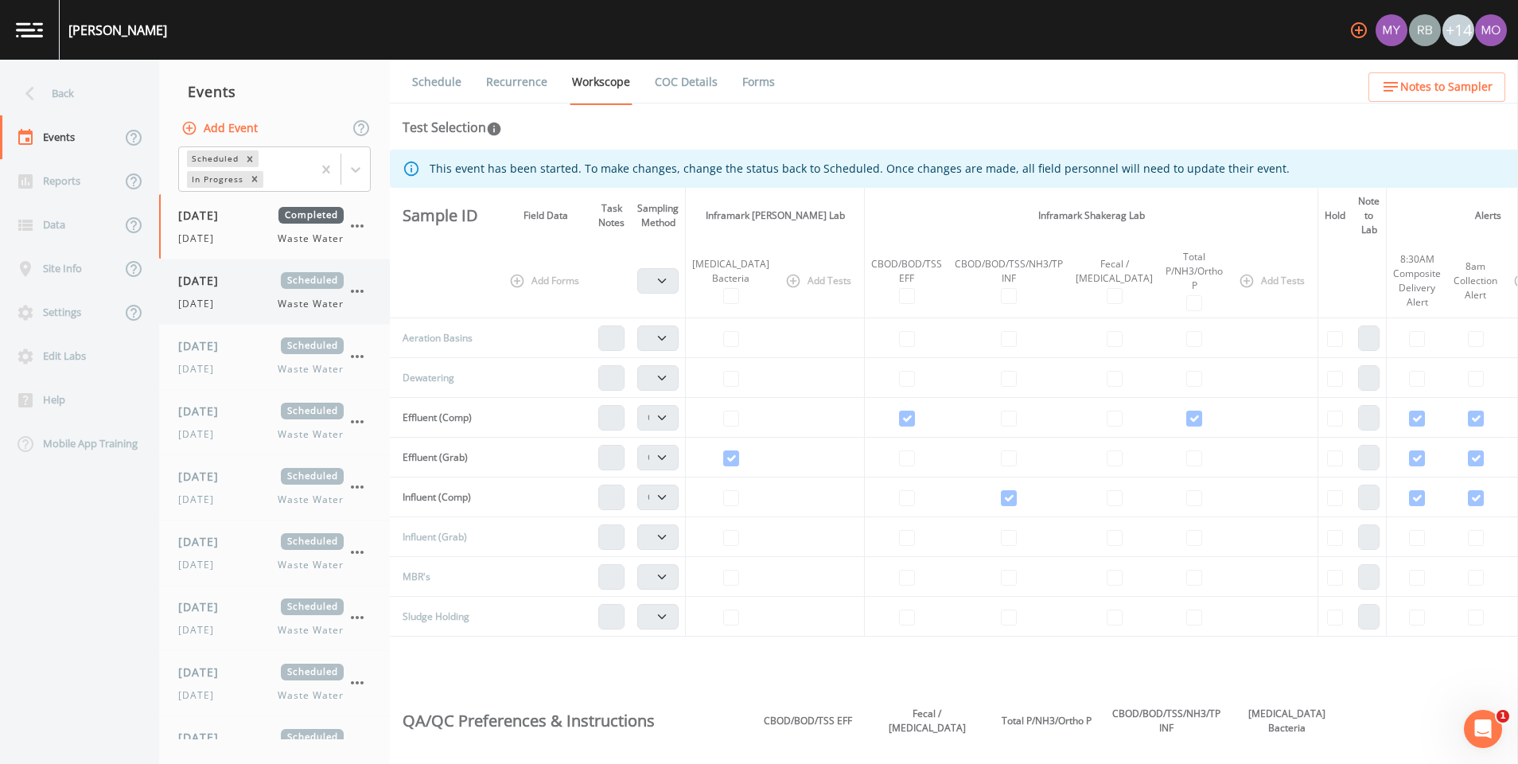
click at [359, 294] on icon "button" at bounding box center [357, 291] width 19 height 19
click at [376, 329] on div at bounding box center [370, 327] width 29 height 16
click at [909, 325] on td at bounding box center [907, 338] width 84 height 40
click at [244, 291] on div "08/20/2025 Scheduled Wednesday Waste Water" at bounding box center [260, 291] width 165 height 39
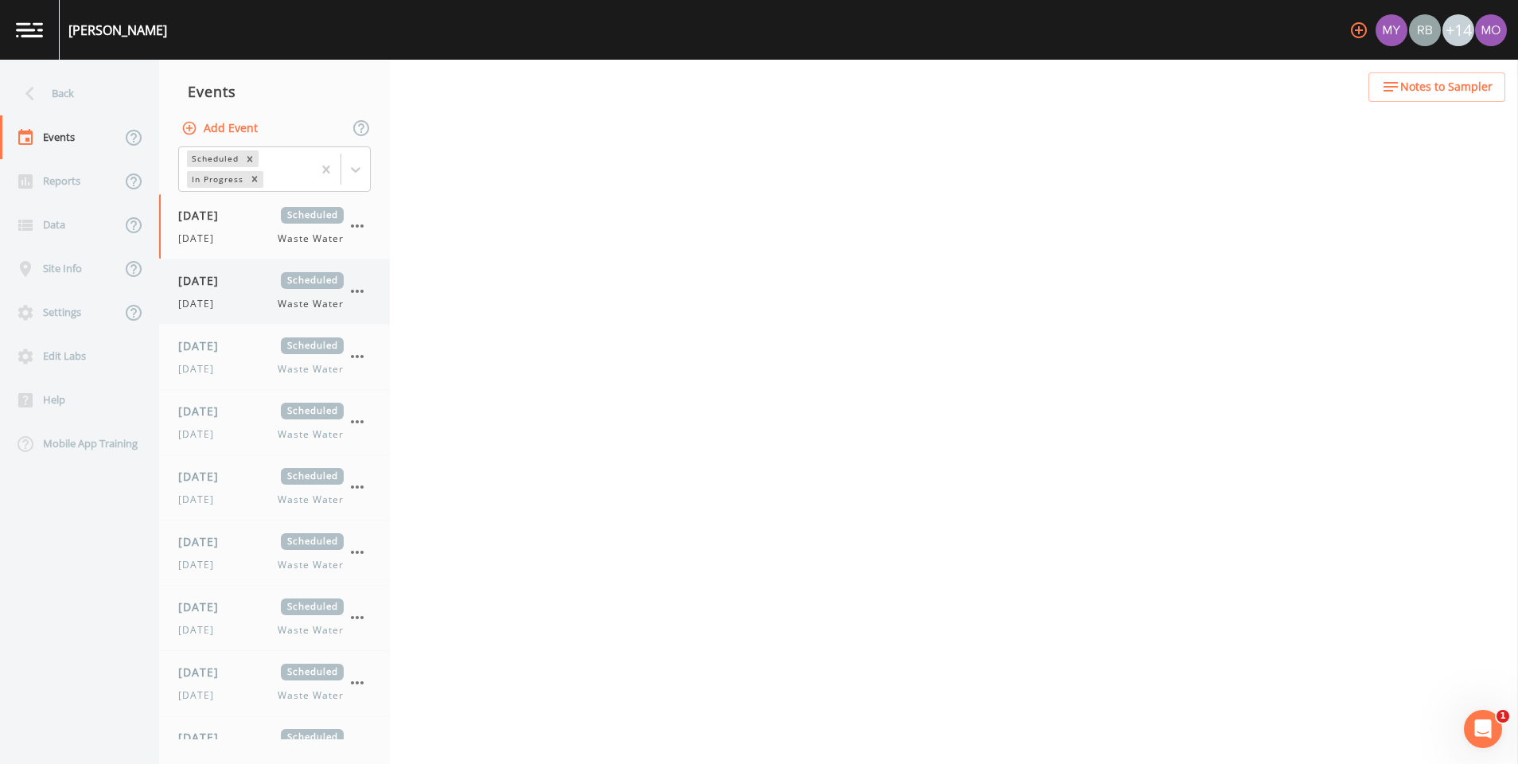
select select "b6a3c313-748b-4795-a028-792ad310bd60"
select select "092b3f94-5697-4c94-9891-da161916fdbb"
select select "b6a3c313-748b-4795-a028-792ad310bd60"
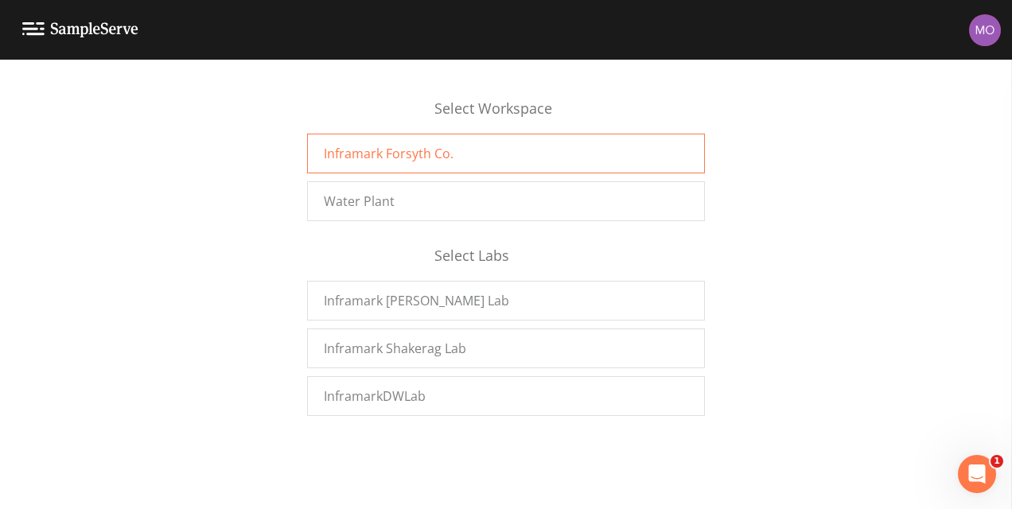
click at [363, 158] on span "Inframark Forsyth Co." at bounding box center [389, 153] width 130 height 19
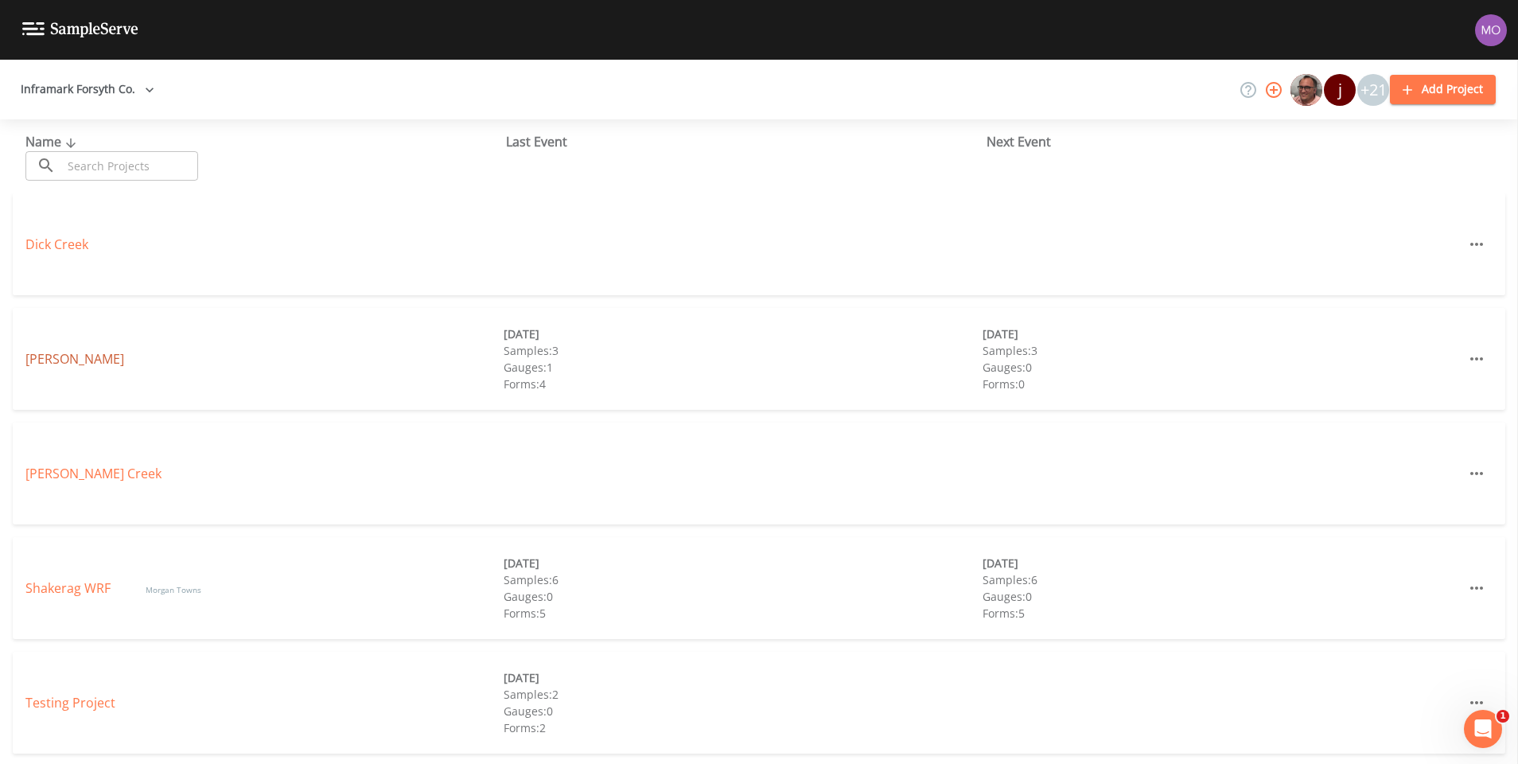
click at [55, 361] on link "Fowler" at bounding box center [74, 359] width 99 height 18
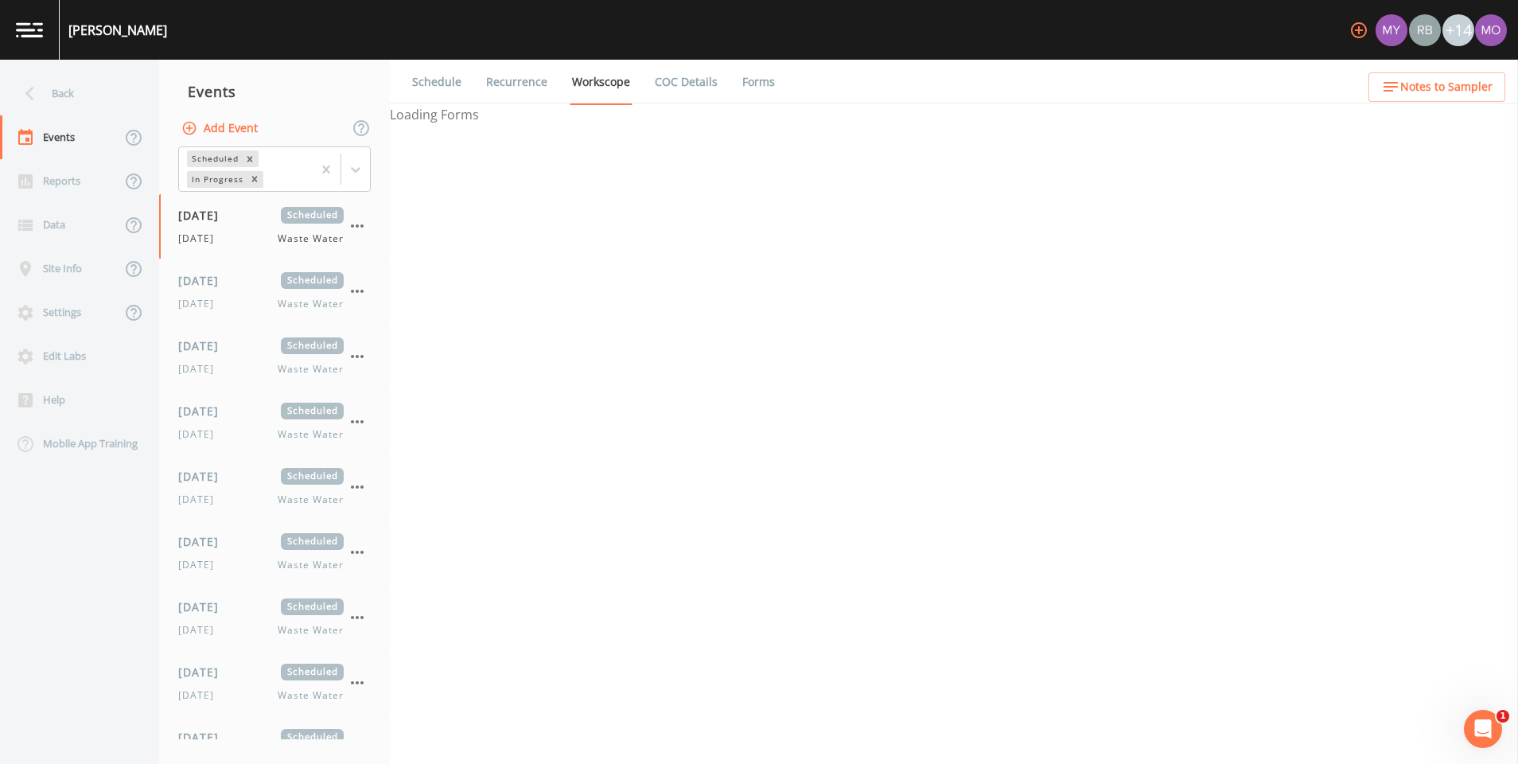
select select "b6a3c313-748b-4795-a028-792ad310bd60"
select select "092b3f94-5697-4c94-9891-da161916fdbb"
select select "b6a3c313-748b-4795-a028-792ad310bd60"
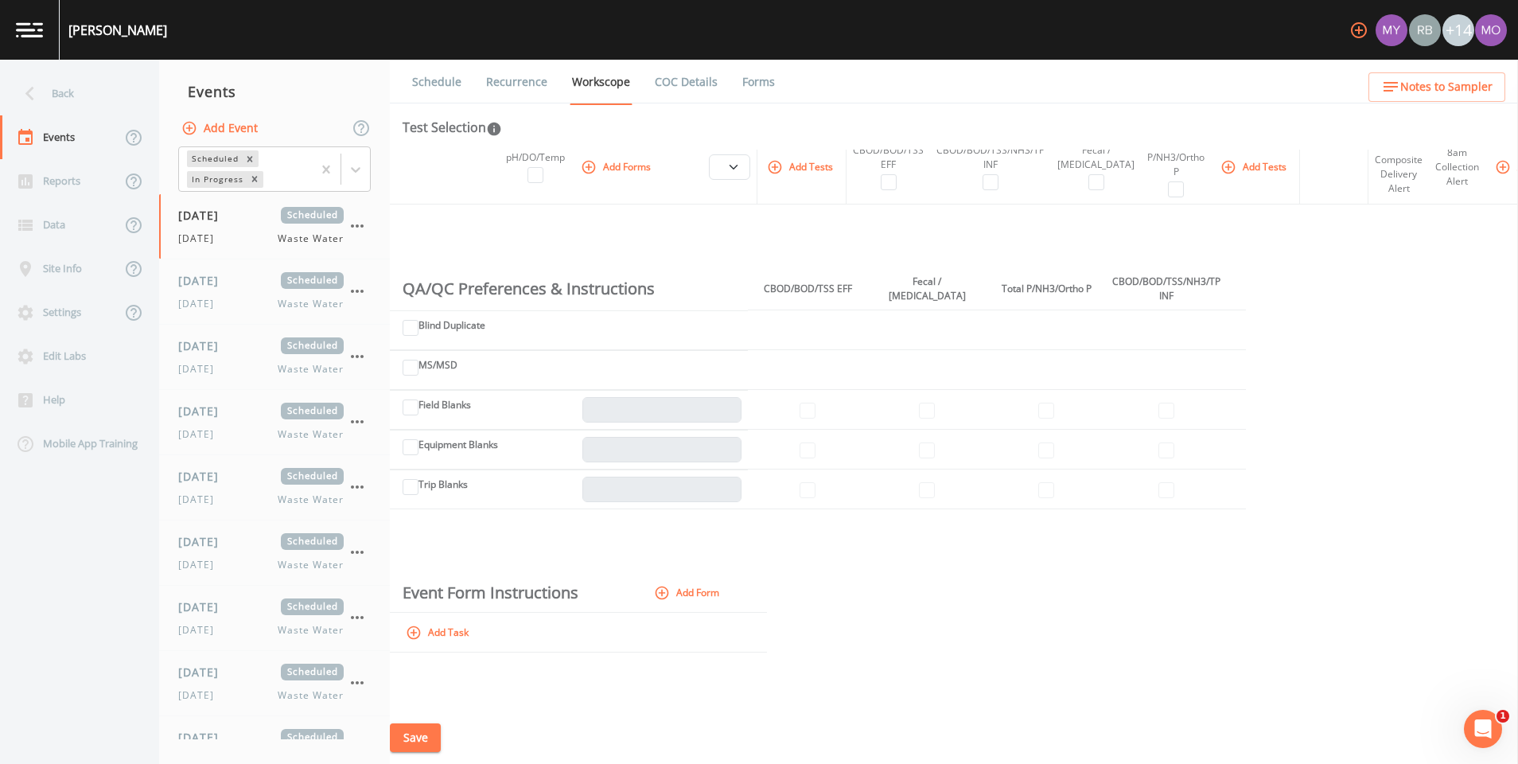
scroll to position [403, 0]
